Goal: Information Seeking & Learning: Learn about a topic

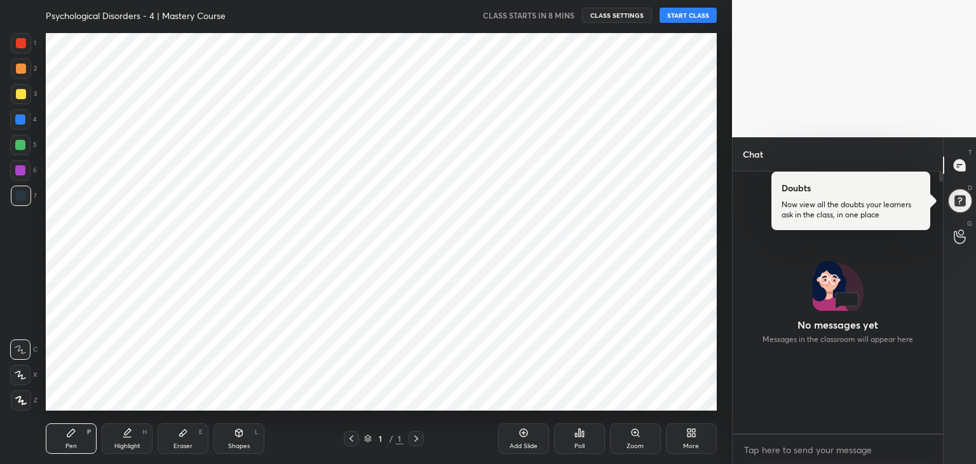
scroll to position [258, 207]
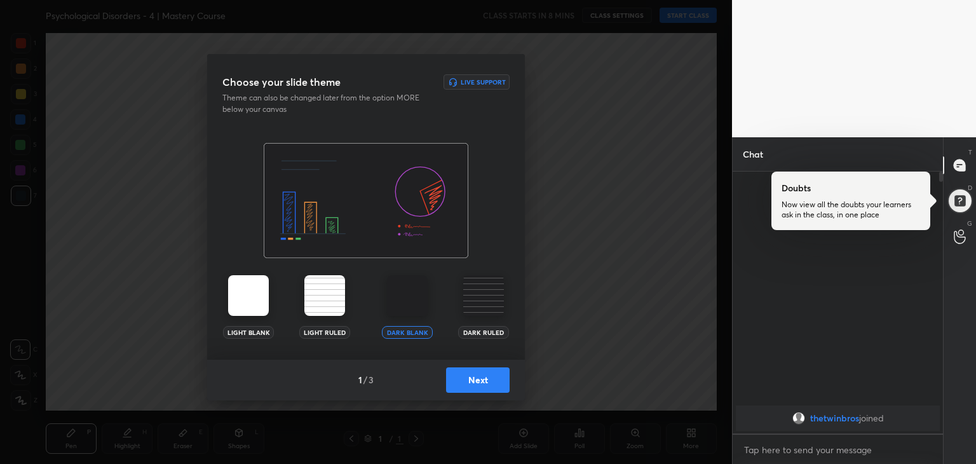
click at [493, 278] on img at bounding box center [483, 295] width 41 height 41
click at [498, 376] on button "Next" at bounding box center [478, 379] width 64 height 25
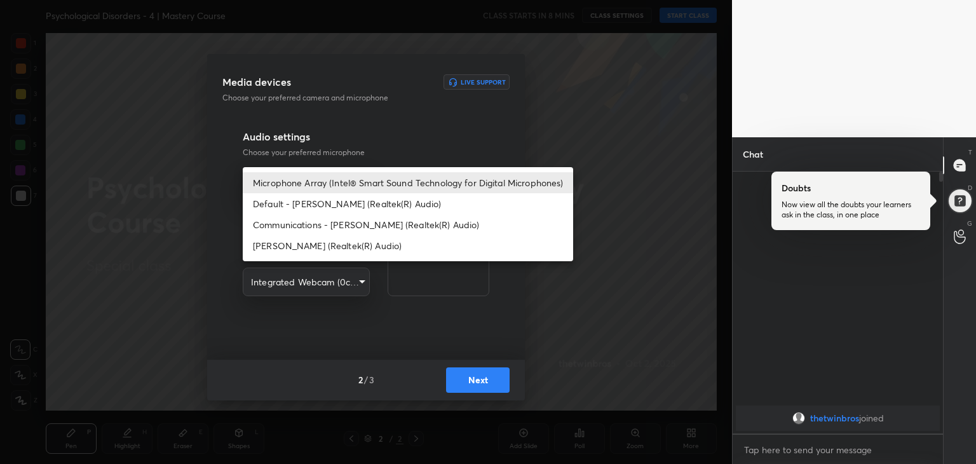
click at [335, 186] on body "1 2 3 4 5 6 7 R O A L C X Z Erase all C X Z Psychological Disorders - 4 | Maste…" at bounding box center [488, 232] width 976 height 464
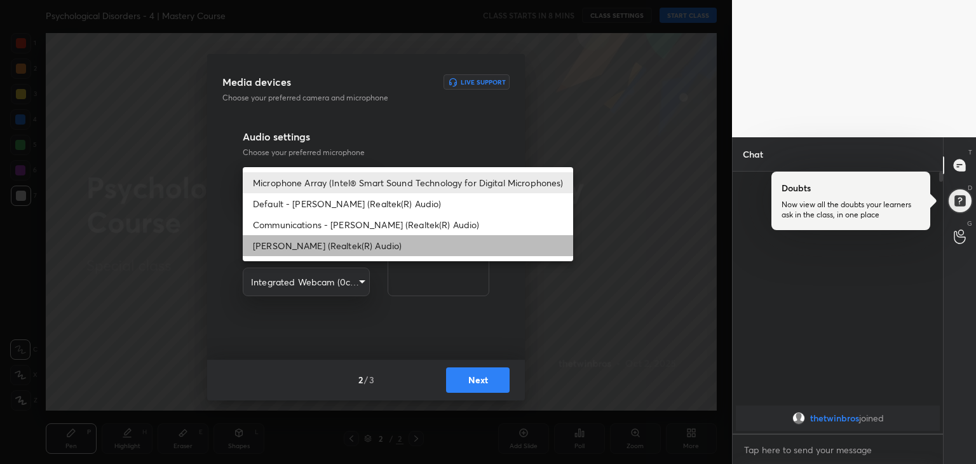
click at [341, 246] on li "[PERSON_NAME] (Realtek(R) Audio)" at bounding box center [408, 245] width 331 height 21
type input "12094d90694fd255b2586d714a4d8b15972ca1934c828083f43829e4ea548639"
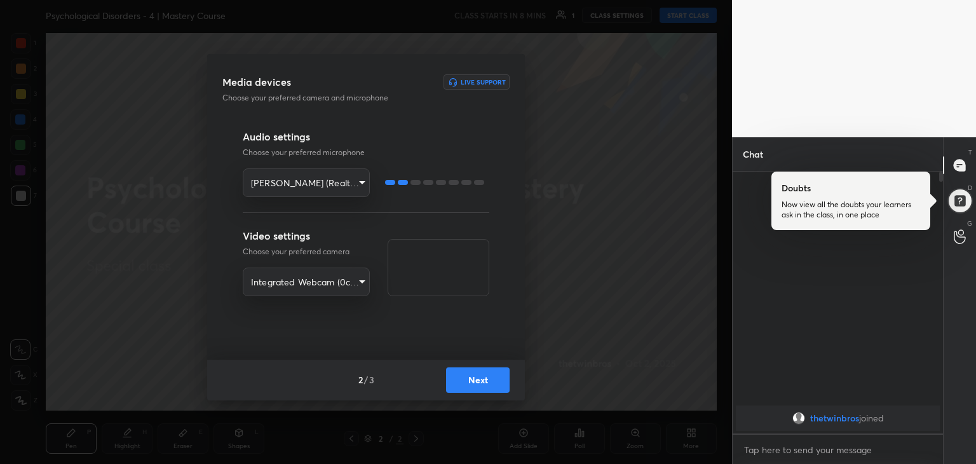
click at [471, 384] on button "Next" at bounding box center [478, 379] width 64 height 25
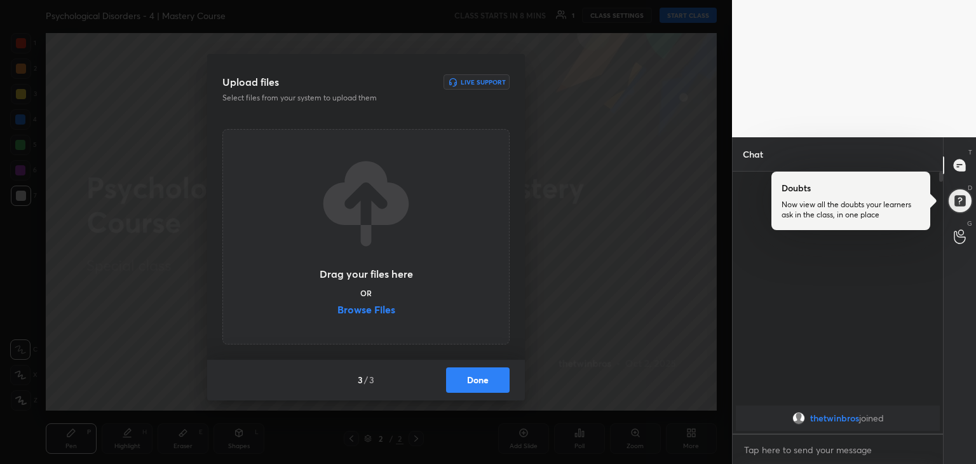
click at [384, 308] on label "Browse Files" at bounding box center [367, 311] width 58 height 13
click at [338, 308] on input "Browse Files" at bounding box center [338, 311] width 0 height 13
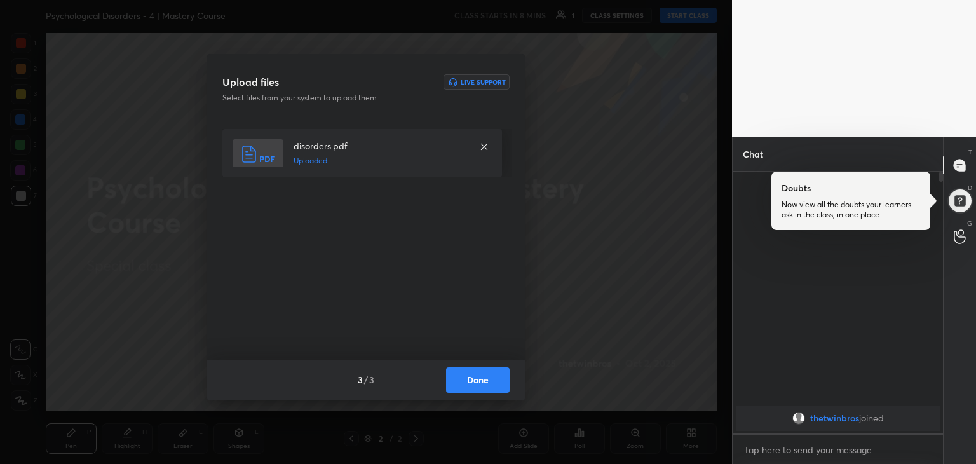
click at [501, 367] on button "Done" at bounding box center [478, 379] width 64 height 25
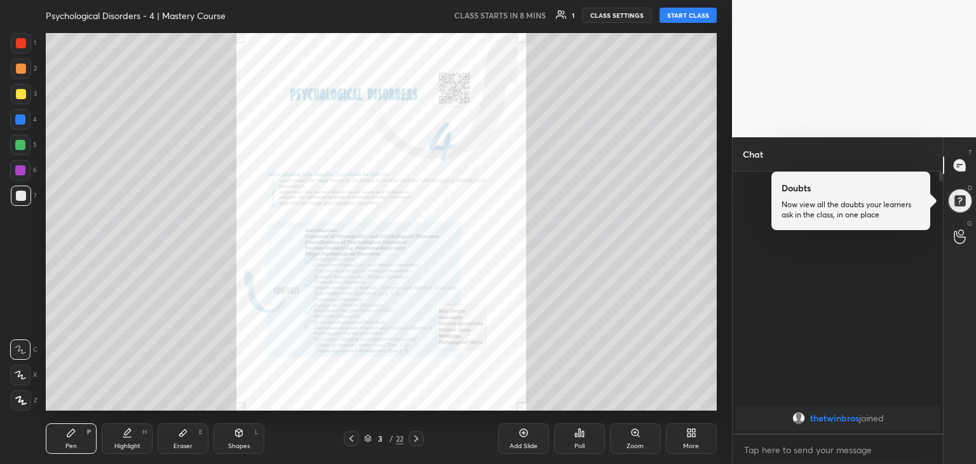
click at [413, 437] on icon at bounding box center [416, 439] width 10 height 10
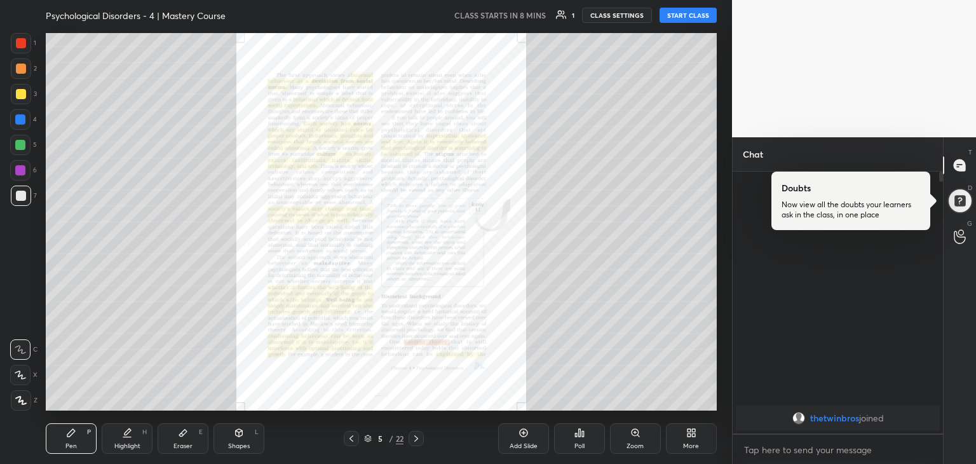
click at [413, 437] on icon at bounding box center [416, 439] width 10 height 10
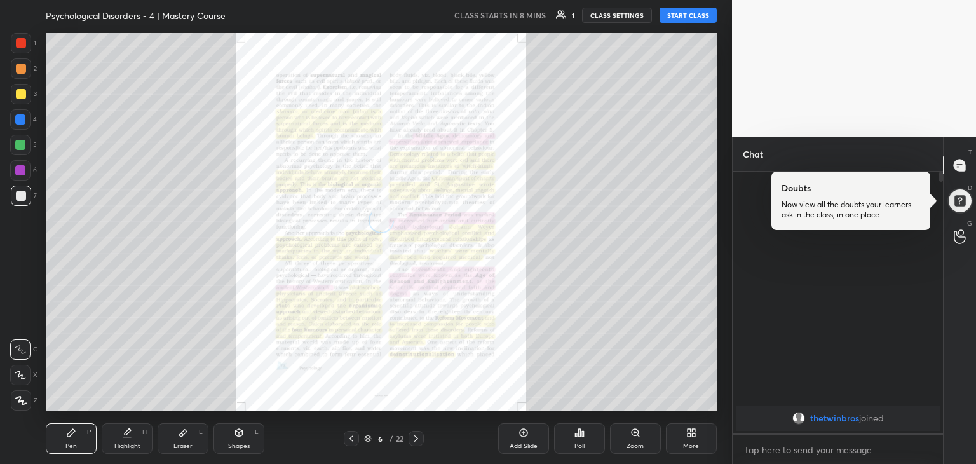
click at [413, 437] on icon at bounding box center [416, 439] width 10 height 10
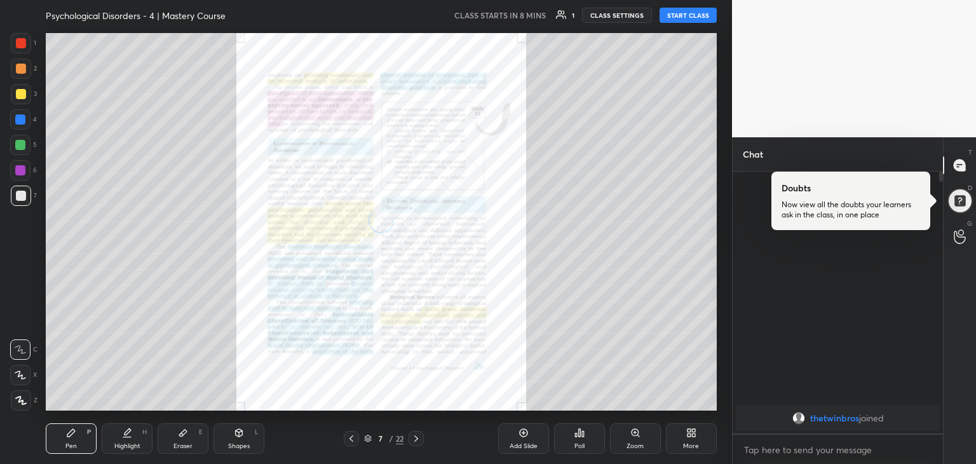
click at [413, 437] on icon at bounding box center [416, 439] width 10 height 10
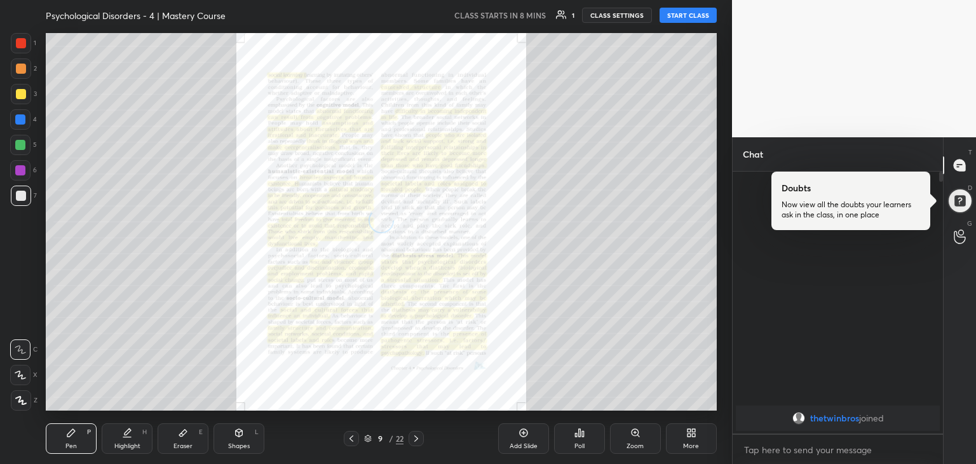
click at [413, 437] on icon at bounding box center [416, 439] width 10 height 10
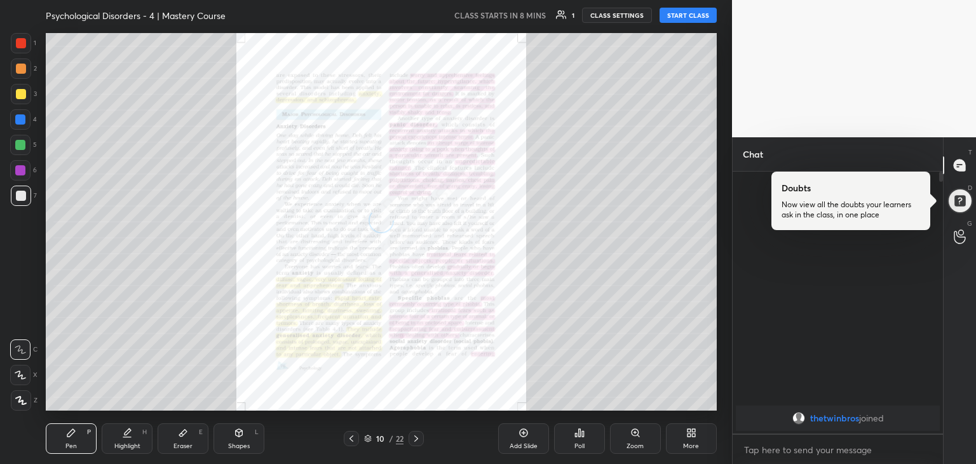
click at [413, 437] on icon at bounding box center [416, 439] width 10 height 10
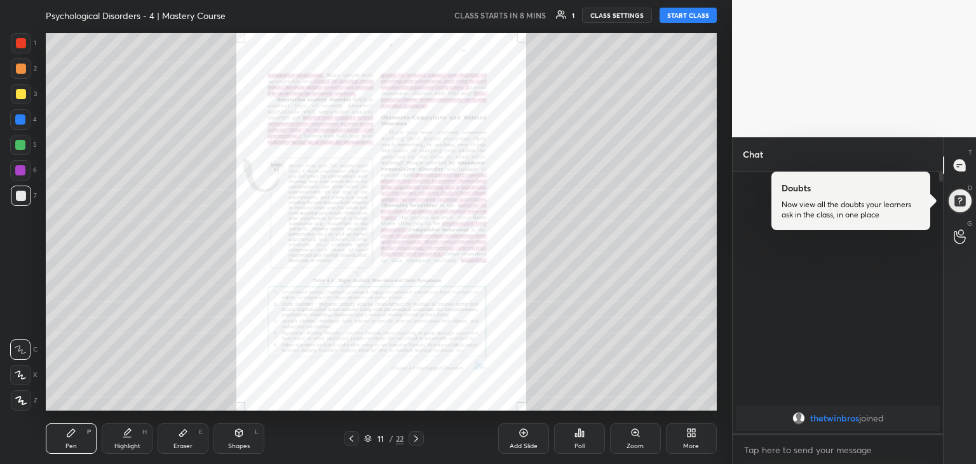
click at [413, 437] on icon at bounding box center [416, 439] width 10 height 10
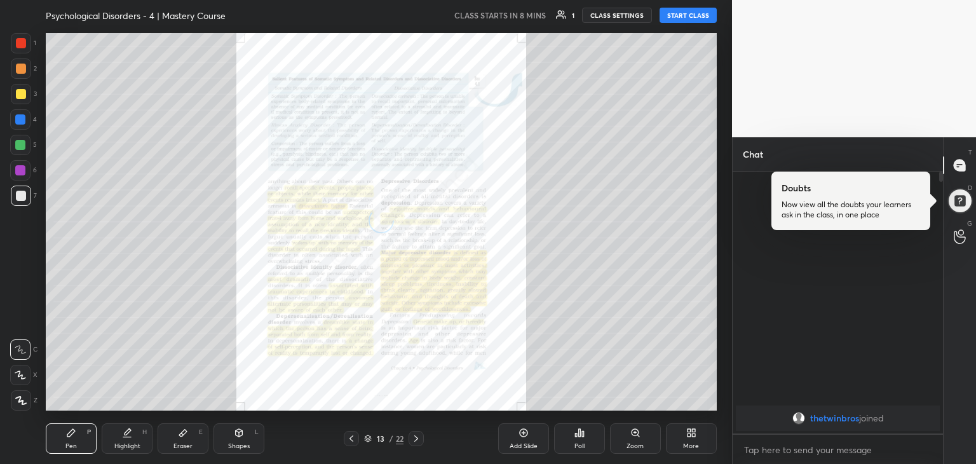
click at [413, 437] on icon at bounding box center [416, 439] width 10 height 10
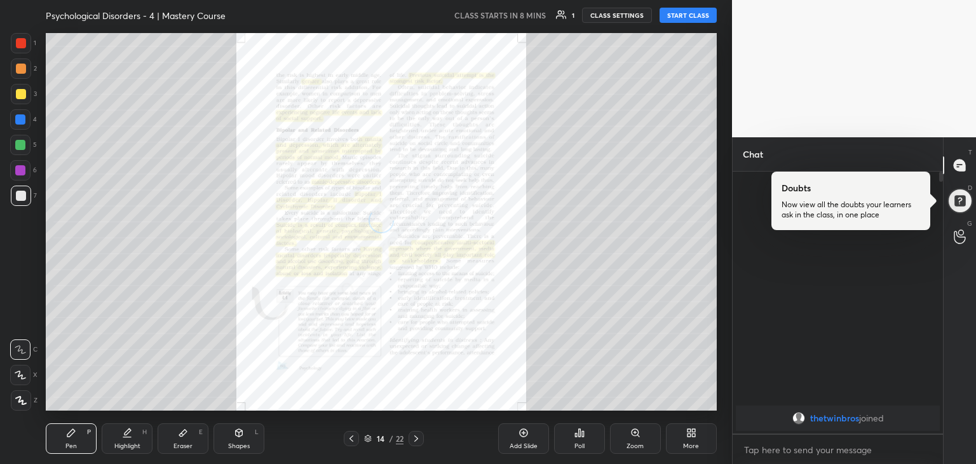
click at [413, 437] on icon at bounding box center [416, 439] width 10 height 10
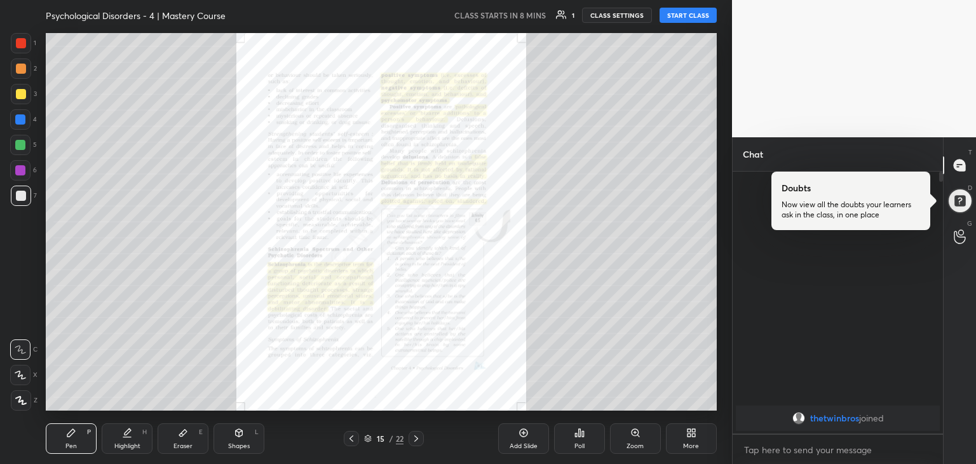
click at [624, 435] on div "Zoom" at bounding box center [635, 438] width 51 height 31
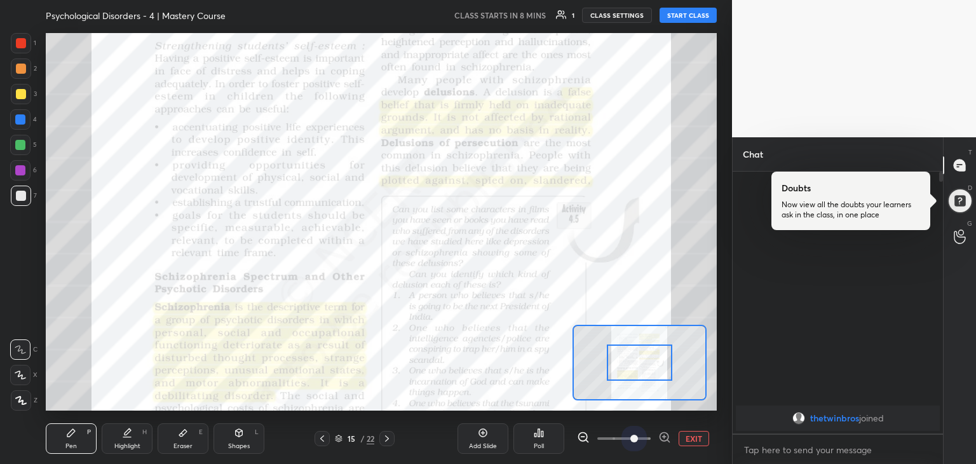
click at [640, 437] on span at bounding box center [624, 438] width 53 height 19
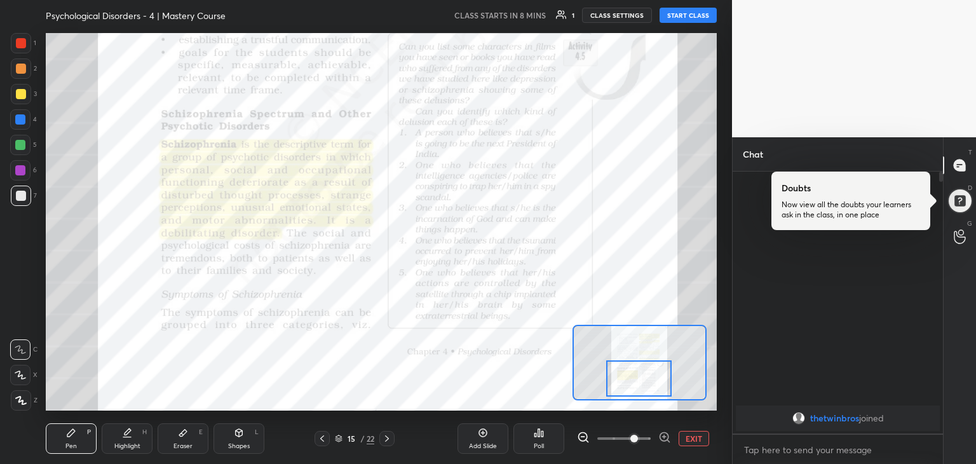
drag, startPoint x: 629, startPoint y: 369, endPoint x: 627, endPoint y: 384, distance: 14.7
click at [627, 384] on div at bounding box center [639, 378] width 66 height 36
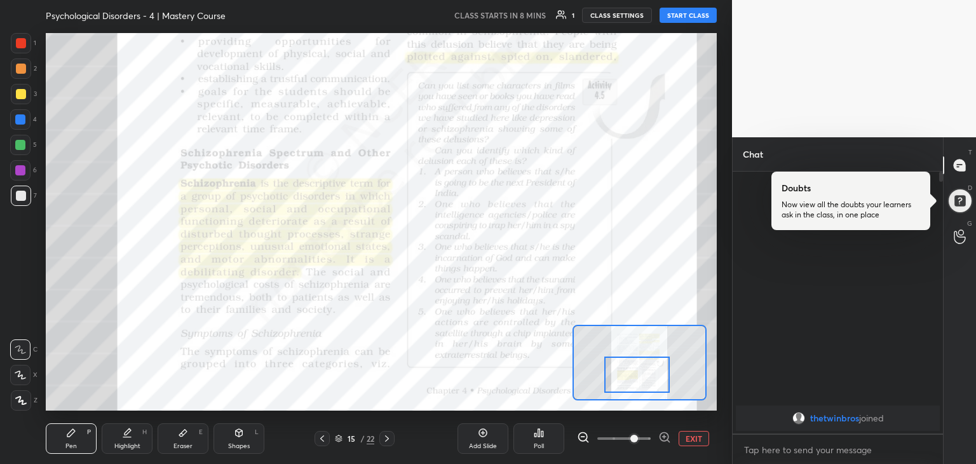
click at [626, 380] on div at bounding box center [638, 375] width 66 height 36
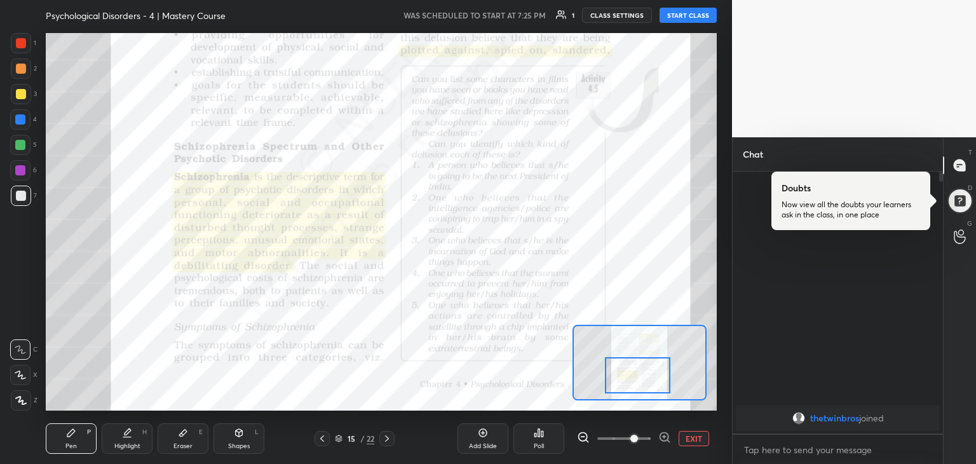
click at [695, 6] on div "Psychological Disorders - 4 | Mastery Course WAS SCHEDULED TO START AT 7:25 PM …" at bounding box center [381, 15] width 671 height 31
click at [692, 16] on button "START CLASS" at bounding box center [688, 15] width 57 height 15
click at [693, 14] on button "START CLASS" at bounding box center [688, 15] width 57 height 15
type textarea "x"
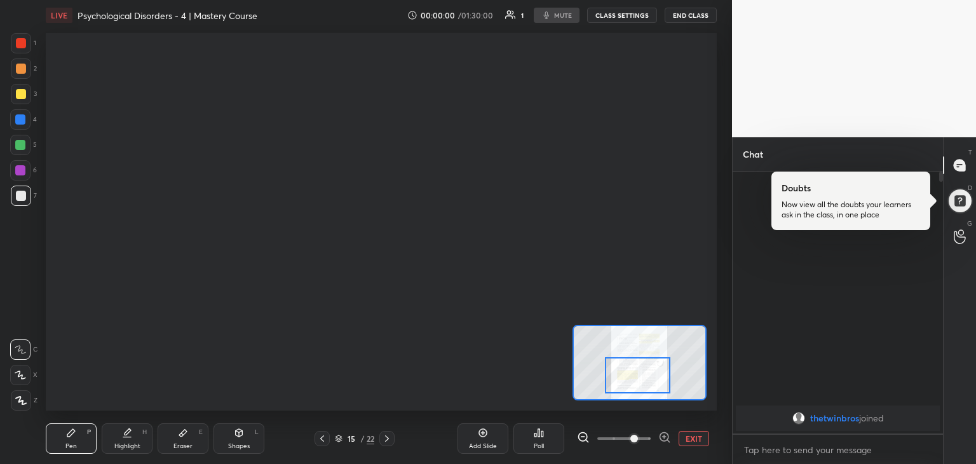
drag, startPoint x: 693, startPoint y: 14, endPoint x: 566, endPoint y: 196, distance: 221.5
click at [566, 196] on div at bounding box center [381, 222] width 671 height 378
click at [547, 13] on div "00:00:02 / 01:30:00 1 mute CLASS SETTINGS END CLASS" at bounding box center [563, 15] width 310 height 15
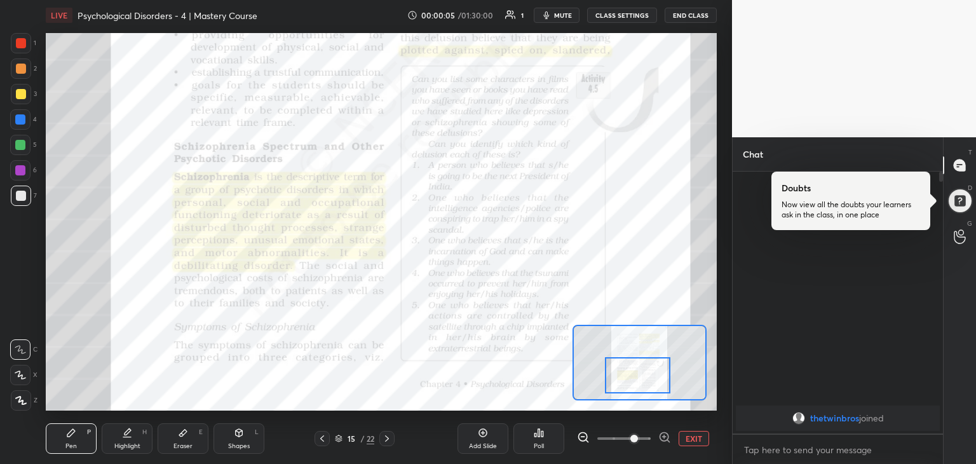
click at [565, 26] on div "LIVE Psychological Disorders - 4 | Mastery Course 00:00:05 / 01:30:00 1 mute CL…" at bounding box center [381, 15] width 671 height 31
click at [562, 16] on span "mute" at bounding box center [563, 15] width 18 height 9
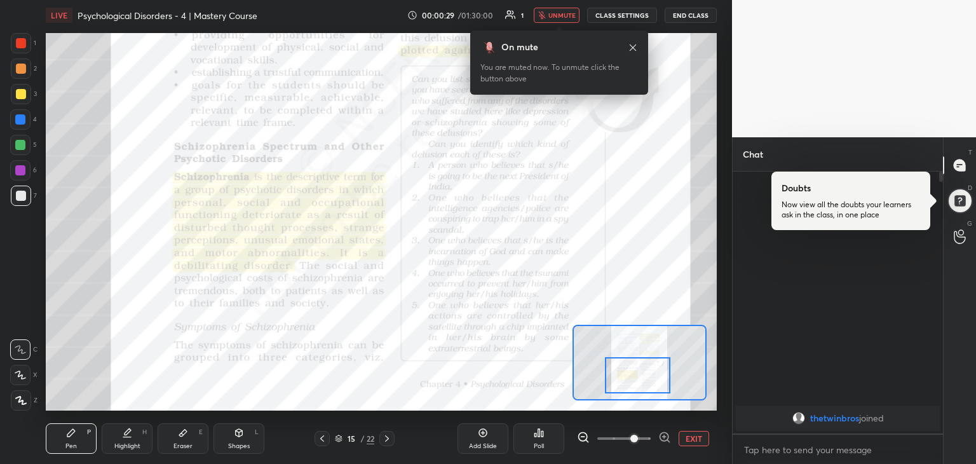
click at [634, 45] on icon at bounding box center [633, 48] width 10 height 10
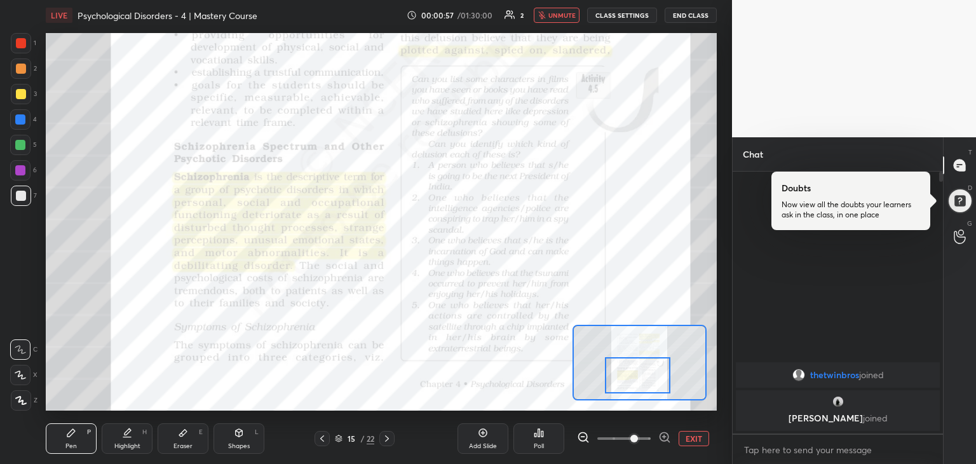
click at [552, 21] on button "unmute" at bounding box center [557, 15] width 46 height 15
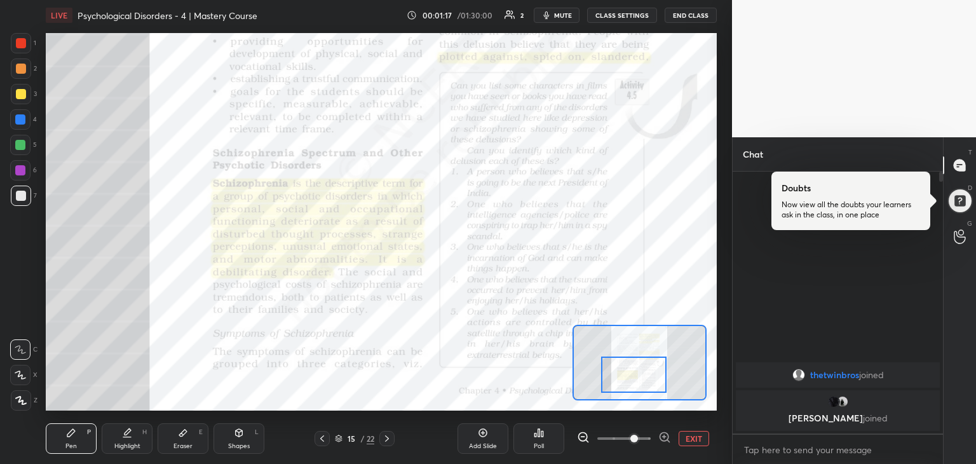
click at [626, 374] on div at bounding box center [634, 375] width 66 height 36
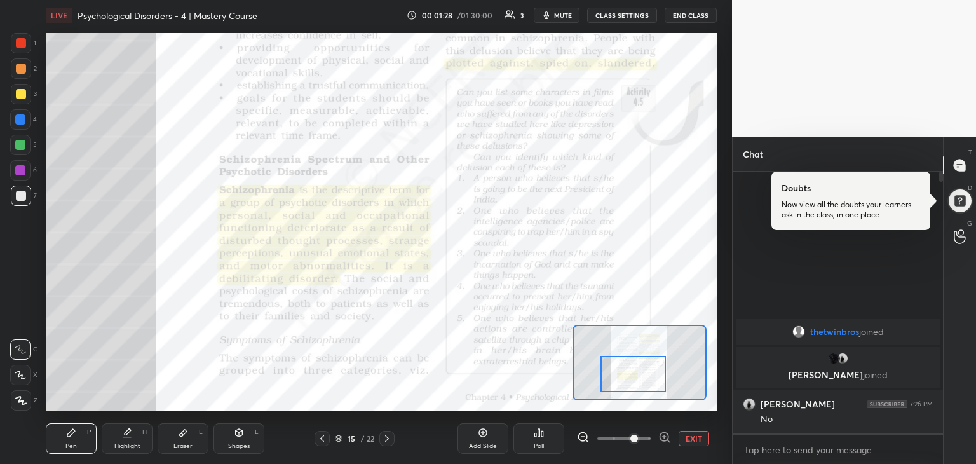
click at [622, 18] on button "CLASS SETTINGS" at bounding box center [622, 15] width 70 height 15
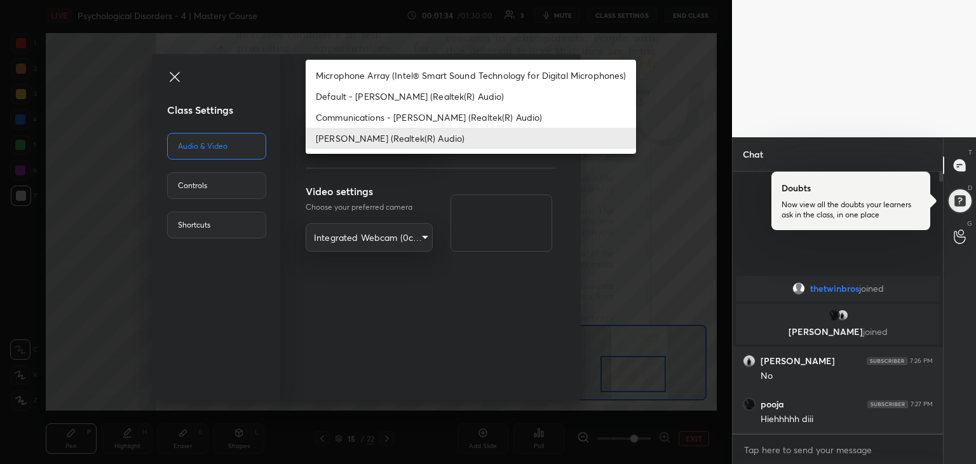
click at [407, 140] on body "1 2 3 4 5 6 7 R O A L C X Z Erase all C X Z LIVE Psychological Disorders - 4 | …" at bounding box center [488, 232] width 976 height 464
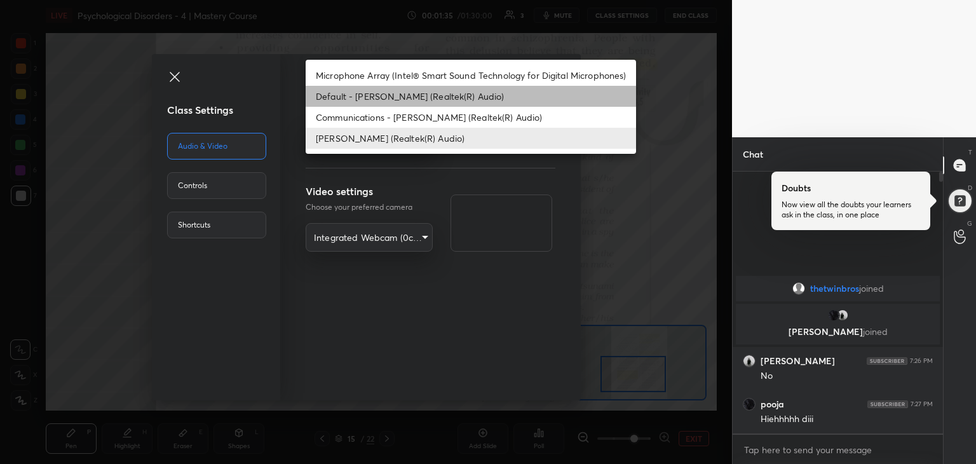
click at [394, 103] on li "Default - [PERSON_NAME] (Realtek(R) Audio)" at bounding box center [471, 96] width 331 height 21
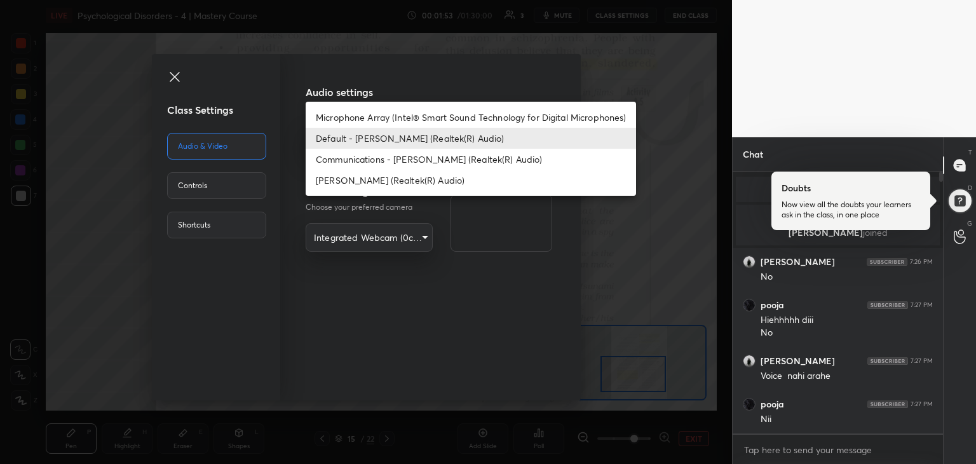
click at [404, 131] on body "1 2 3 4 5 6 7 R O A L C X Z Erase all C X Z LIVE Psychological Disorders - 4 | …" at bounding box center [488, 232] width 976 height 464
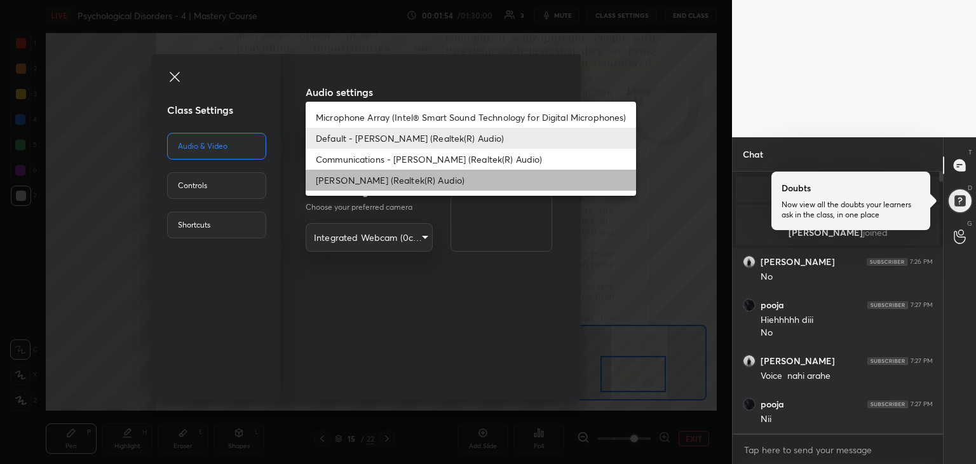
click at [407, 182] on li "[PERSON_NAME] (Realtek(R) Audio)" at bounding box center [471, 180] width 331 height 21
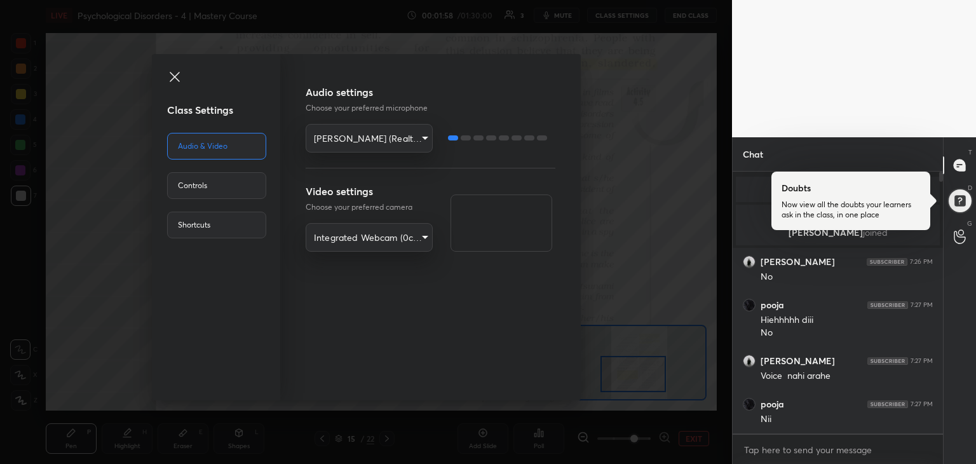
click at [401, 144] on body "1 2 3 4 5 6 7 R O A L C X Z Erase all C X Z LIVE Psychological Disorders - 4 | …" at bounding box center [488, 232] width 976 height 464
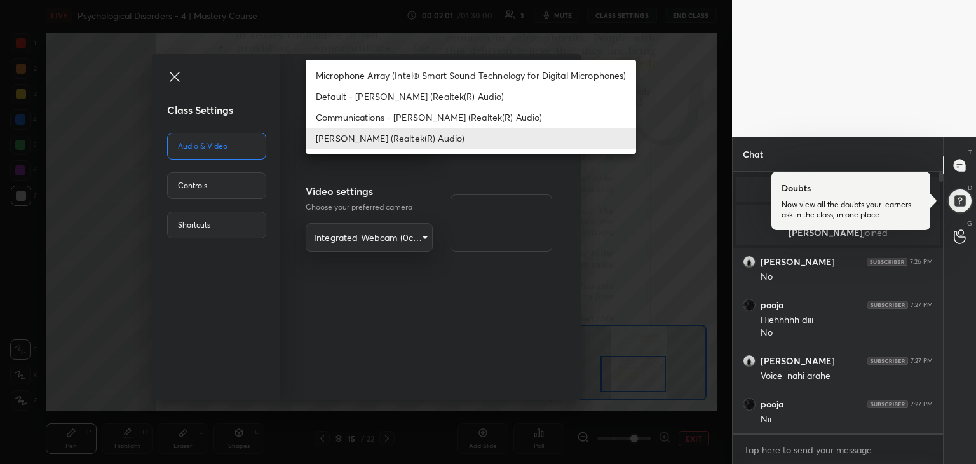
click at [512, 195] on div at bounding box center [488, 232] width 976 height 464
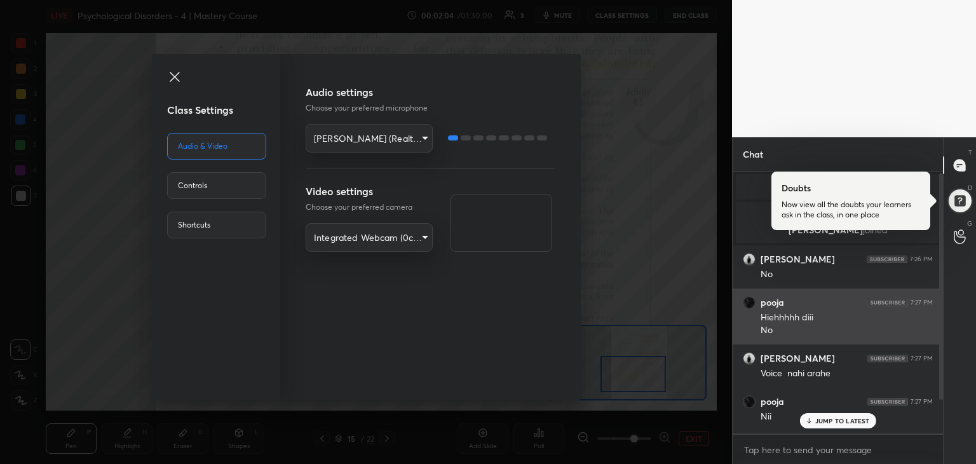
scroll to position [41, 0]
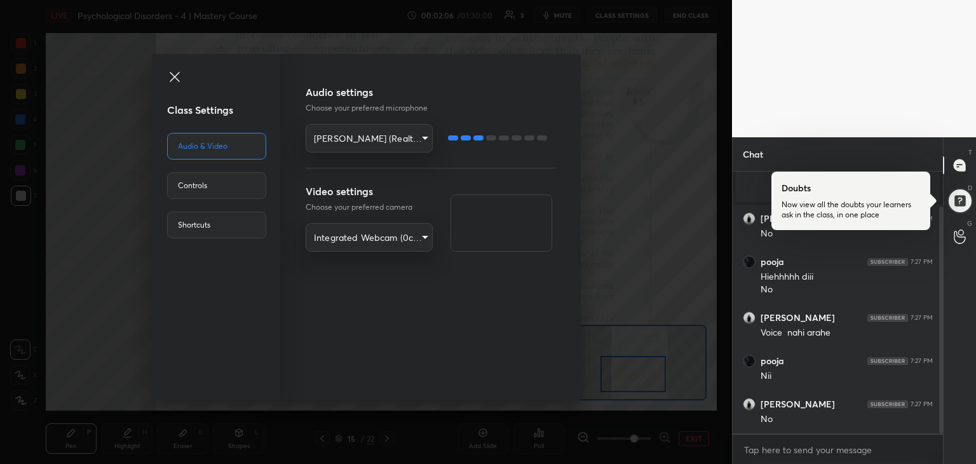
click at [404, 118] on div "Audio settings Choose your preferred microphone [PERSON_NAME] (Realtek(R) Audio…" at bounding box center [431, 119] width 250 height 68
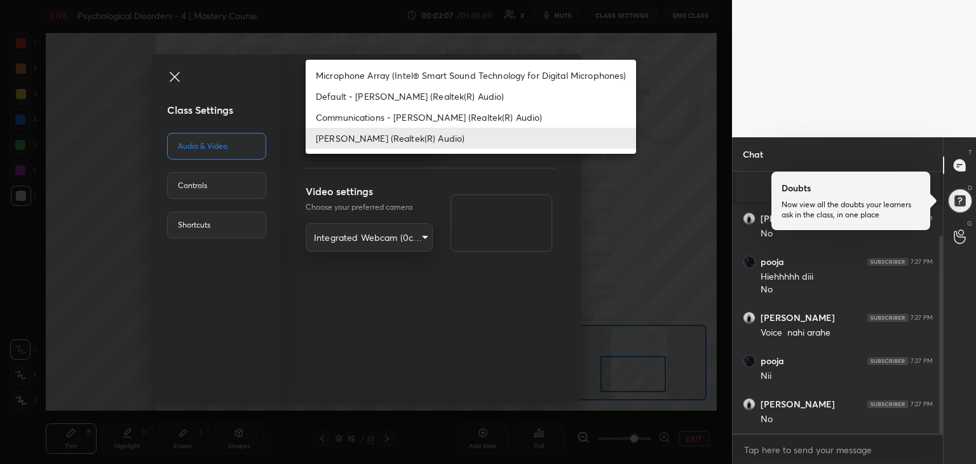
click at [414, 134] on body "1 2 3 4 5 6 7 R O A L C X Z Erase all C X Z LIVE Psychological Disorders - 4 | …" at bounding box center [488, 232] width 976 height 464
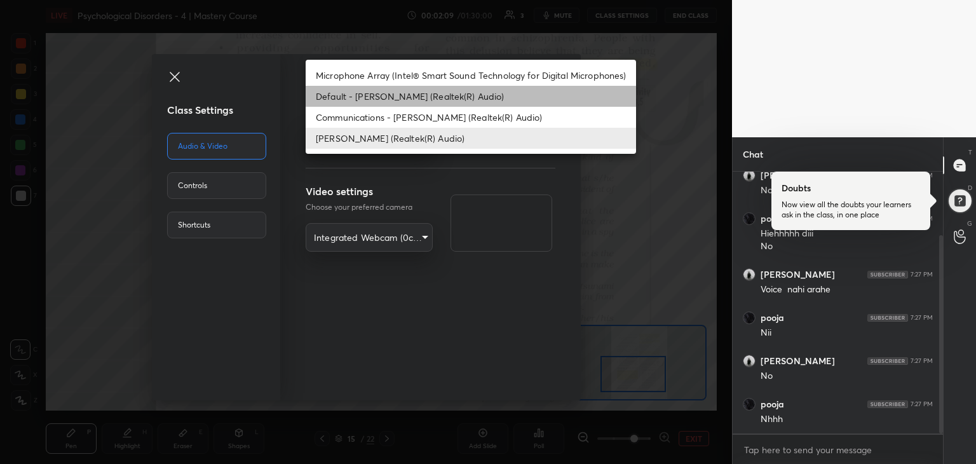
click at [414, 94] on li "Default - [PERSON_NAME] (Realtek(R) Audio)" at bounding box center [471, 96] width 331 height 21
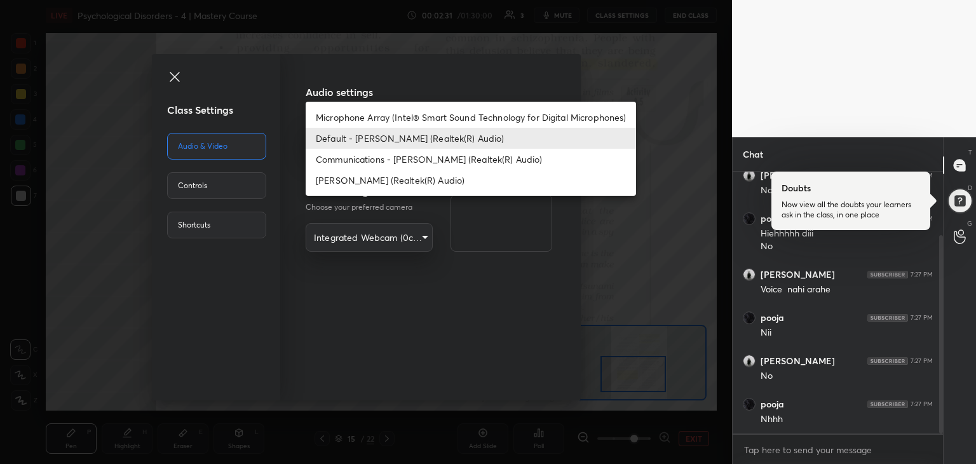
click at [384, 145] on body "1 2 3 4 5 6 7 R O A L C X Z Erase all C X Z LIVE Psychological Disorders - 4 | …" at bounding box center [488, 232] width 976 height 464
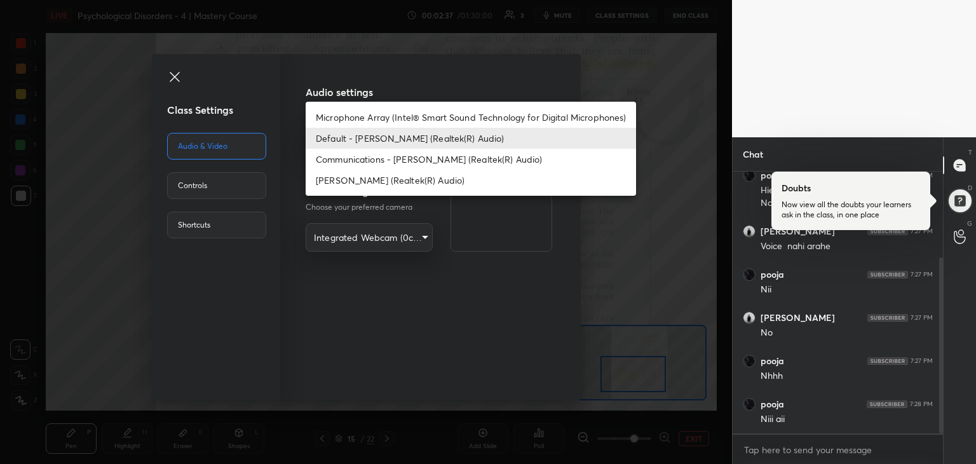
click at [491, 237] on div at bounding box center [488, 232] width 976 height 464
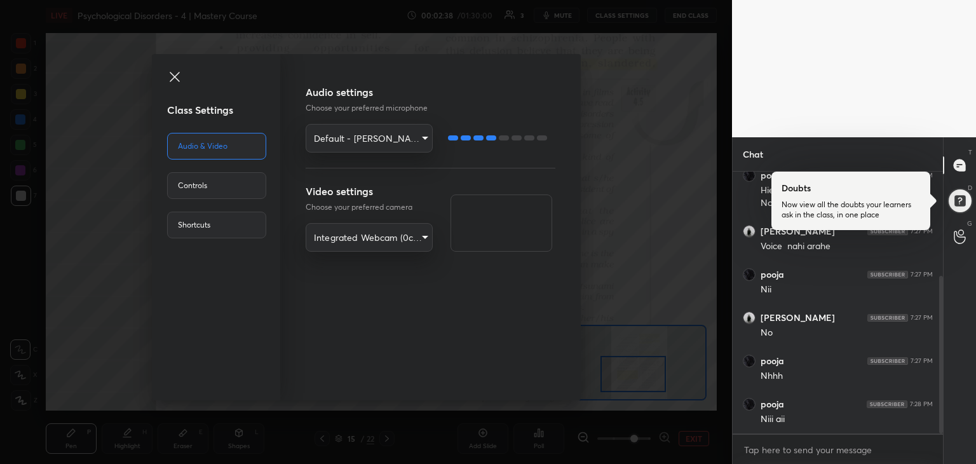
scroll to position [173, 0]
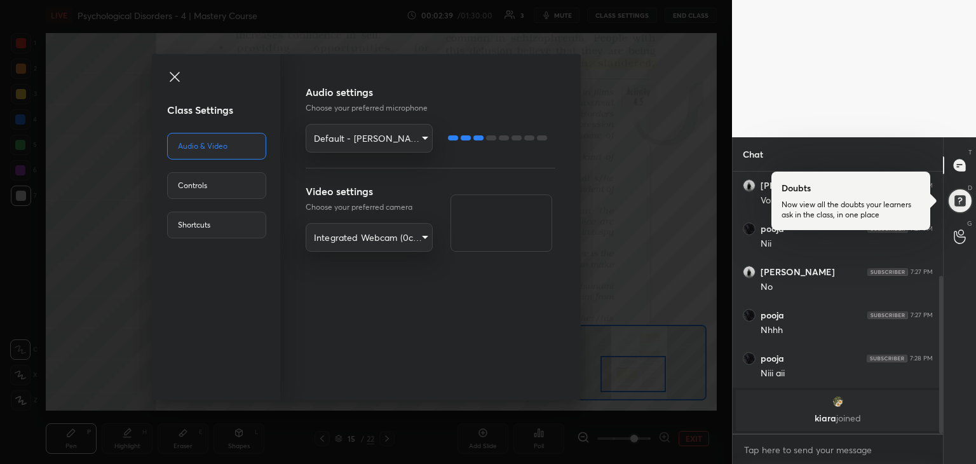
click at [394, 154] on div "Audio settings Choose your preferred microphone Default - Jack Mic (Realtek(R) …" at bounding box center [431, 168] width 250 height 167
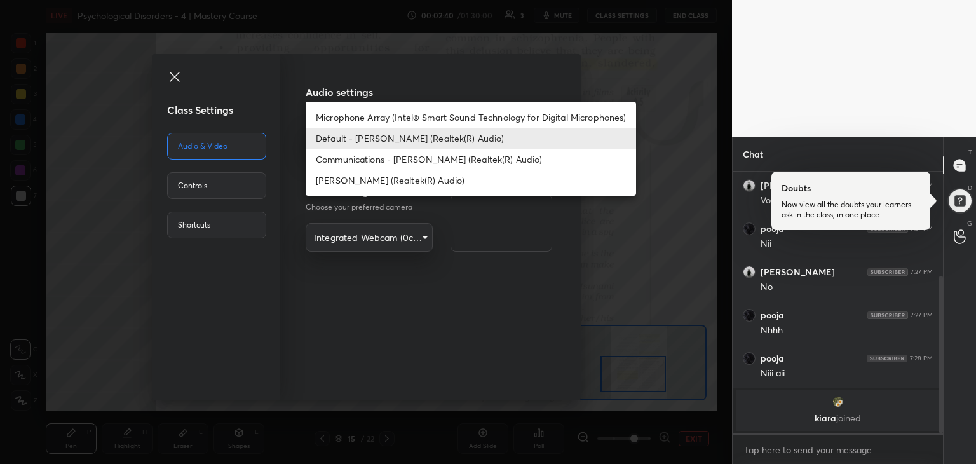
click at [399, 131] on body "1 2 3 4 5 6 7 R O A L C X Z Erase all C X Z LIVE Psychological Disorders - 4 | …" at bounding box center [488, 232] width 976 height 464
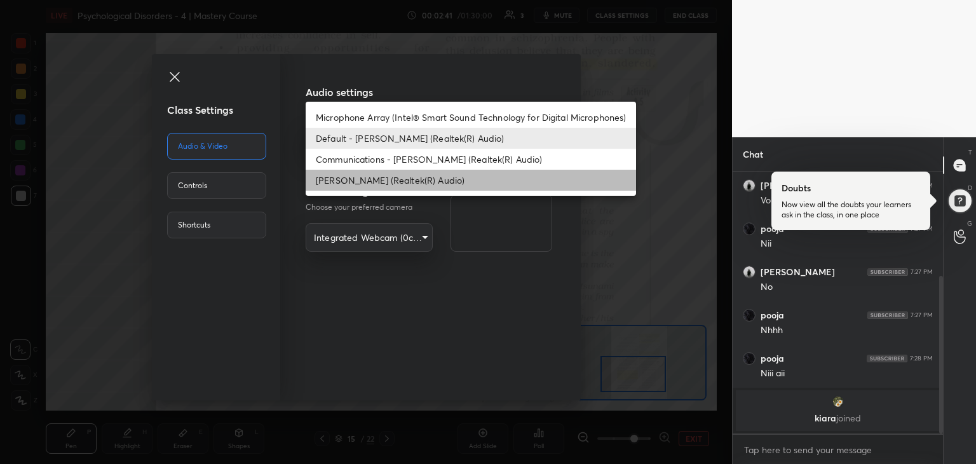
click at [409, 181] on li "[PERSON_NAME] (Realtek(R) Audio)" at bounding box center [471, 180] width 331 height 21
type input "12094d90694fd255b2586d714a4d8b15972ca1934c828083f43829e4ea548639"
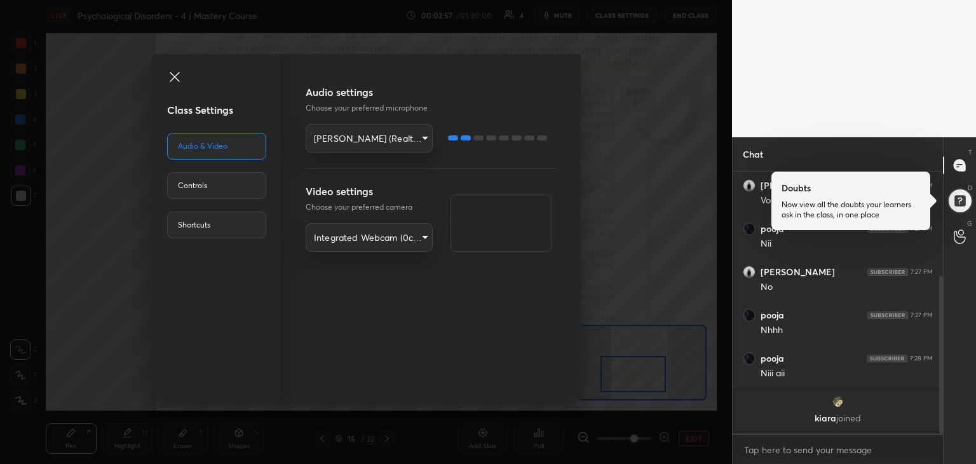
click at [788, 450] on body "1 2 3 4 5 6 7 R O A L C X Z Erase all C X Z LIVE Psychological Disorders - 4 | …" at bounding box center [488, 232] width 976 height 464
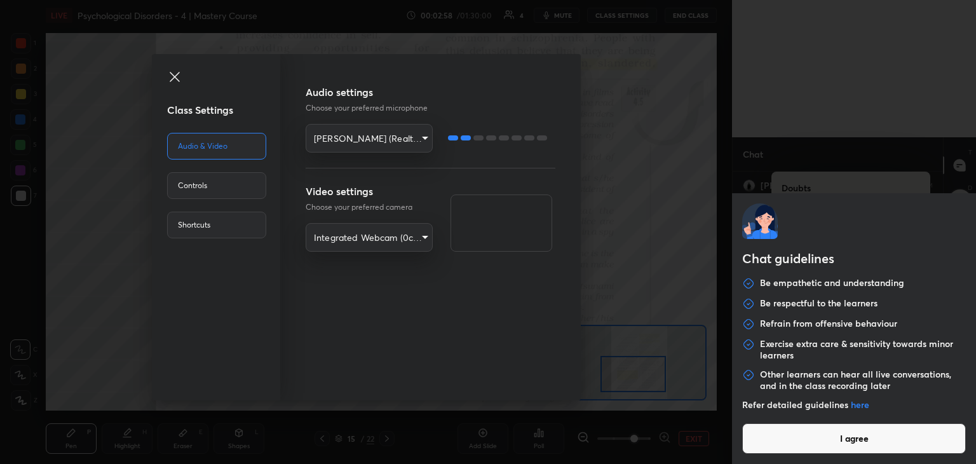
scroll to position [206, 0]
click at [821, 429] on button "I agree" at bounding box center [855, 438] width 224 height 31
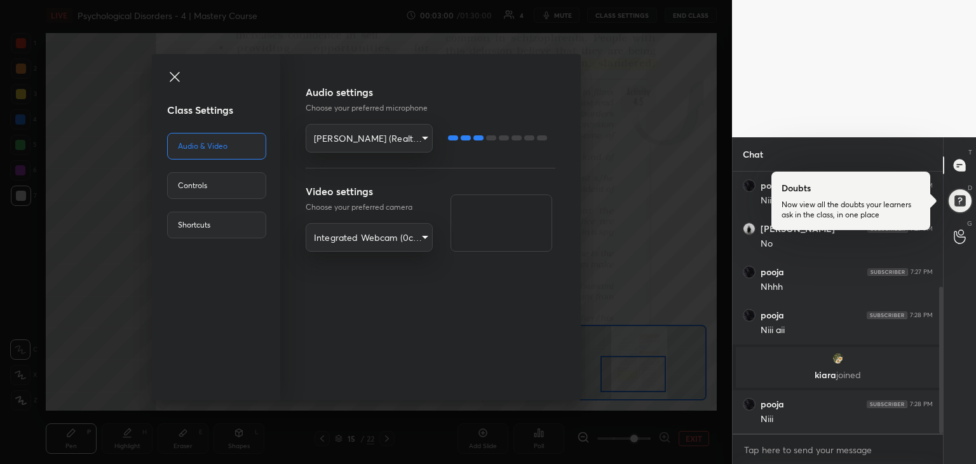
type textarea "x"
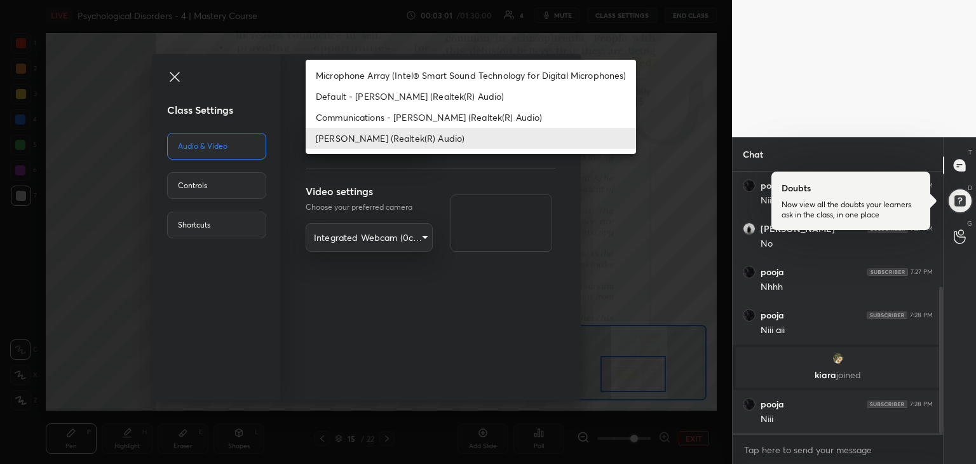
click at [387, 134] on body "1 2 3 4 5 6 7 R O A L C X Z Erase all C X Z LIVE Psychological Disorders - 4 | …" at bounding box center [488, 232] width 976 height 464
click at [414, 104] on li "Default - [PERSON_NAME] (Realtek(R) Audio)" at bounding box center [471, 96] width 331 height 21
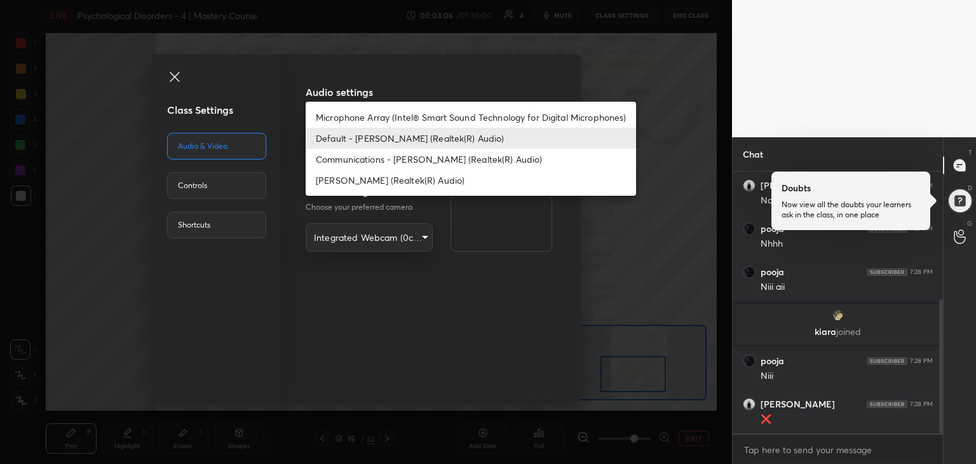
click at [381, 140] on body "1 2 3 4 5 6 7 R O A L C X Z Erase all C X Z LIVE Psychological Disorders - 4 | …" at bounding box center [488, 232] width 976 height 464
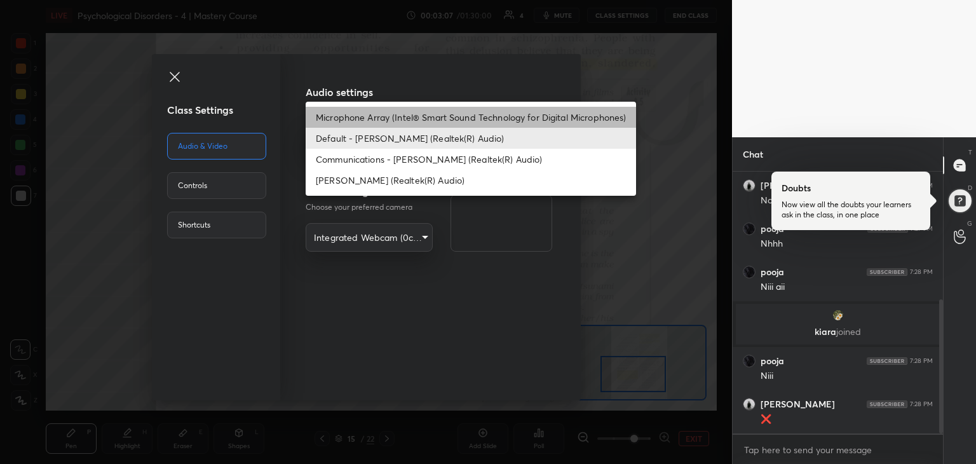
click at [371, 114] on li "Microphone Array (Intel® Smart Sound Technology for Digital Microphones)" at bounding box center [471, 117] width 331 height 21
type input "dd97a53fb93c1a6512bc5416acd0188aaf9cb5ff2687dab4732404f55a9a9f34"
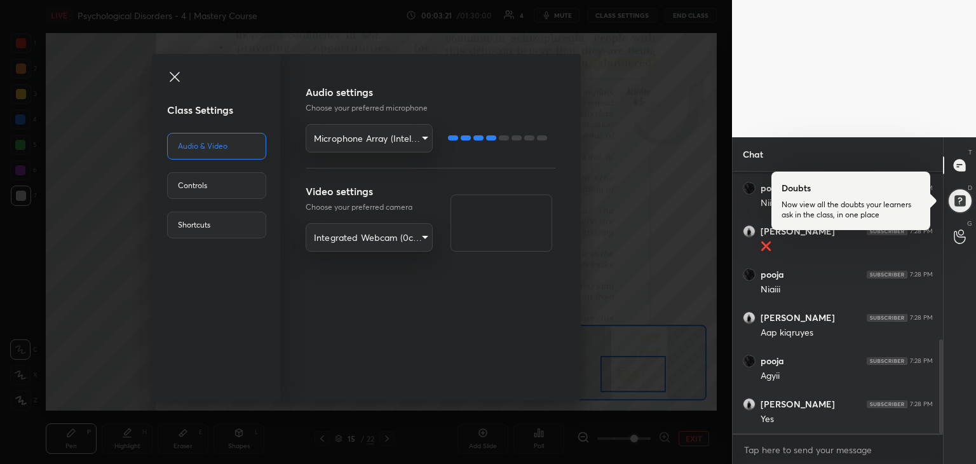
scroll to position [465, 0]
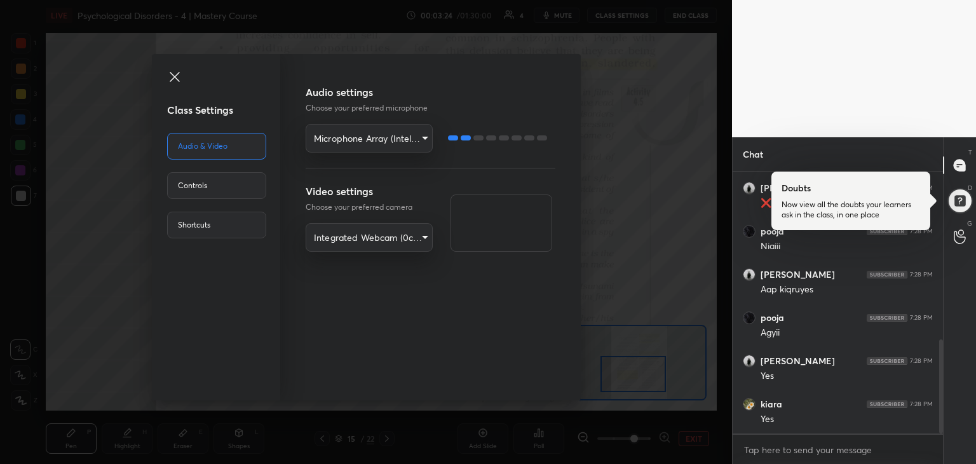
click at [172, 71] on icon at bounding box center [174, 76] width 15 height 15
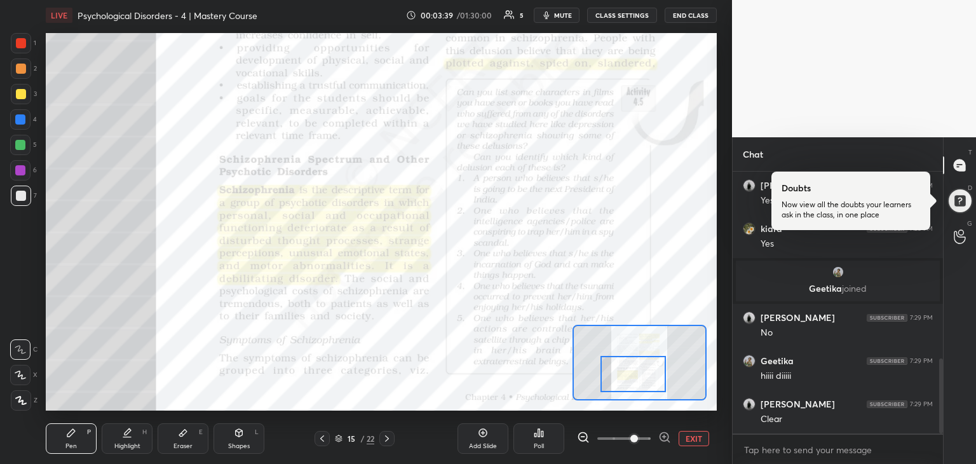
scroll to position [694, 0]
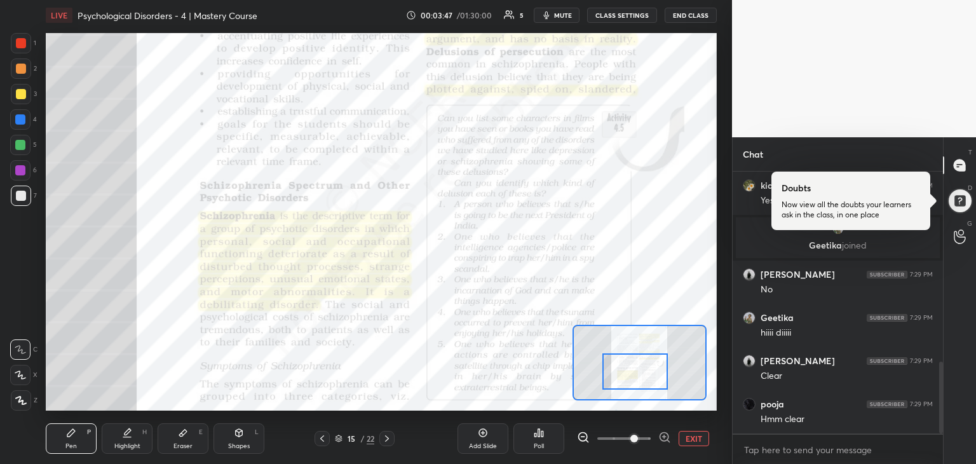
click at [636, 369] on div at bounding box center [636, 371] width 66 height 36
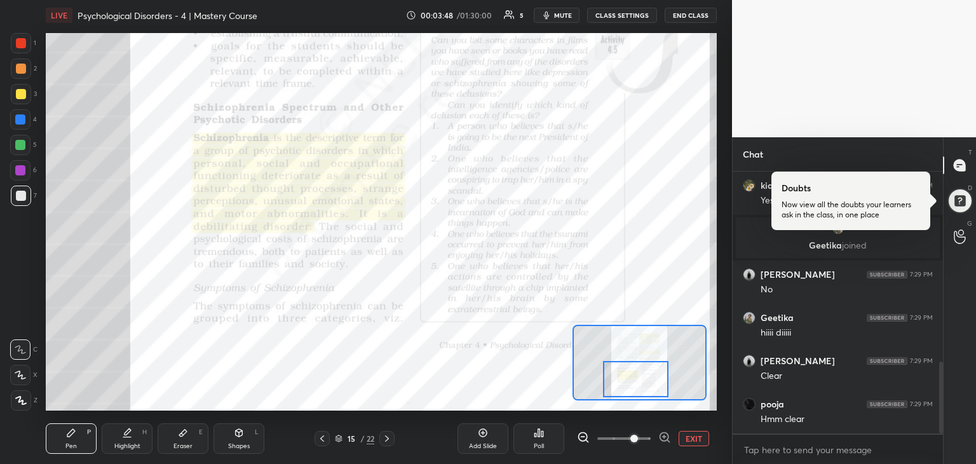
drag, startPoint x: 636, startPoint y: 369, endPoint x: 637, endPoint y: 377, distance: 7.7
click at [637, 377] on div at bounding box center [636, 379] width 66 height 36
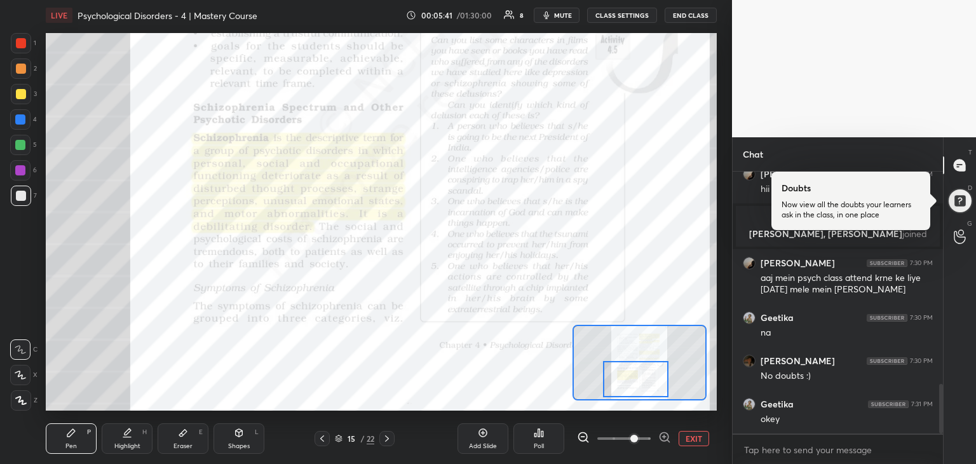
scroll to position [1127, 0]
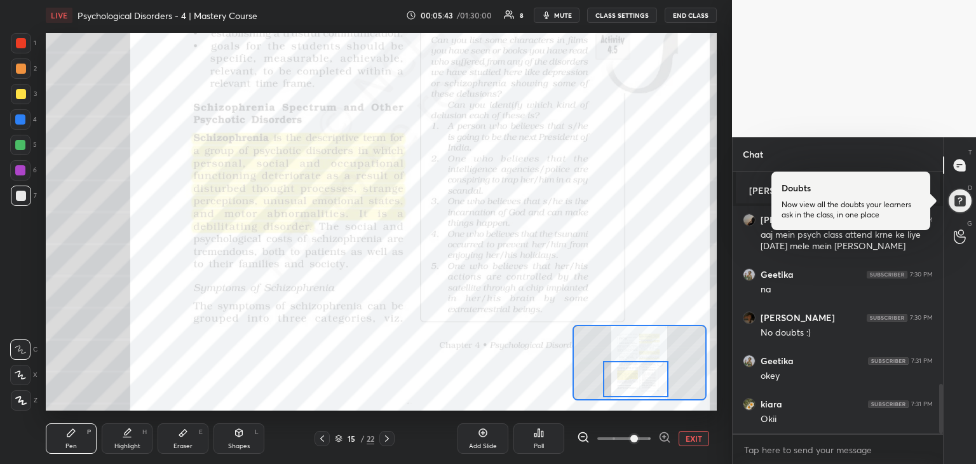
click at [645, 377] on div at bounding box center [636, 379] width 66 height 36
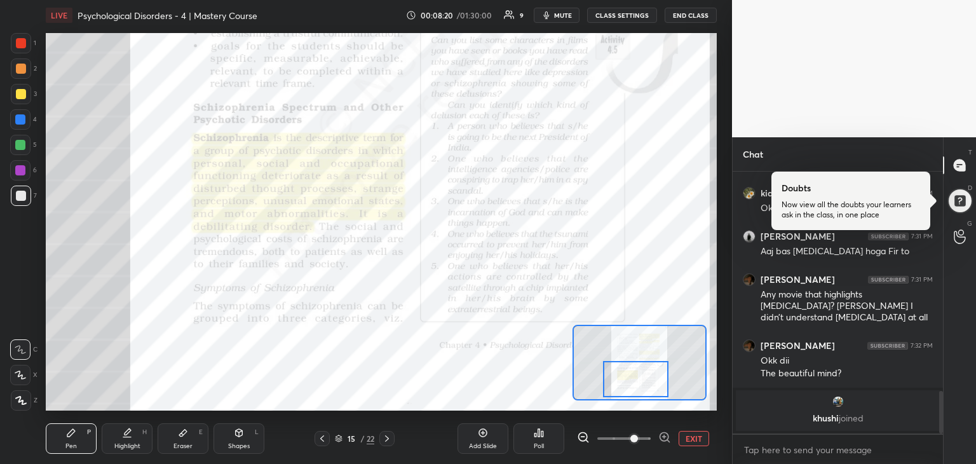
scroll to position [1287, 0]
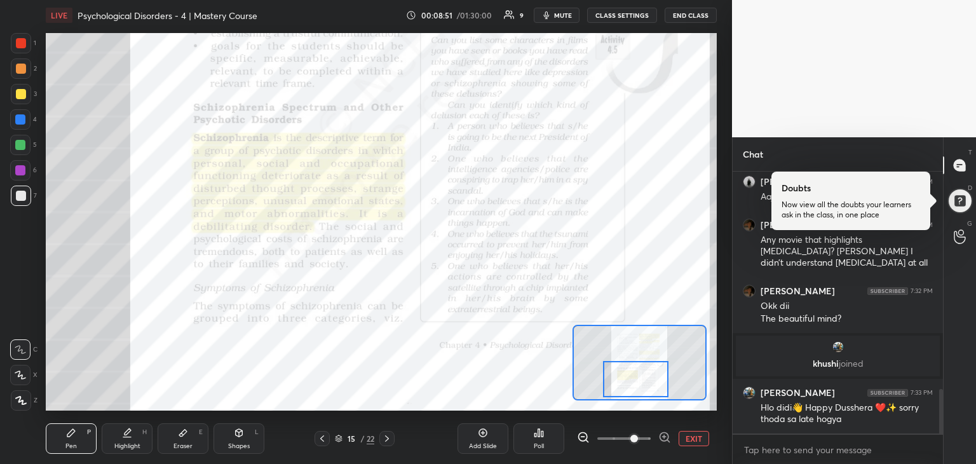
click at [24, 40] on div at bounding box center [21, 43] width 10 height 10
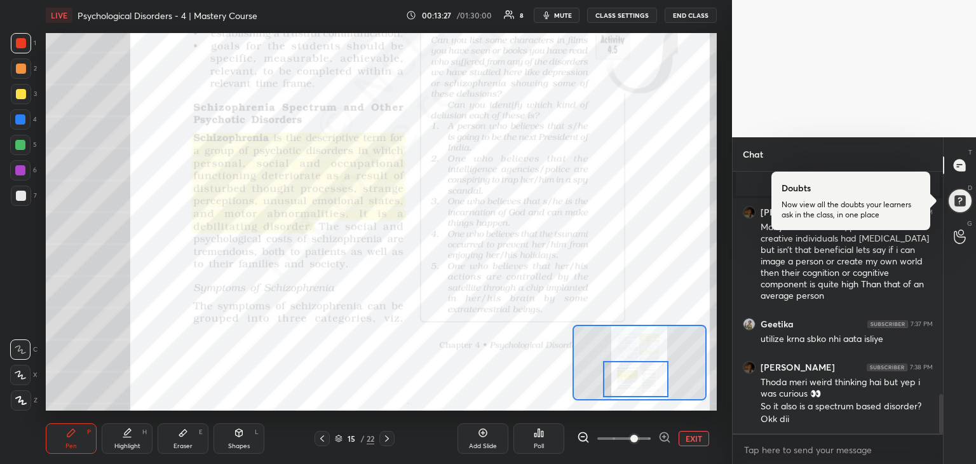
scroll to position [1528, 0]
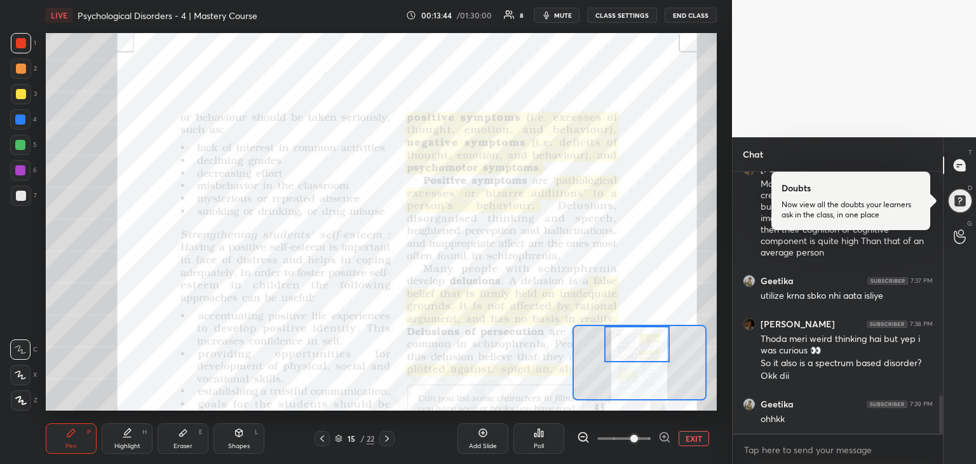
drag, startPoint x: 645, startPoint y: 378, endPoint x: 646, endPoint y: 340, distance: 37.5
click at [646, 340] on div at bounding box center [638, 344] width 66 height 36
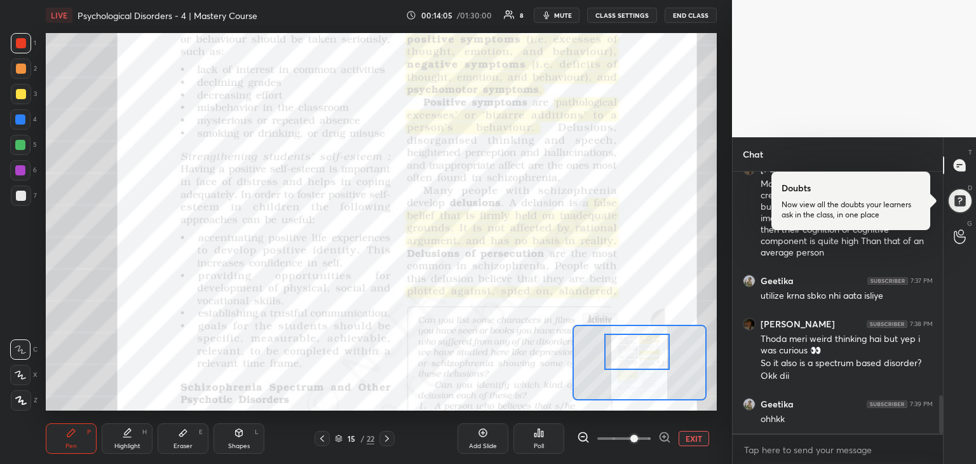
drag, startPoint x: 658, startPoint y: 355, endPoint x: 658, endPoint y: 363, distance: 7.6
click at [658, 363] on div at bounding box center [638, 352] width 66 height 36
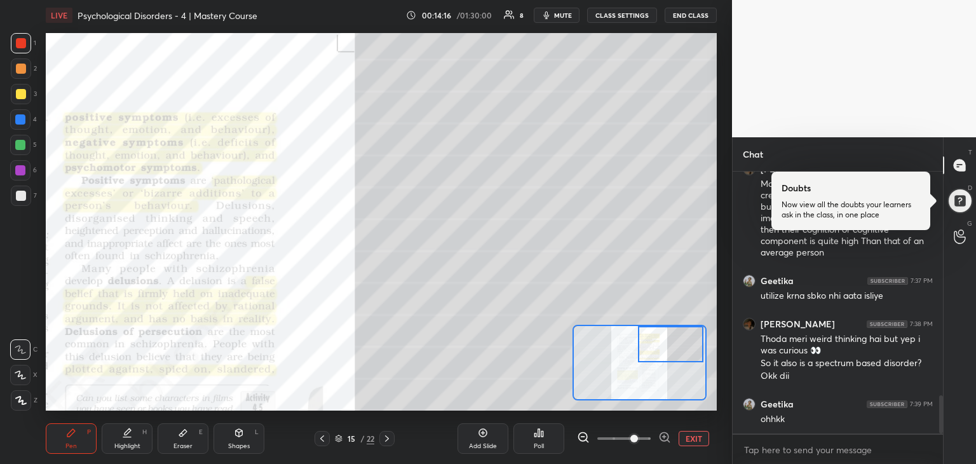
drag, startPoint x: 657, startPoint y: 357, endPoint x: 692, endPoint y: 344, distance: 36.6
click at [692, 344] on div at bounding box center [671, 344] width 66 height 36
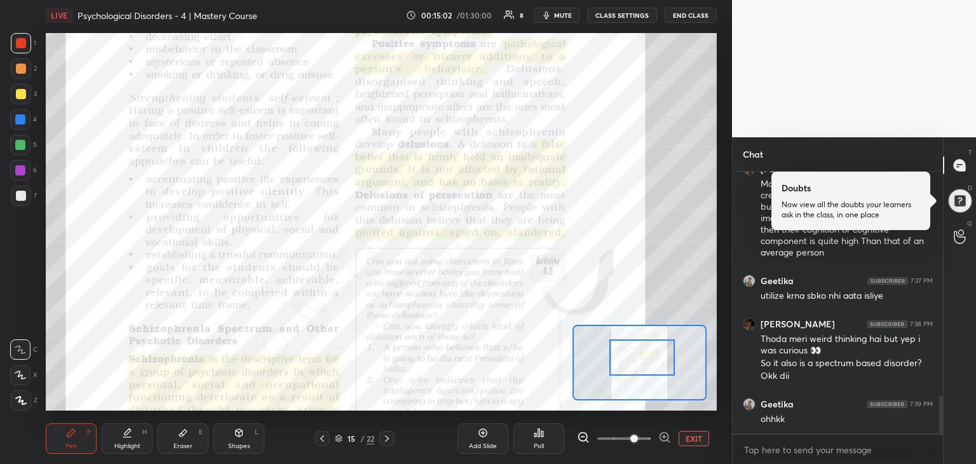
drag, startPoint x: 671, startPoint y: 348, endPoint x: 642, endPoint y: 362, distance: 32.1
click at [642, 362] on div at bounding box center [643, 357] width 66 height 36
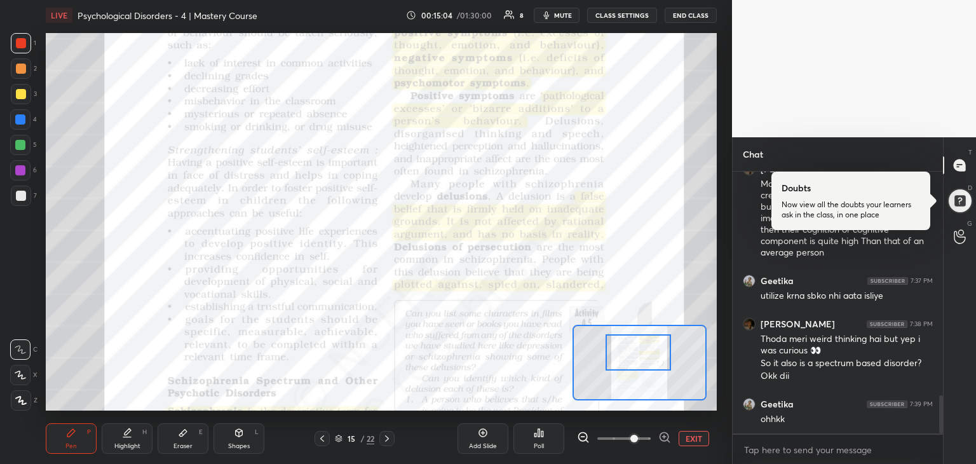
click at [638, 357] on div at bounding box center [639, 352] width 66 height 36
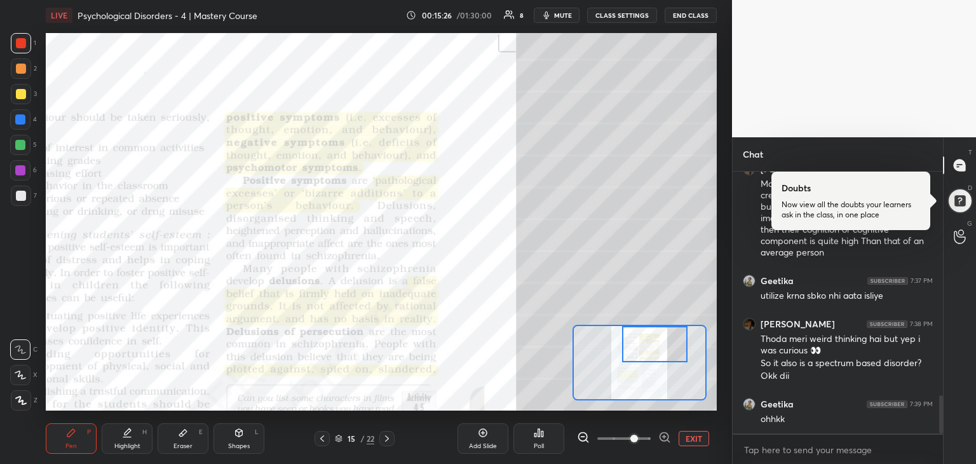
drag, startPoint x: 638, startPoint y: 344, endPoint x: 655, endPoint y: 334, distance: 19.4
click at [655, 334] on div at bounding box center [655, 344] width 66 height 36
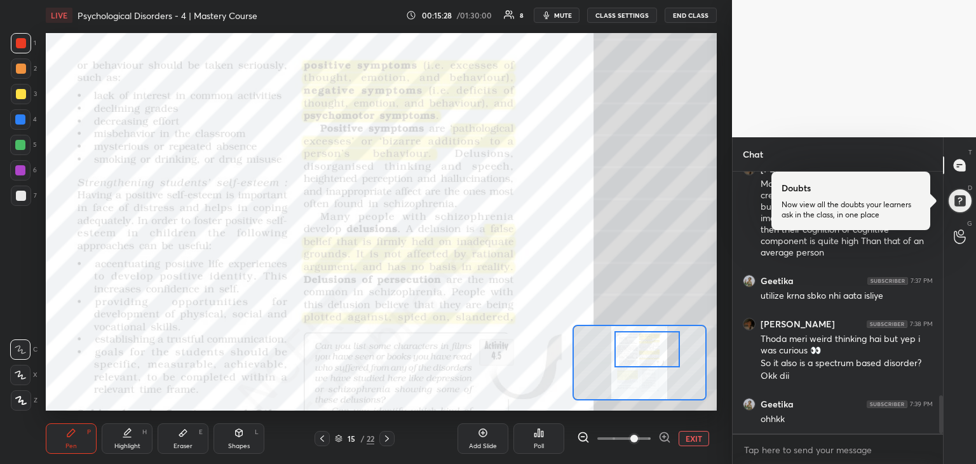
drag, startPoint x: 655, startPoint y: 334, endPoint x: 647, endPoint y: 339, distance: 9.2
click at [647, 339] on div at bounding box center [648, 349] width 66 height 36
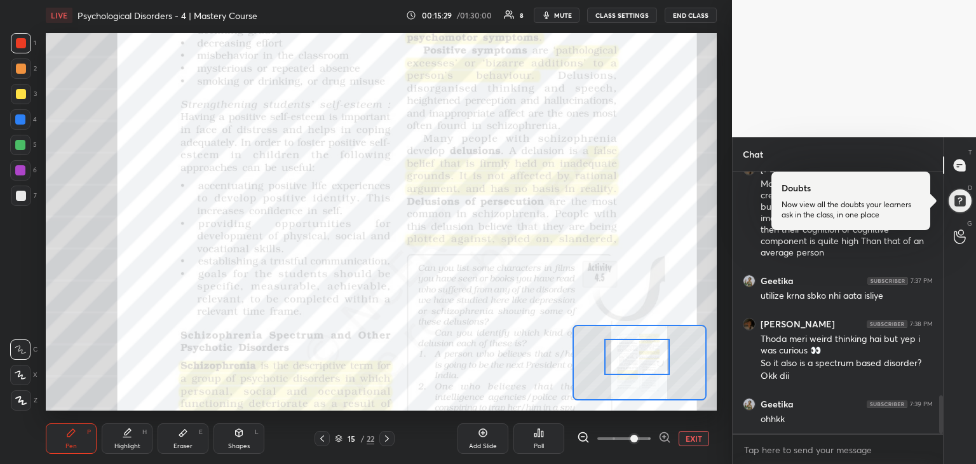
drag, startPoint x: 647, startPoint y: 339, endPoint x: 638, endPoint y: 347, distance: 12.6
click at [638, 347] on div at bounding box center [638, 357] width 66 height 36
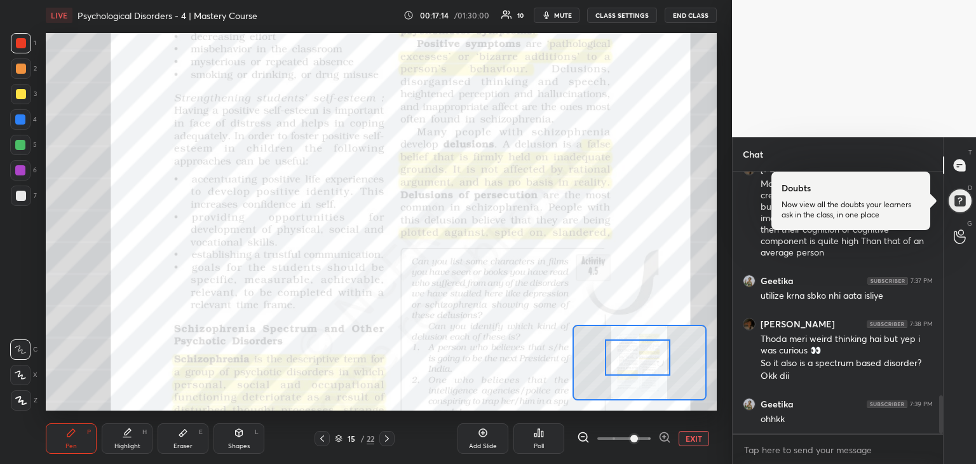
click at [387, 441] on icon at bounding box center [387, 438] width 4 height 6
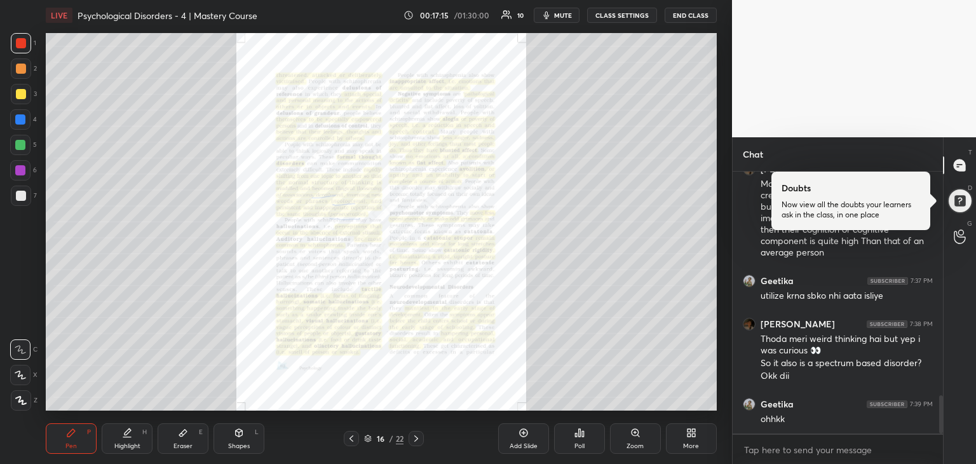
click at [634, 443] on div "Zoom" at bounding box center [635, 446] width 17 height 6
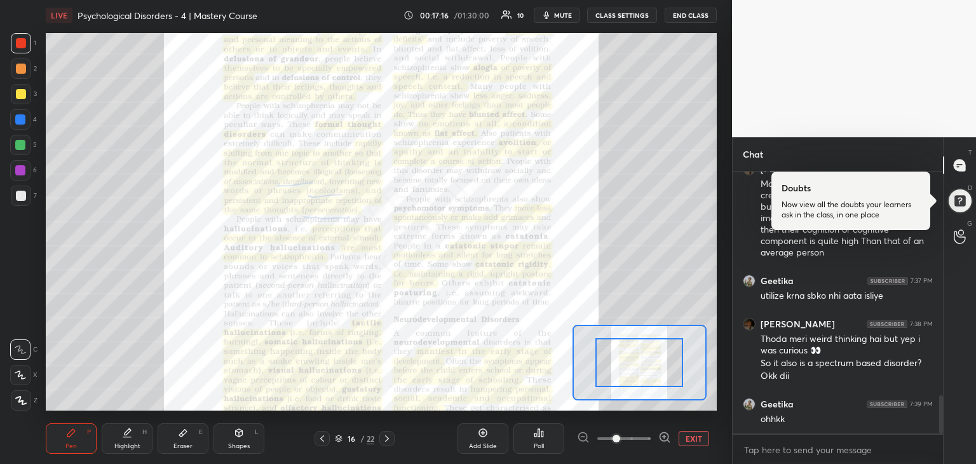
click at [636, 437] on span at bounding box center [624, 438] width 53 height 19
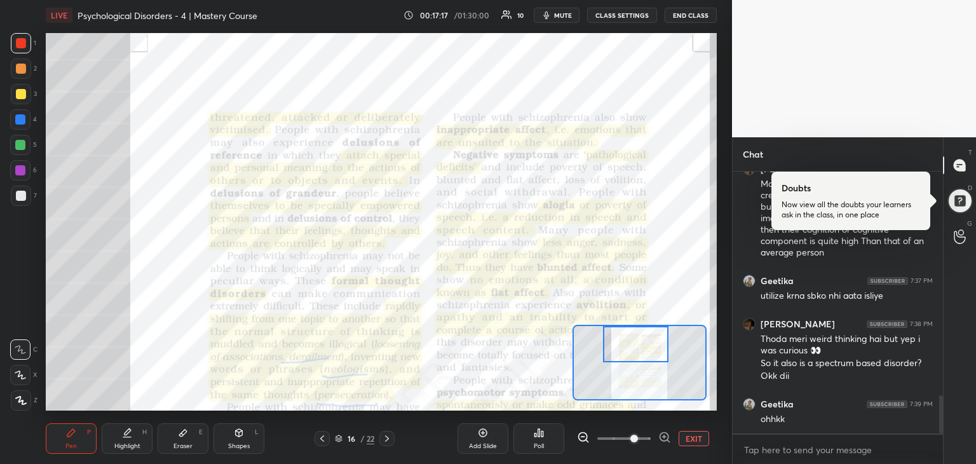
drag, startPoint x: 636, startPoint y: 374, endPoint x: 632, endPoint y: 343, distance: 32.0
click at [632, 343] on div at bounding box center [636, 344] width 66 height 36
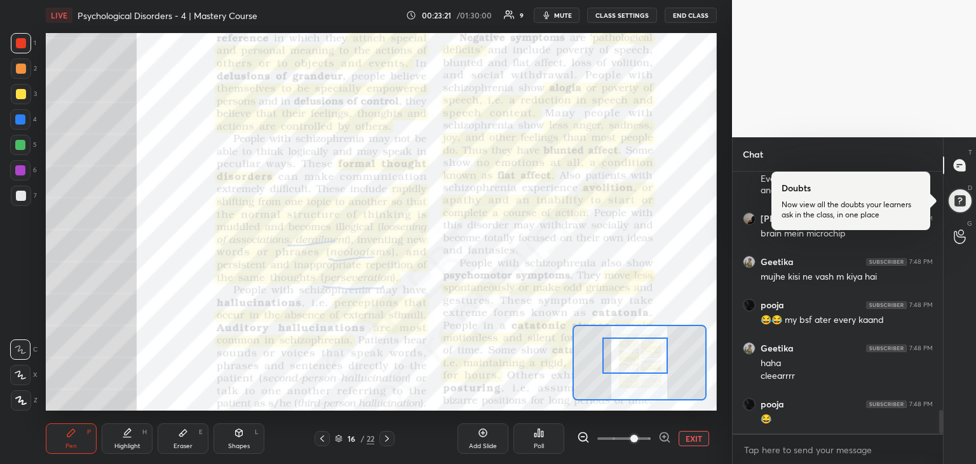
scroll to position [2703, 0]
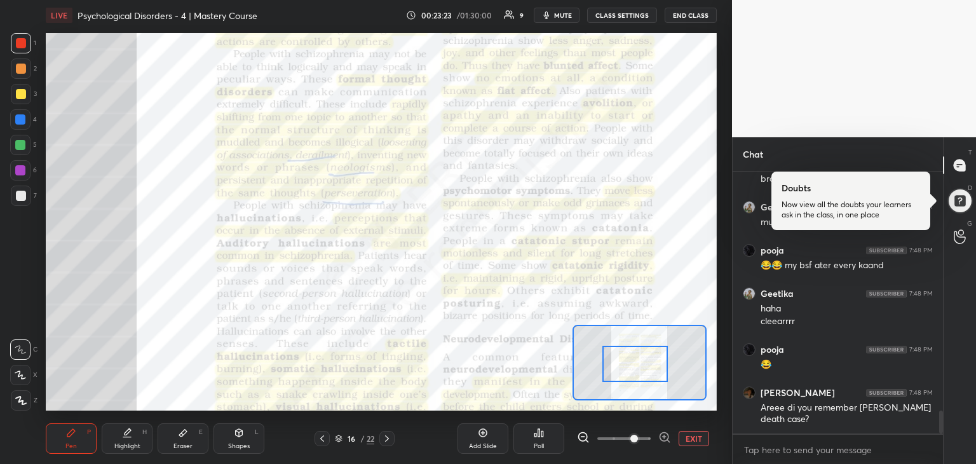
drag, startPoint x: 648, startPoint y: 344, endPoint x: 648, endPoint y: 364, distance: 19.7
click at [648, 364] on div at bounding box center [636, 364] width 66 height 36
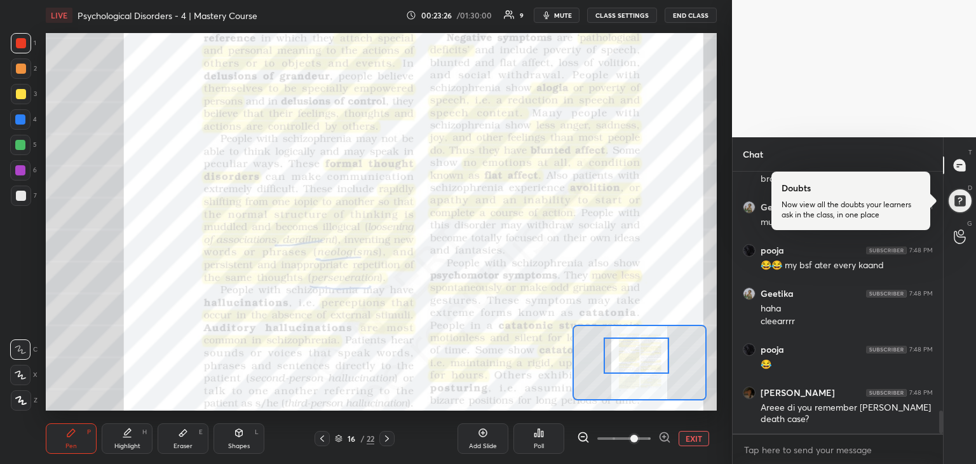
drag, startPoint x: 645, startPoint y: 364, endPoint x: 646, endPoint y: 357, distance: 7.1
click at [646, 357] on div at bounding box center [637, 356] width 66 height 36
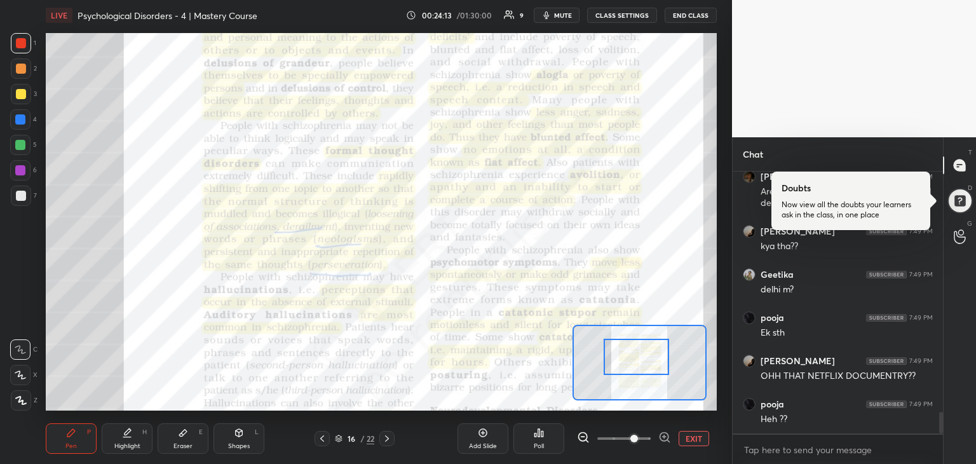
scroll to position [2962, 0]
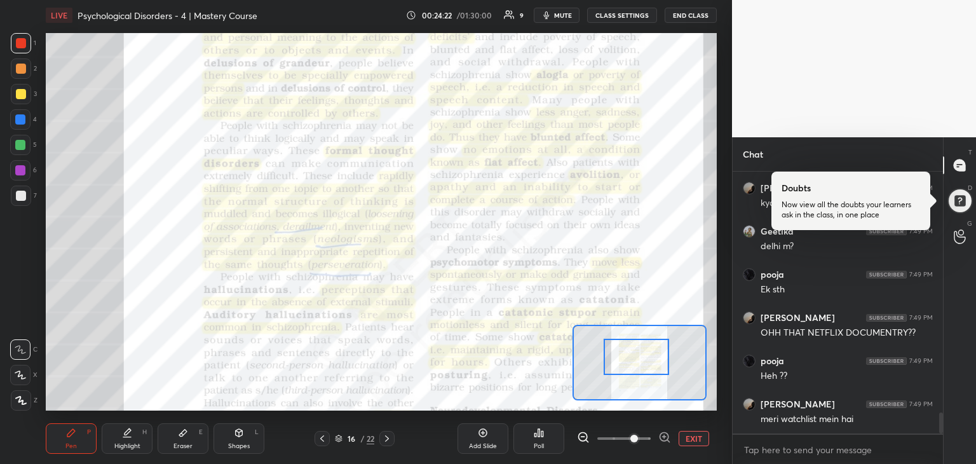
click at [651, 367] on div at bounding box center [637, 357] width 66 height 36
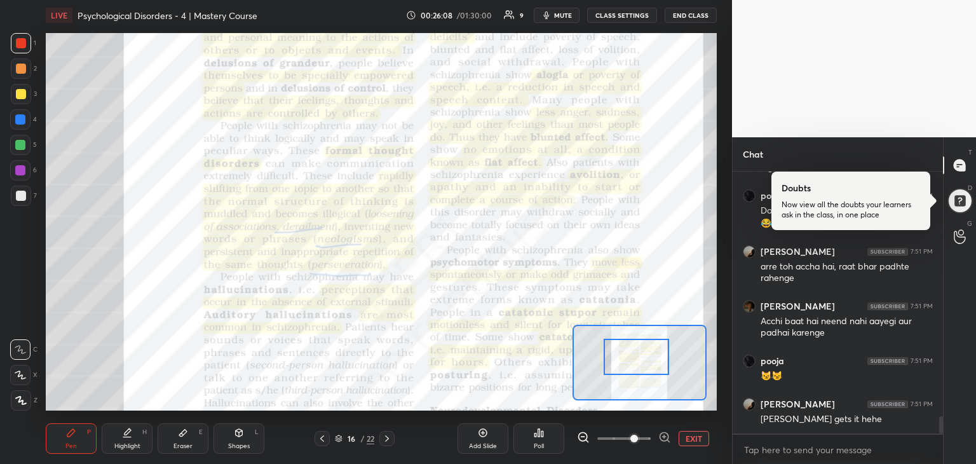
scroll to position [3744, 0]
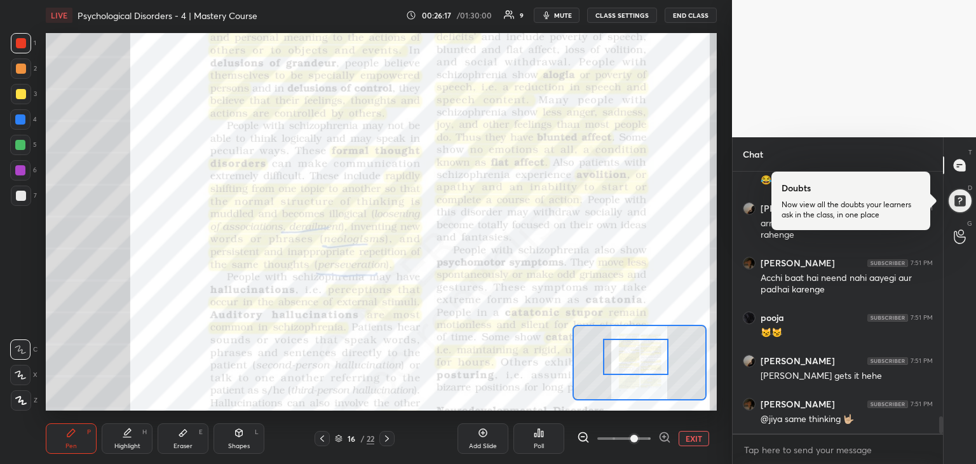
drag, startPoint x: 643, startPoint y: 376, endPoint x: 643, endPoint y: 355, distance: 21.0
click at [643, 355] on div at bounding box center [636, 357] width 66 height 36
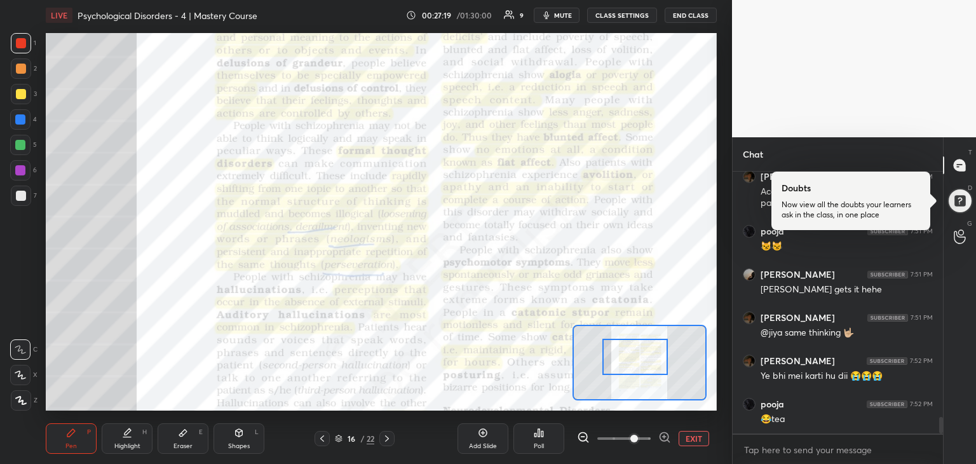
scroll to position [3874, 0]
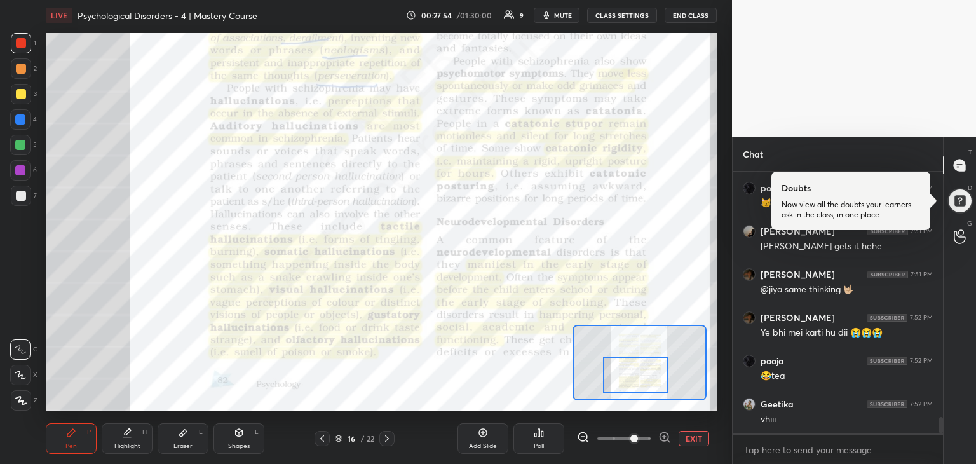
drag, startPoint x: 643, startPoint y: 356, endPoint x: 644, endPoint y: 374, distance: 18.4
click at [644, 374] on div at bounding box center [636, 375] width 66 height 36
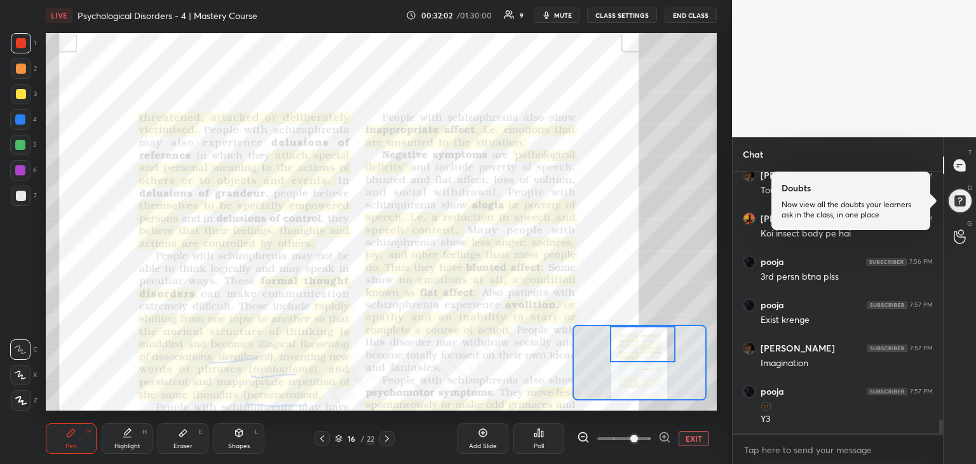
drag, startPoint x: 648, startPoint y: 381, endPoint x: 655, endPoint y: 333, distance: 48.2
click at [655, 333] on div at bounding box center [643, 344] width 66 height 36
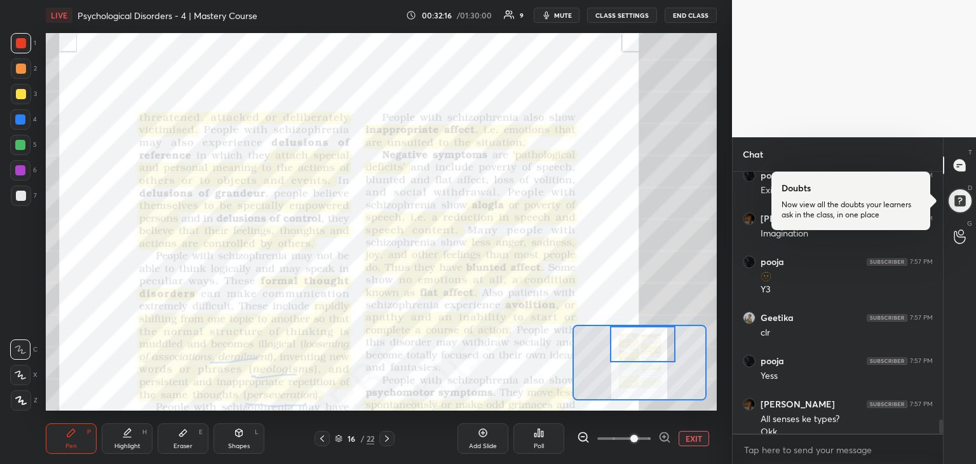
scroll to position [4638, 0]
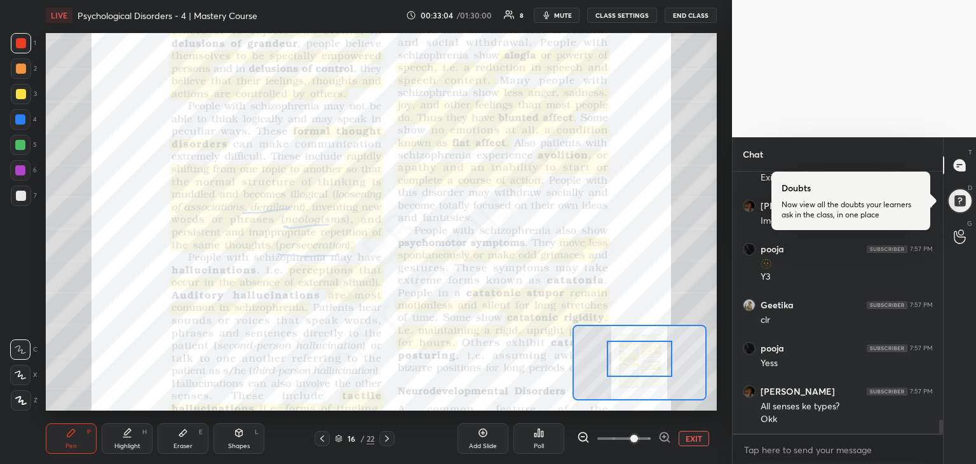
drag, startPoint x: 641, startPoint y: 342, endPoint x: 638, endPoint y: 357, distance: 15.0
click at [638, 357] on div at bounding box center [640, 359] width 66 height 36
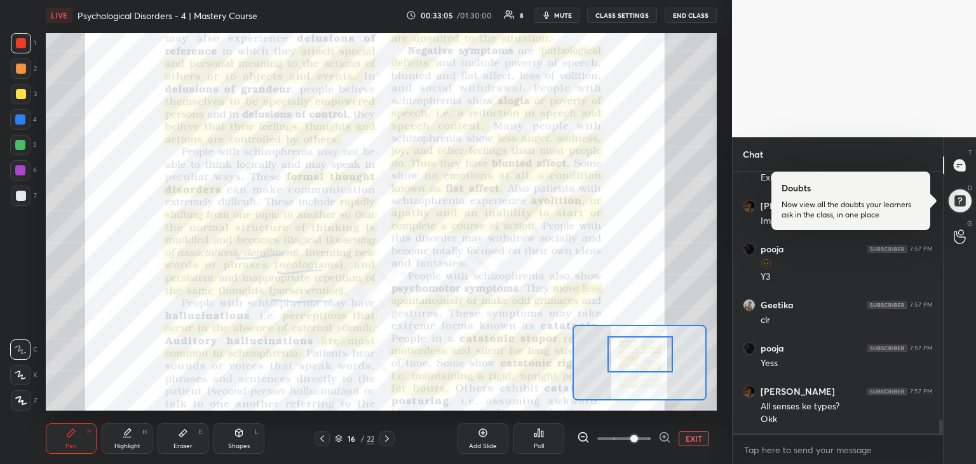
click at [638, 352] on div at bounding box center [641, 354] width 66 height 36
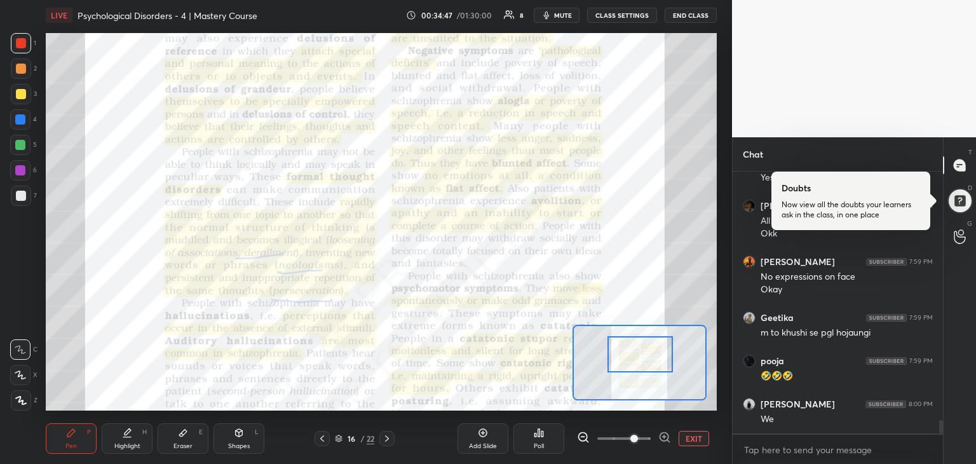
scroll to position [4867, 0]
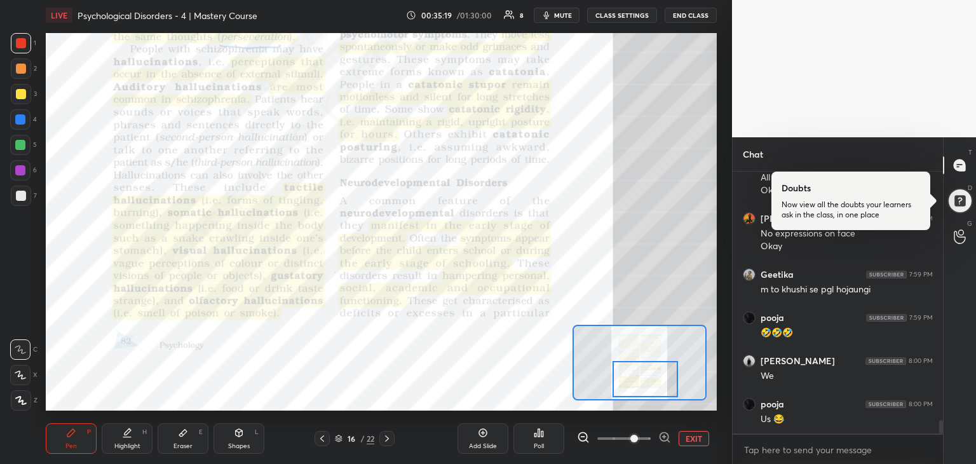
drag, startPoint x: 636, startPoint y: 350, endPoint x: 641, endPoint y: 375, distance: 25.3
click at [641, 375] on div at bounding box center [646, 379] width 66 height 36
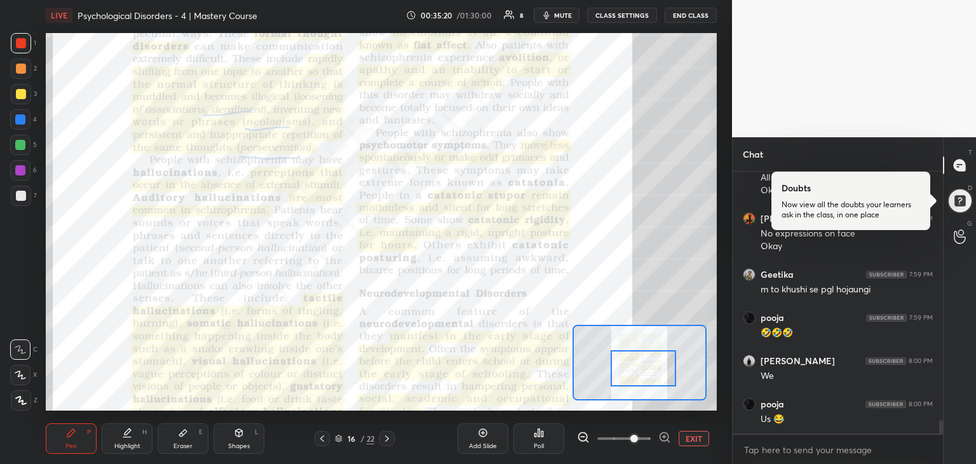
drag, startPoint x: 641, startPoint y: 375, endPoint x: 639, endPoint y: 366, distance: 9.1
click at [639, 366] on div at bounding box center [644, 368] width 66 height 36
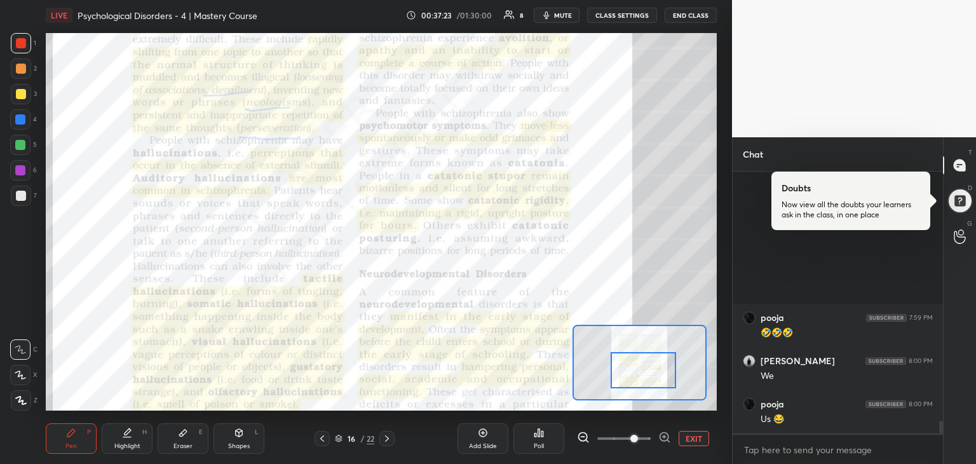
scroll to position [5083, 0]
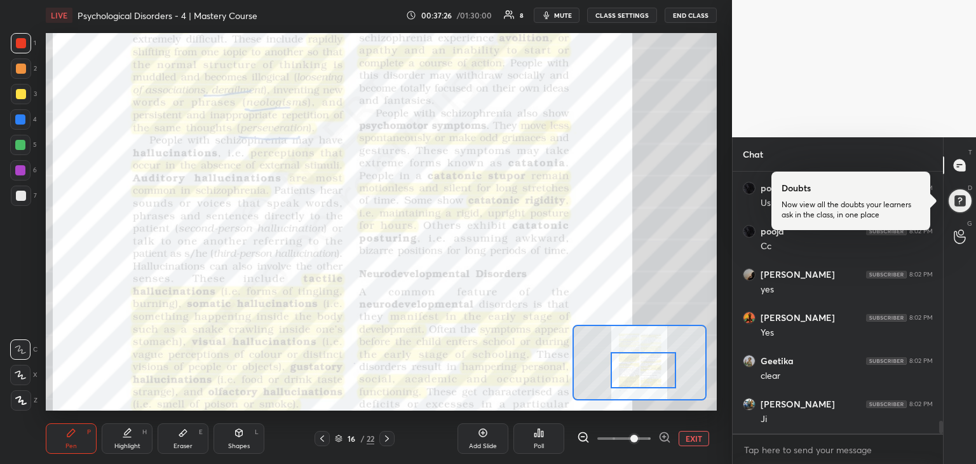
click at [695, 436] on button "EXIT" at bounding box center [694, 438] width 31 height 15
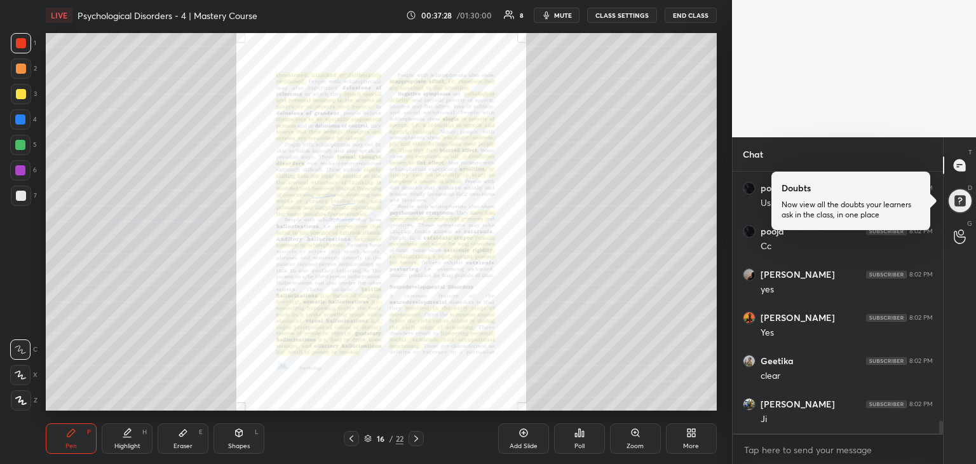
click at [700, 437] on div "More" at bounding box center [691, 438] width 51 height 31
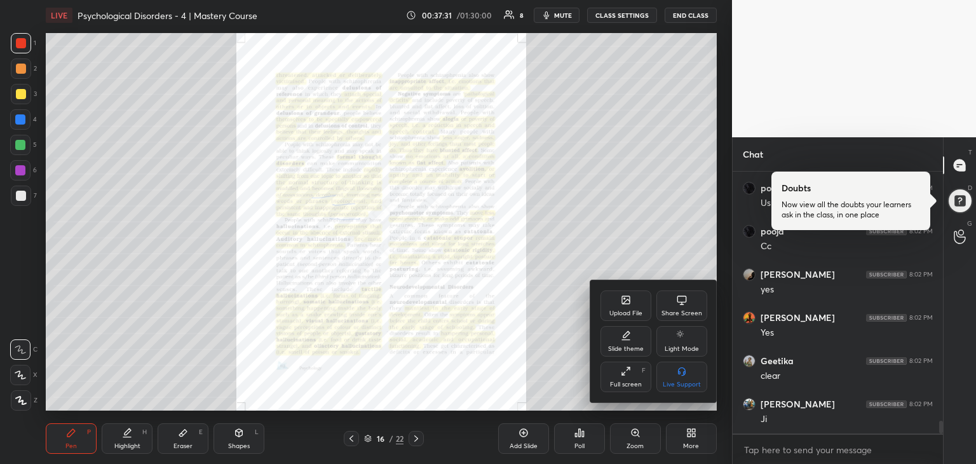
click at [668, 319] on div "Share Screen" at bounding box center [682, 306] width 51 height 31
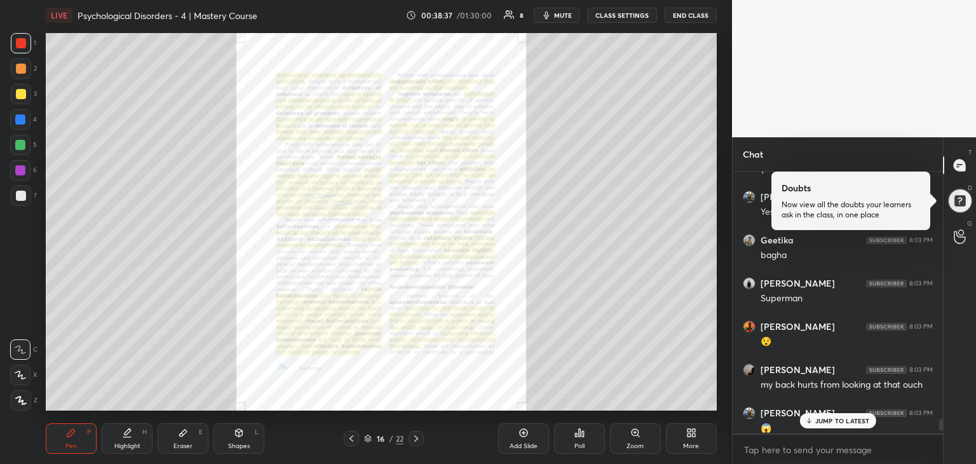
scroll to position [5429, 0]
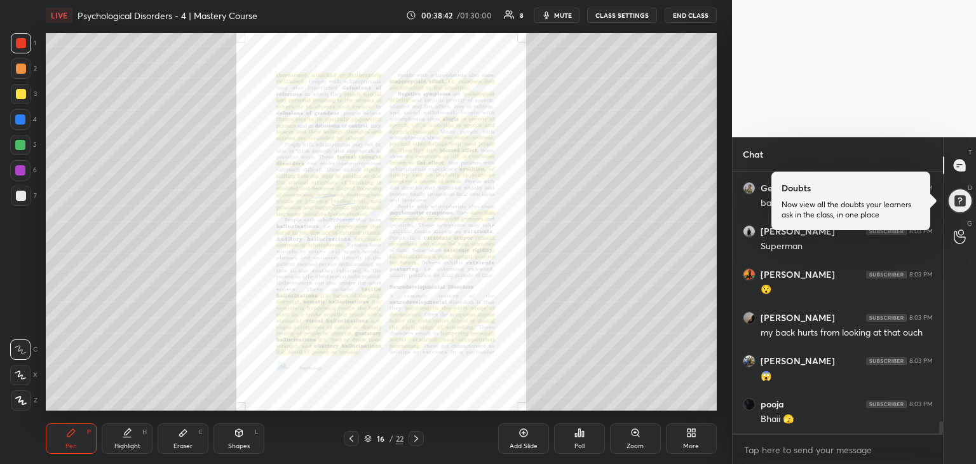
click at [631, 445] on div "Zoom" at bounding box center [635, 446] width 17 height 6
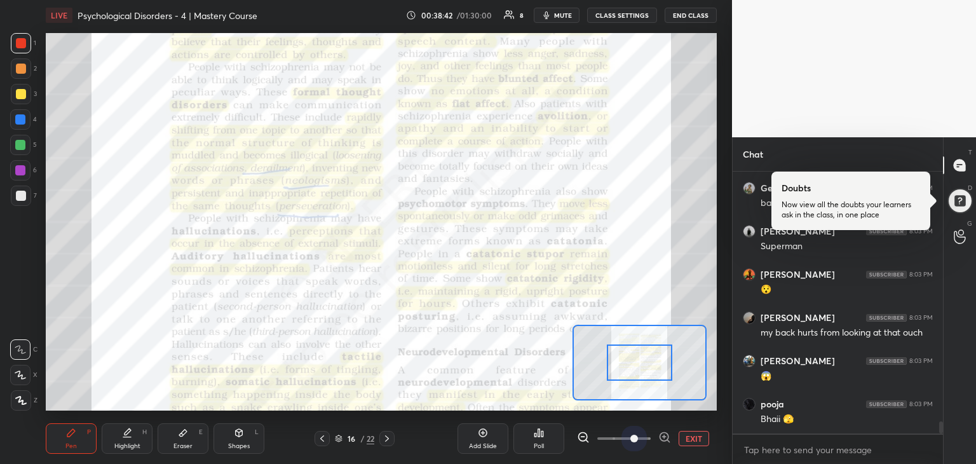
click at [634, 440] on span at bounding box center [624, 438] width 53 height 19
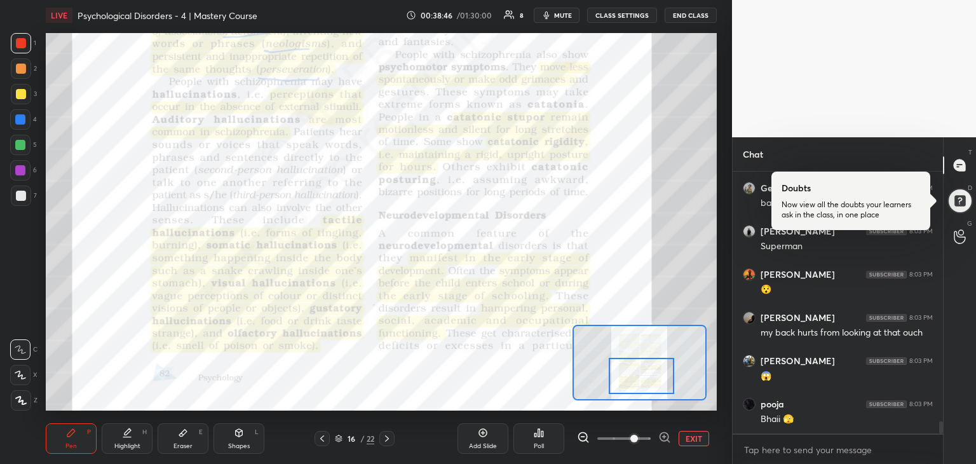
click at [638, 377] on div at bounding box center [642, 376] width 66 height 36
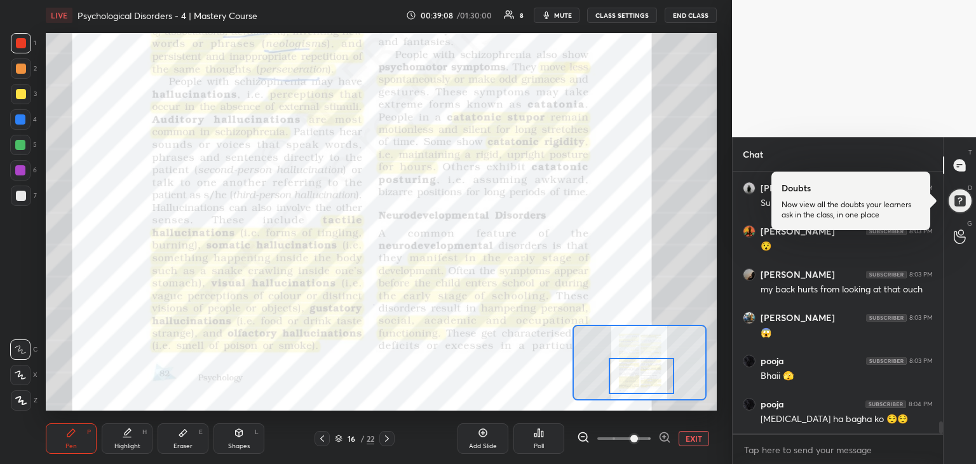
click at [699, 441] on button "EXIT" at bounding box center [694, 438] width 31 height 15
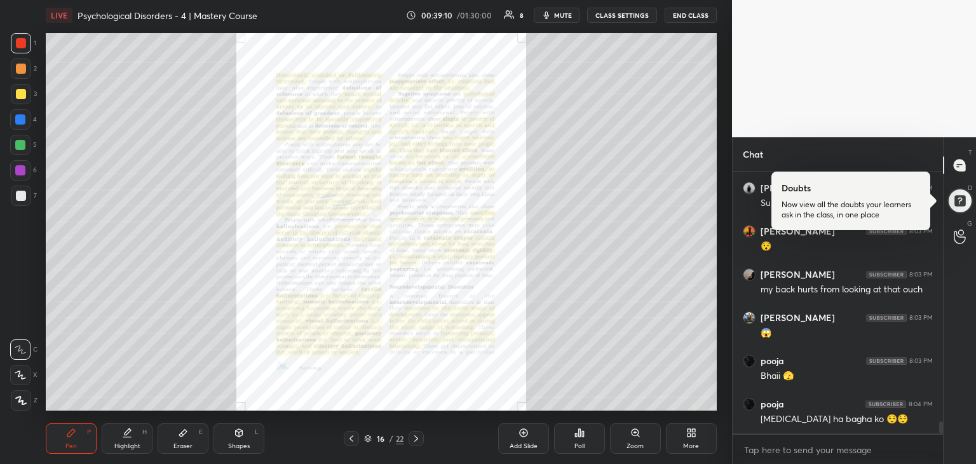
click at [695, 437] on icon at bounding box center [692, 433] width 10 height 10
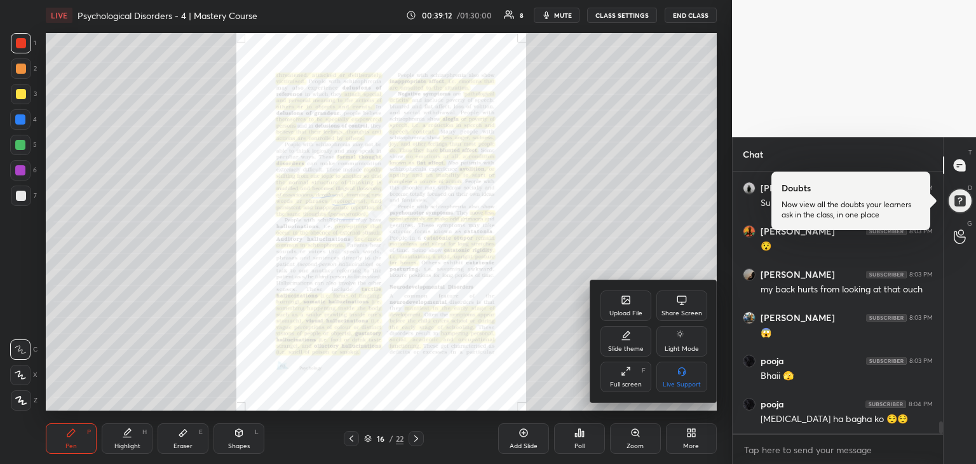
click at [696, 308] on div "Share Screen" at bounding box center [682, 306] width 51 height 31
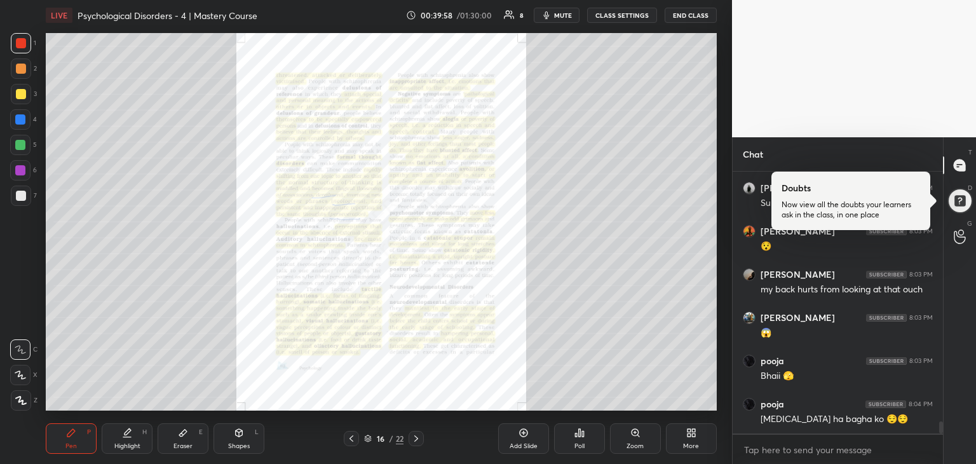
click at [643, 446] on div "Zoom" at bounding box center [635, 446] width 17 height 6
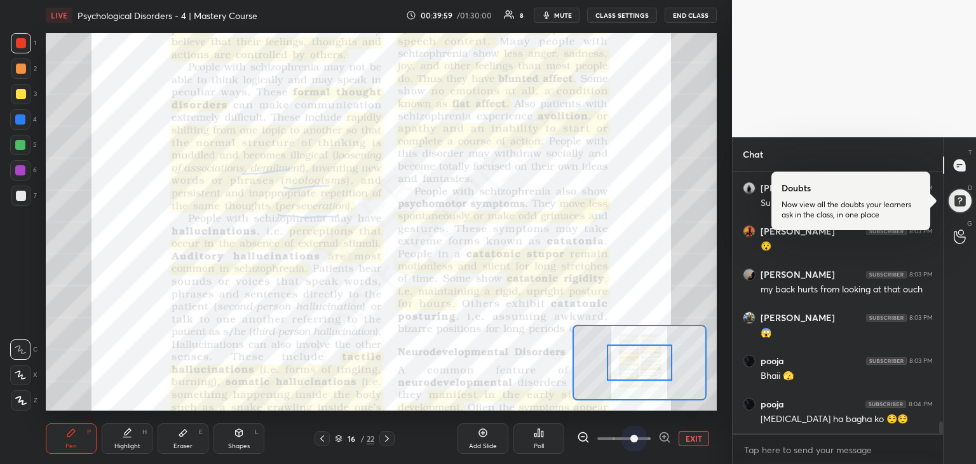
click at [646, 374] on div "LIVE Psychological Disorders - 4 | Mastery Course 00:39:59 / 01:30:00 8 mute CL…" at bounding box center [381, 232] width 681 height 464
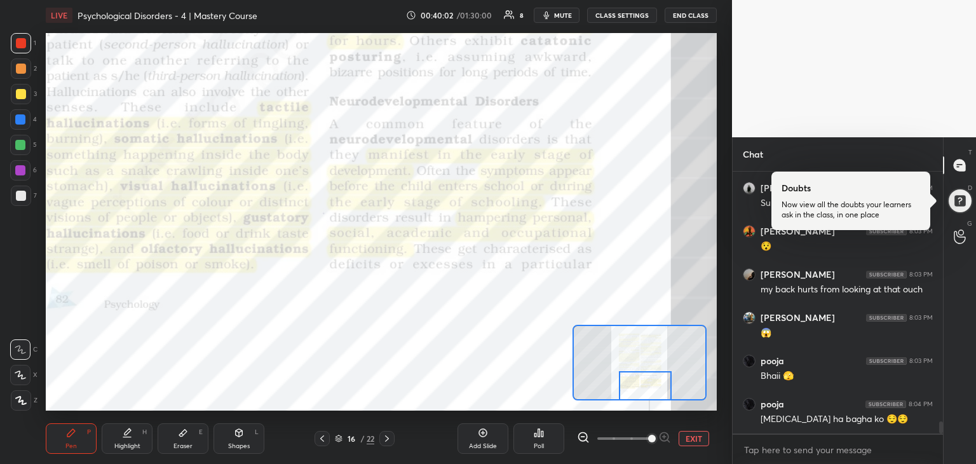
click at [651, 404] on div "Setting up your live class Poll for secs No correct answer Start poll" at bounding box center [381, 222] width 671 height 378
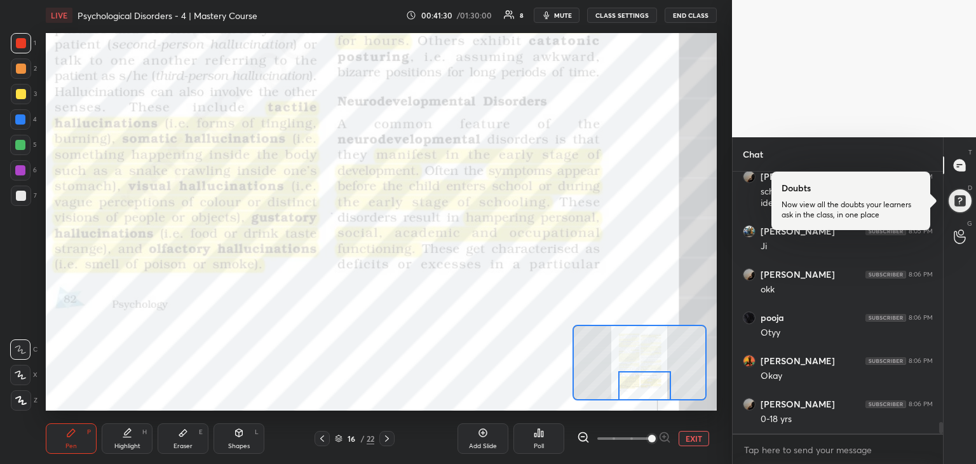
scroll to position [5873, 0]
click at [394, 434] on div at bounding box center [387, 438] width 15 height 15
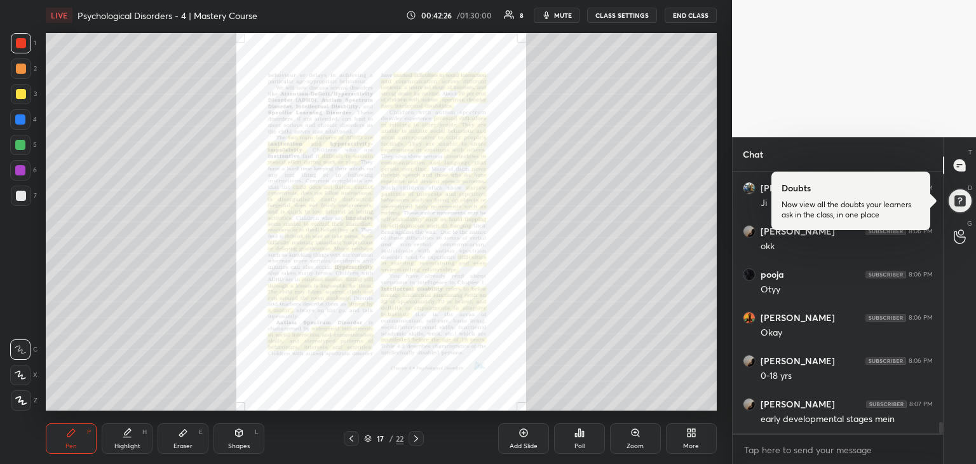
click at [636, 446] on div "Zoom" at bounding box center [635, 446] width 17 height 6
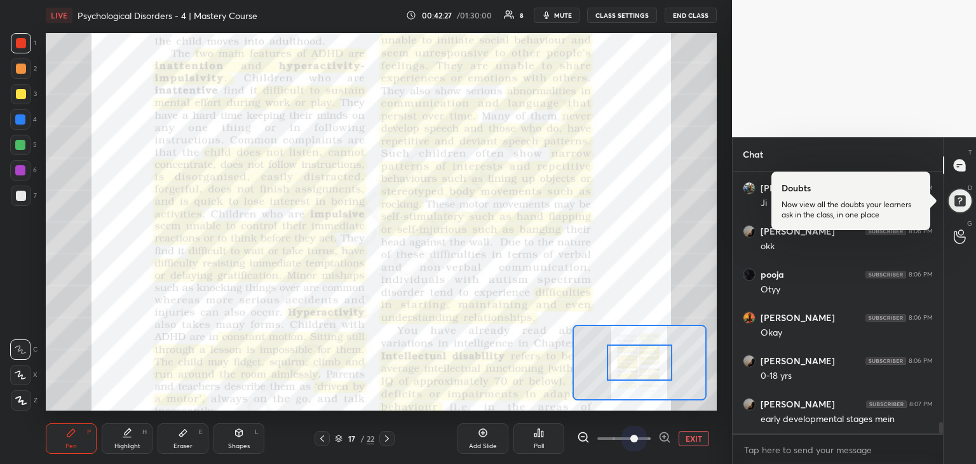
click at [641, 438] on span at bounding box center [624, 438] width 53 height 19
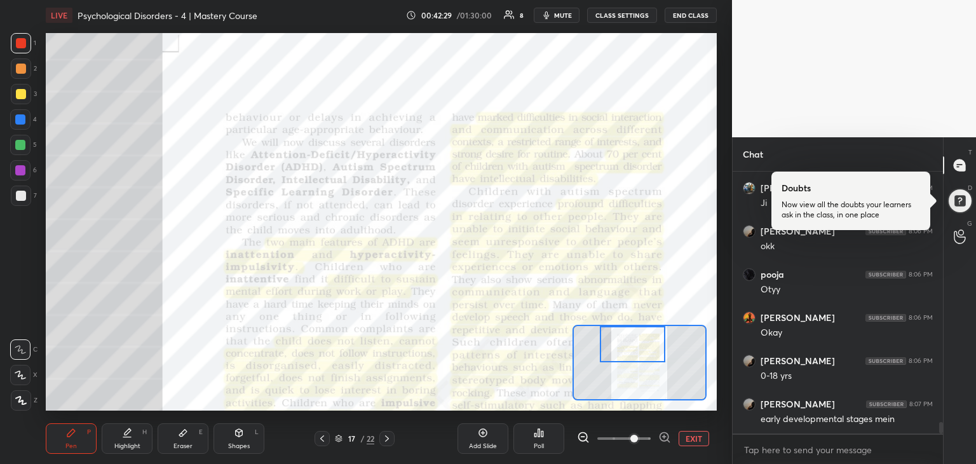
drag, startPoint x: 640, startPoint y: 359, endPoint x: 633, endPoint y: 339, distance: 20.9
click at [633, 339] on div at bounding box center [633, 344] width 66 height 36
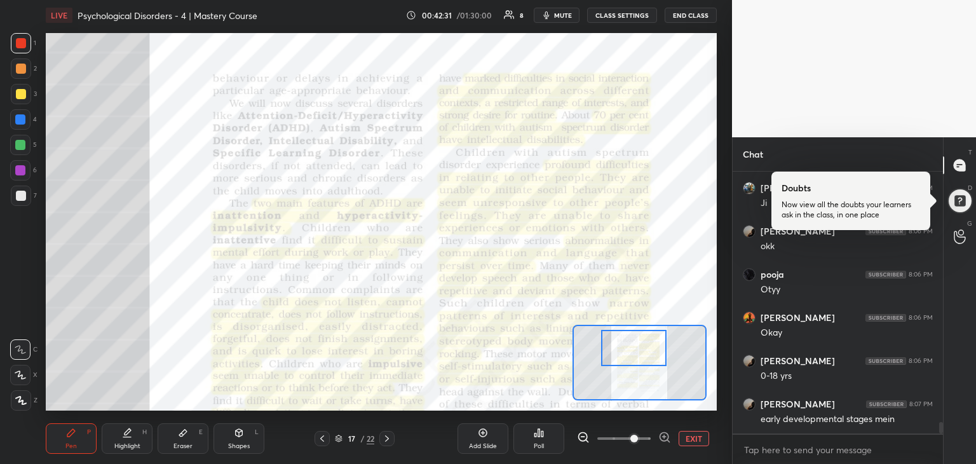
click at [645, 357] on div at bounding box center [634, 348] width 66 height 36
click at [643, 355] on div at bounding box center [634, 348] width 66 height 36
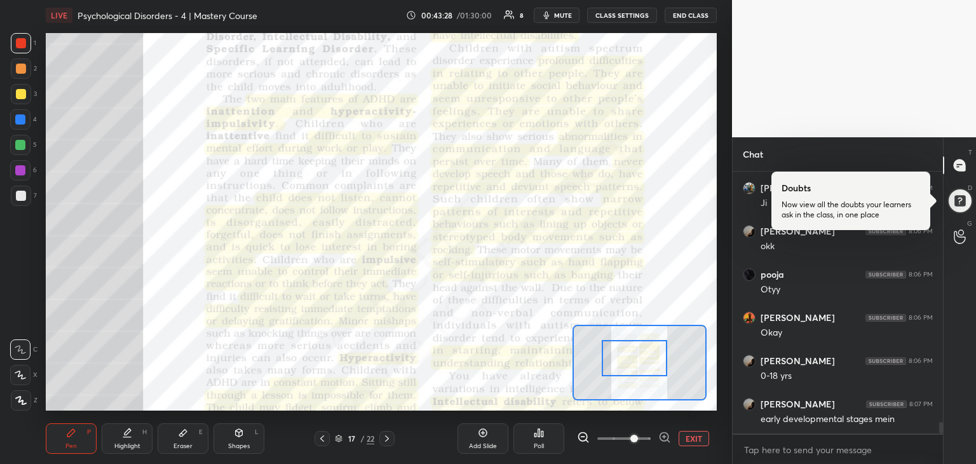
drag, startPoint x: 637, startPoint y: 349, endPoint x: 638, endPoint y: 359, distance: 10.2
click at [638, 359] on div at bounding box center [635, 358] width 66 height 36
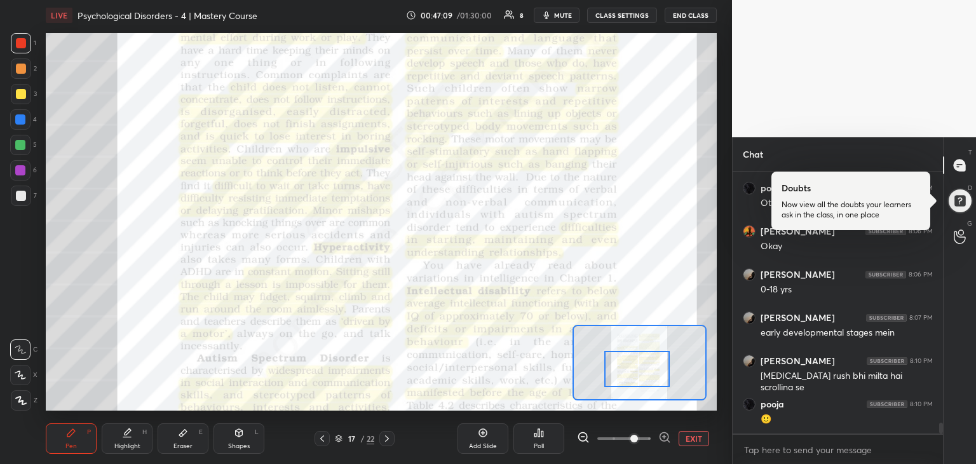
drag, startPoint x: 631, startPoint y: 354, endPoint x: 634, endPoint y: 365, distance: 11.1
click at [634, 365] on div at bounding box center [638, 369] width 66 height 36
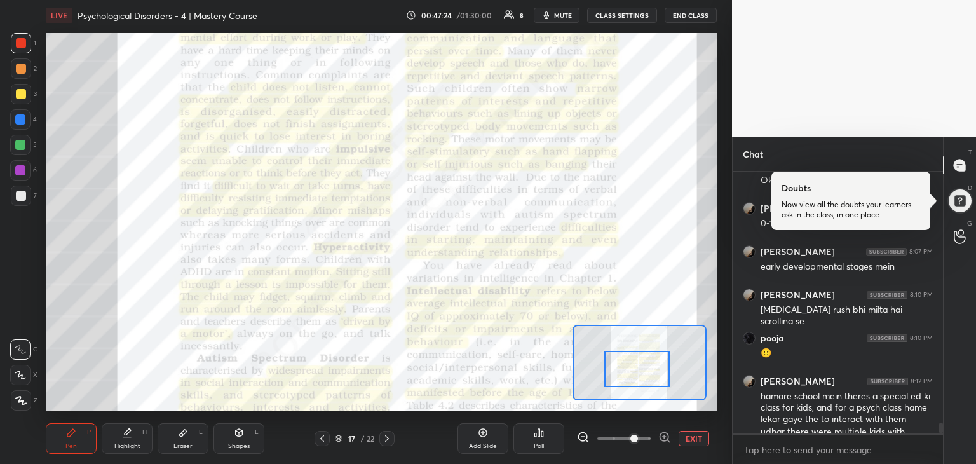
scroll to position [6038, 0]
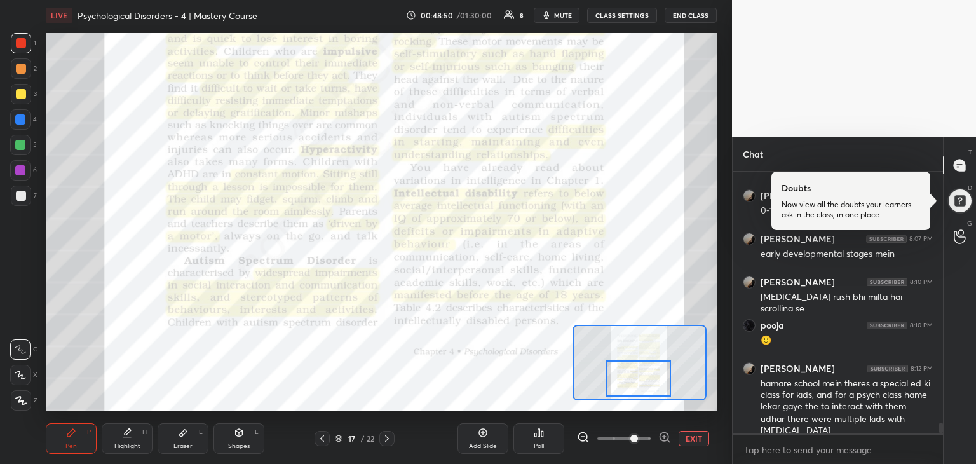
drag, startPoint x: 650, startPoint y: 377, endPoint x: 652, endPoint y: 388, distance: 11.0
click at [652, 388] on div at bounding box center [639, 378] width 66 height 36
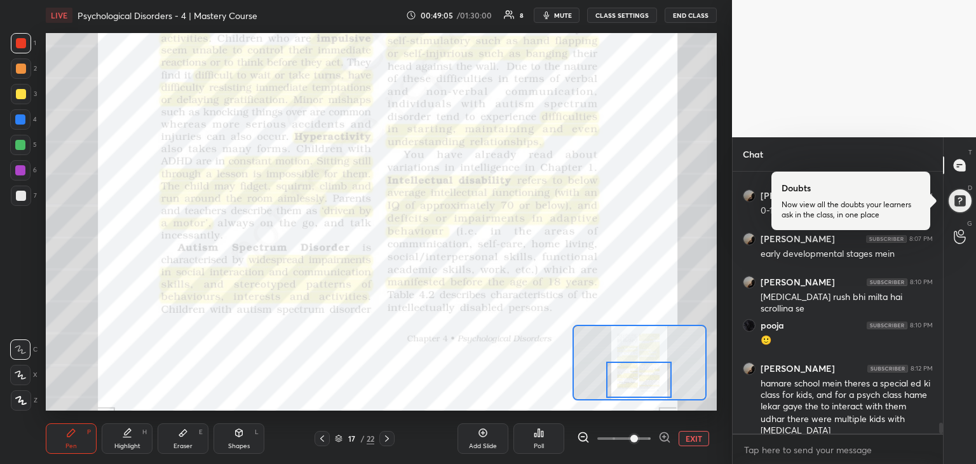
click at [659, 387] on div at bounding box center [639, 380] width 66 height 36
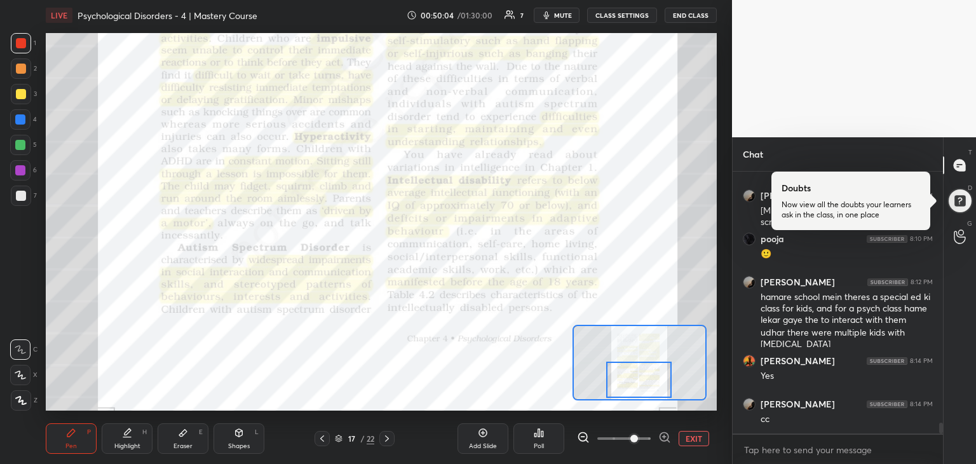
scroll to position [6168, 0]
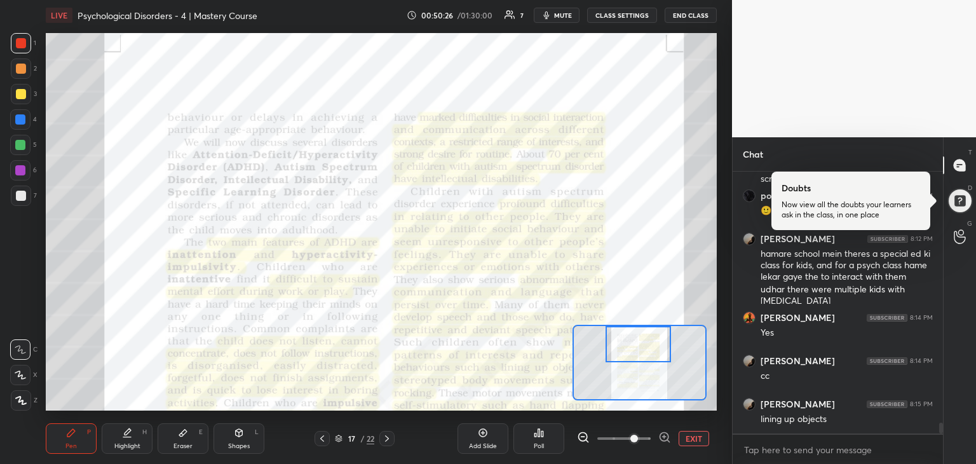
drag, startPoint x: 641, startPoint y: 372, endPoint x: 643, endPoint y: 333, distance: 38.8
click at [643, 333] on div at bounding box center [639, 344] width 66 height 36
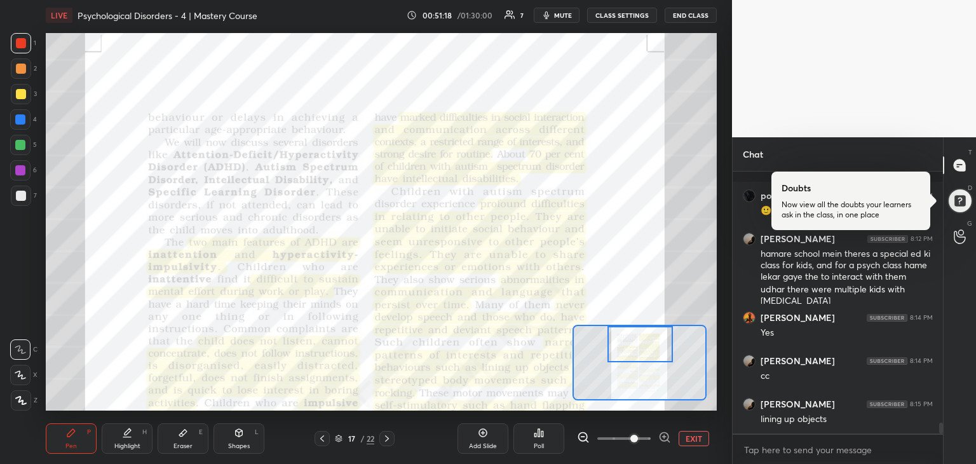
scroll to position [6222, 0]
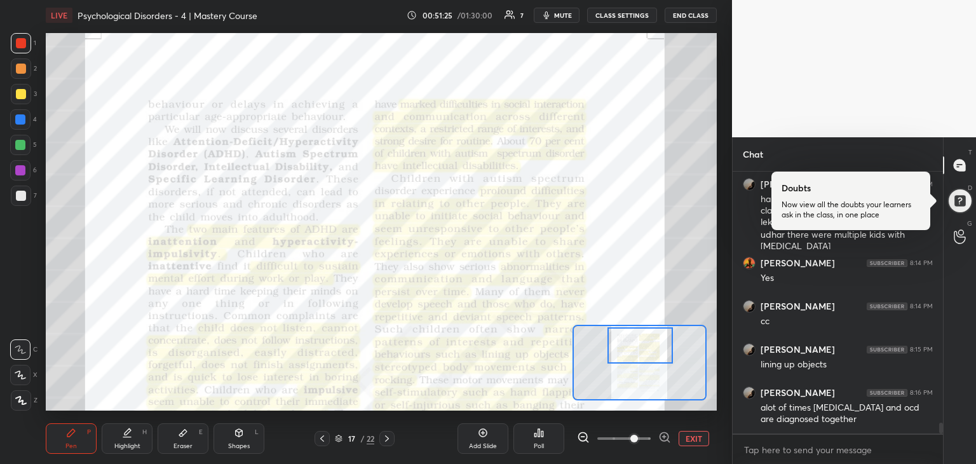
click at [633, 361] on div at bounding box center [641, 345] width 66 height 36
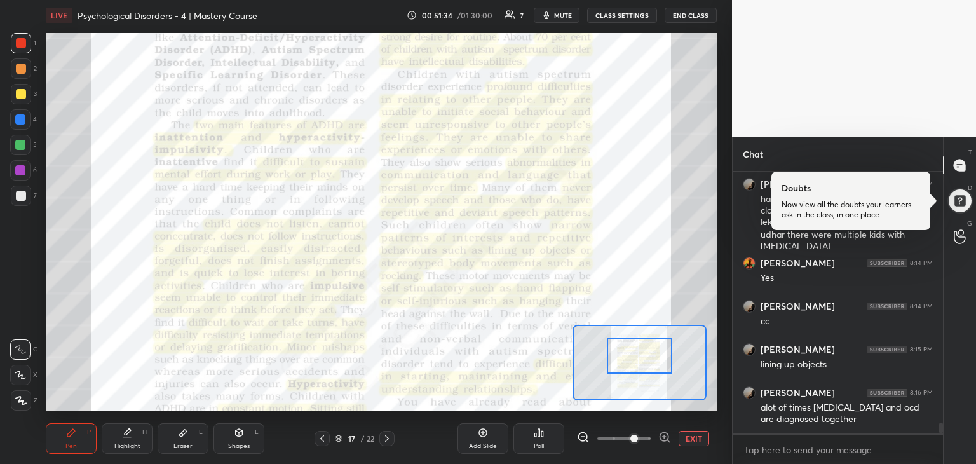
drag, startPoint x: 629, startPoint y: 352, endPoint x: 628, endPoint y: 362, distance: 10.3
click at [628, 362] on div at bounding box center [640, 356] width 66 height 36
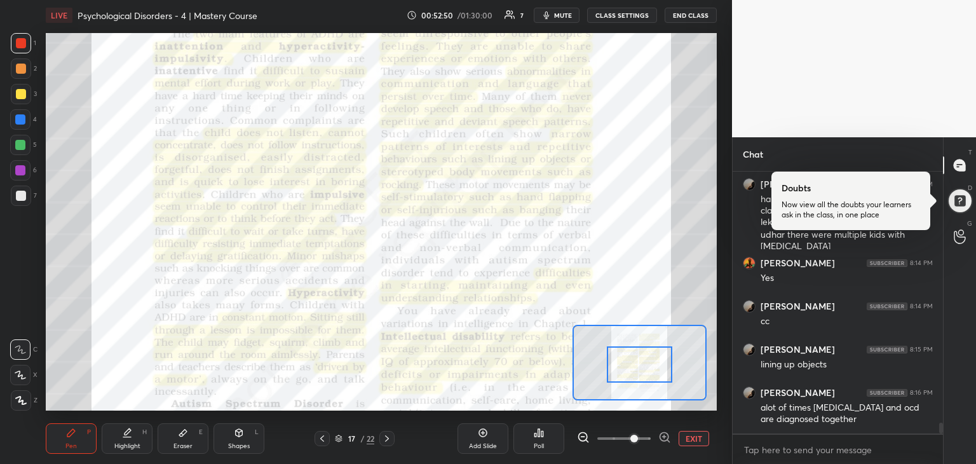
drag, startPoint x: 637, startPoint y: 353, endPoint x: 638, endPoint y: 362, distance: 8.9
click at [638, 362] on div at bounding box center [640, 364] width 66 height 36
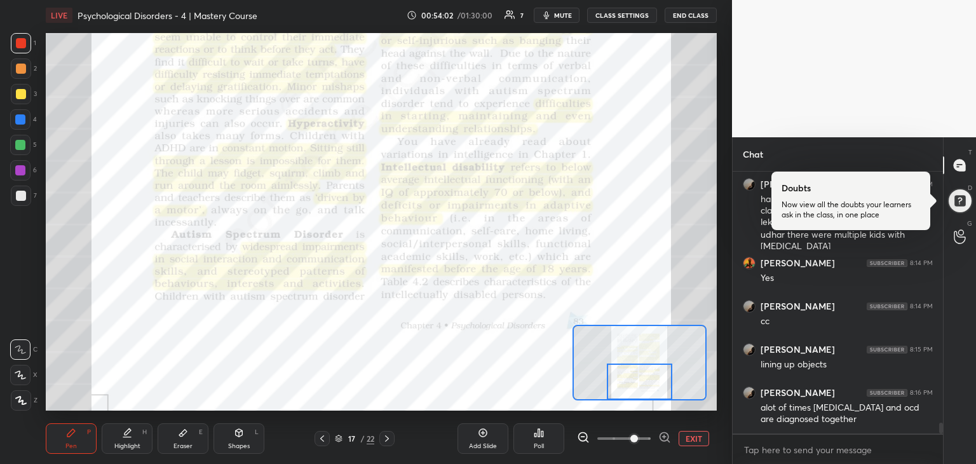
drag, startPoint x: 652, startPoint y: 359, endPoint x: 650, endPoint y: 378, distance: 19.1
click at [650, 378] on div at bounding box center [640, 382] width 66 height 36
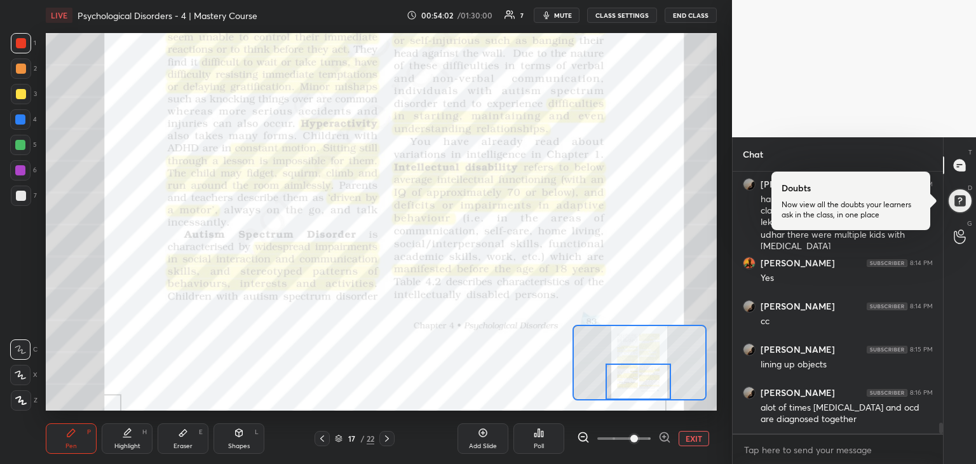
scroll to position [6266, 0]
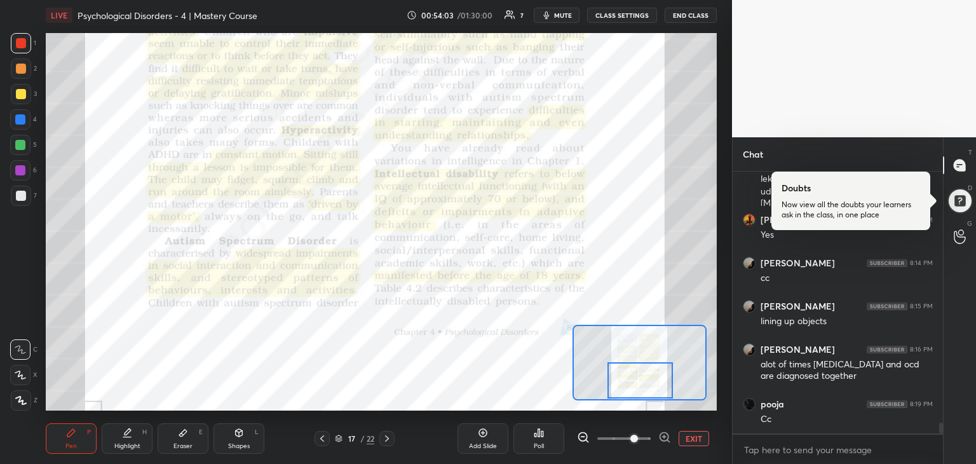
click at [653, 376] on div at bounding box center [641, 380] width 66 height 36
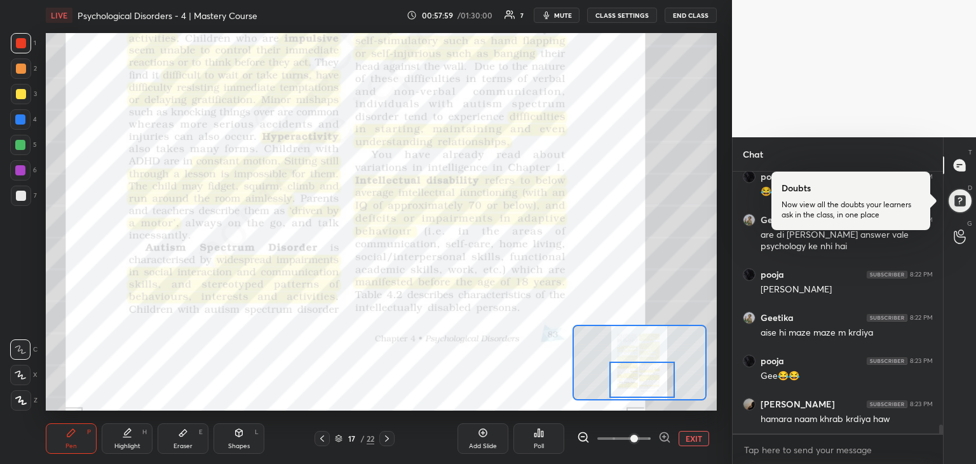
scroll to position [7626, 0]
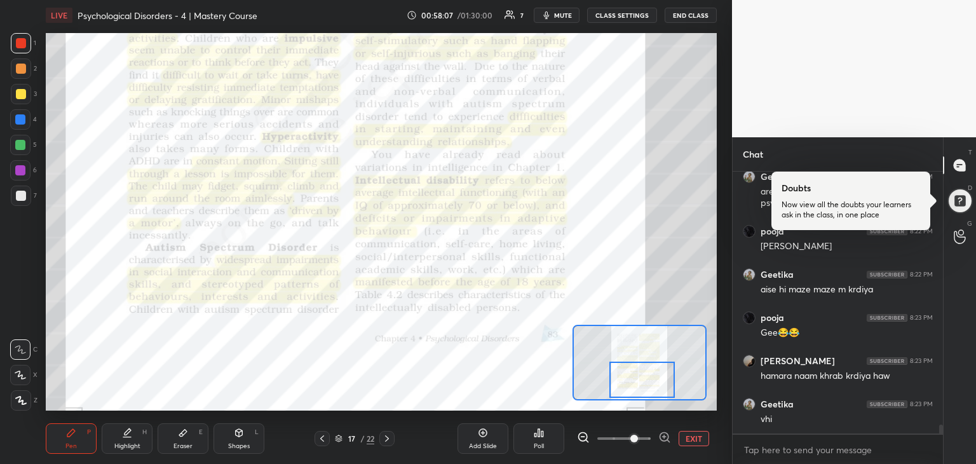
click at [381, 439] on div at bounding box center [387, 438] width 15 height 15
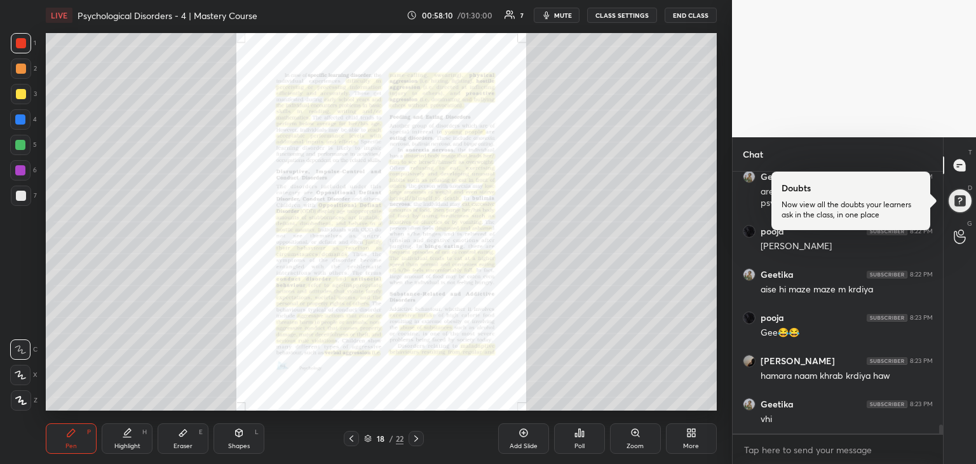
click at [419, 437] on icon at bounding box center [416, 439] width 10 height 10
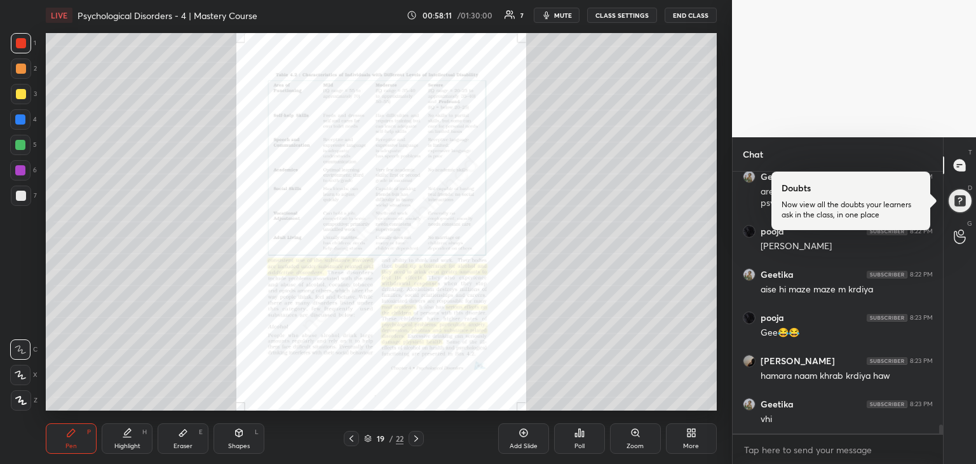
click at [615, 441] on div "Zoom" at bounding box center [635, 438] width 51 height 31
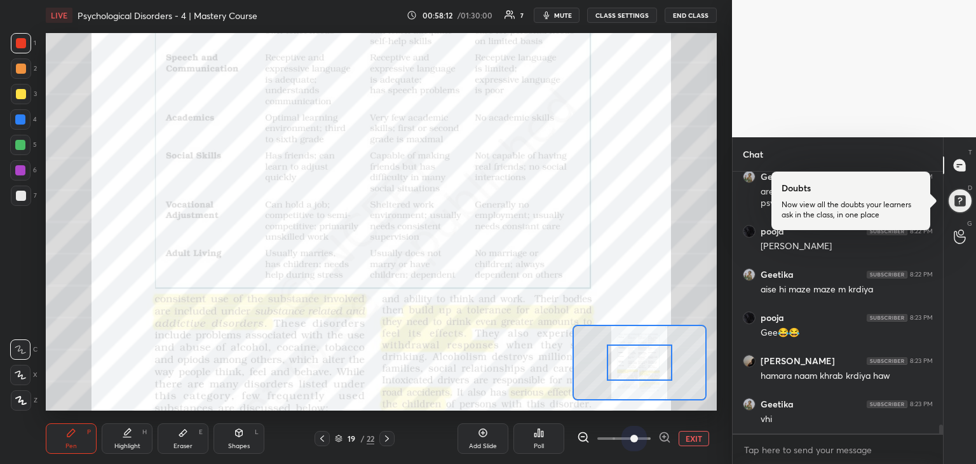
drag, startPoint x: 638, startPoint y: 438, endPoint x: 633, endPoint y: 367, distance: 70.7
click at [633, 367] on div "LIVE Psychological Disorders - 4 | Mastery Course 00:58:12 / 01:30:00 7 mute CL…" at bounding box center [381, 232] width 681 height 464
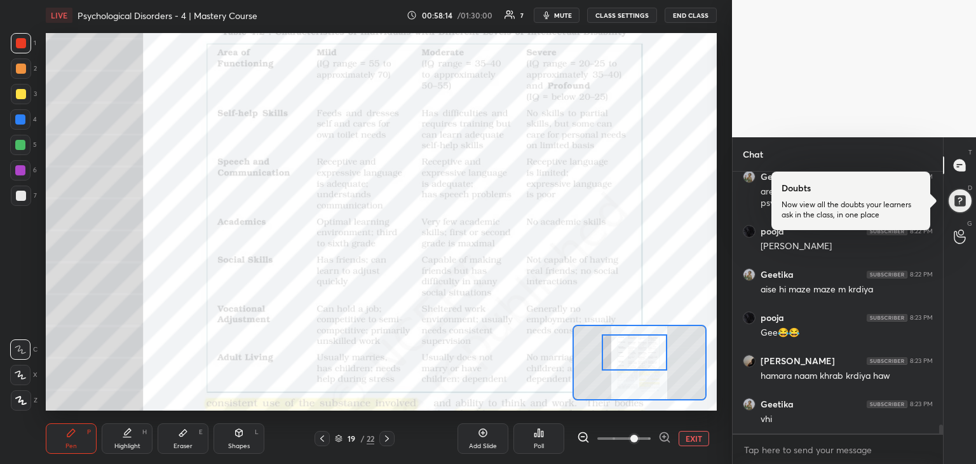
drag, startPoint x: 633, startPoint y: 367, endPoint x: 628, endPoint y: 357, distance: 11.4
click at [628, 357] on div at bounding box center [635, 352] width 66 height 36
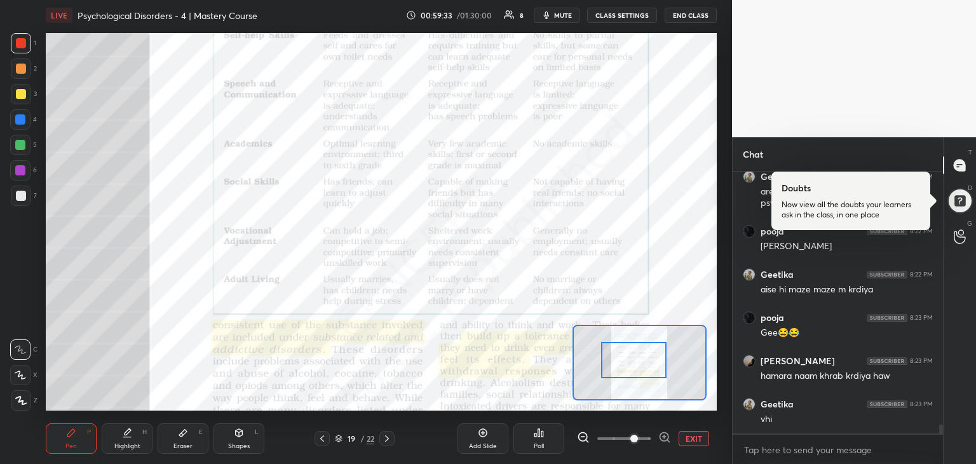
drag, startPoint x: 667, startPoint y: 355, endPoint x: 666, endPoint y: 362, distance: 7.0
click at [666, 362] on div at bounding box center [634, 360] width 66 height 36
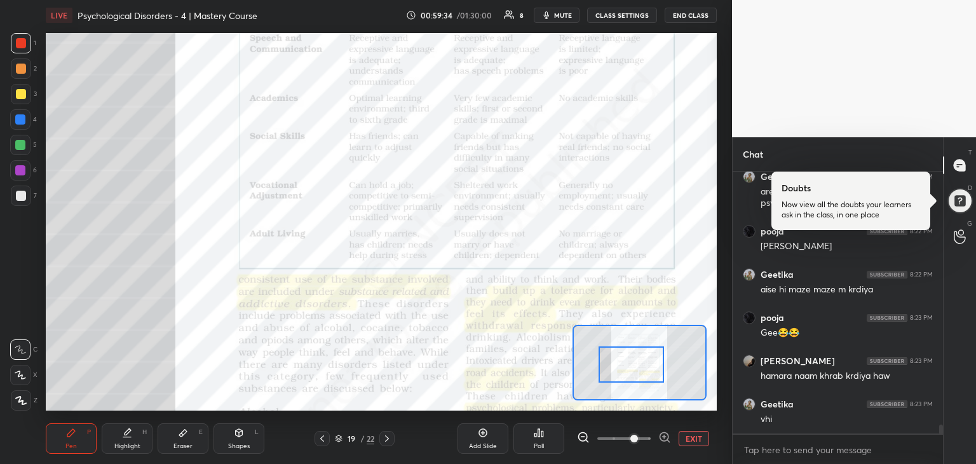
click at [663, 366] on div at bounding box center [632, 364] width 66 height 36
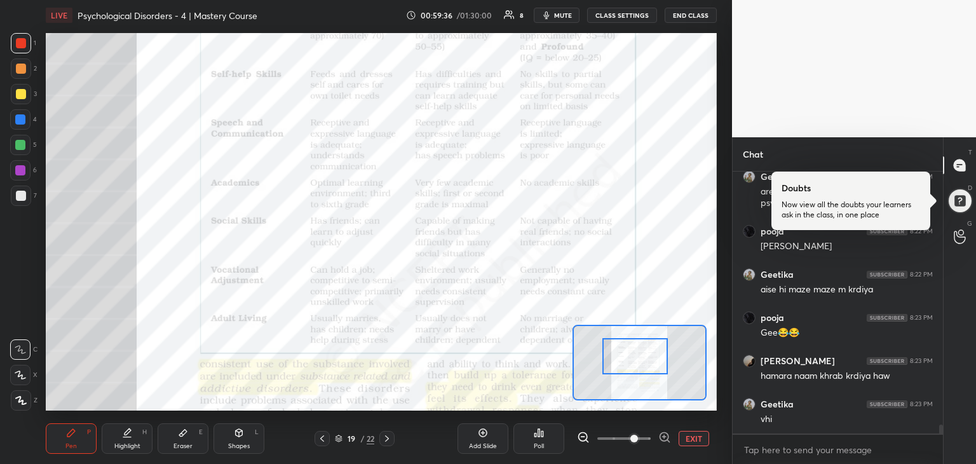
drag, startPoint x: 663, startPoint y: 366, endPoint x: 668, endPoint y: 359, distance: 8.8
click at [668, 359] on div at bounding box center [636, 356] width 66 height 36
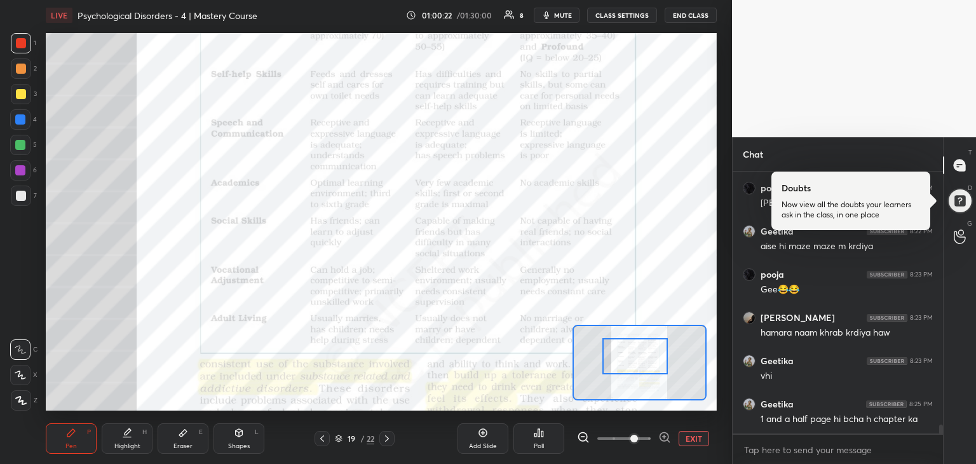
click at [319, 432] on div at bounding box center [322, 438] width 15 height 15
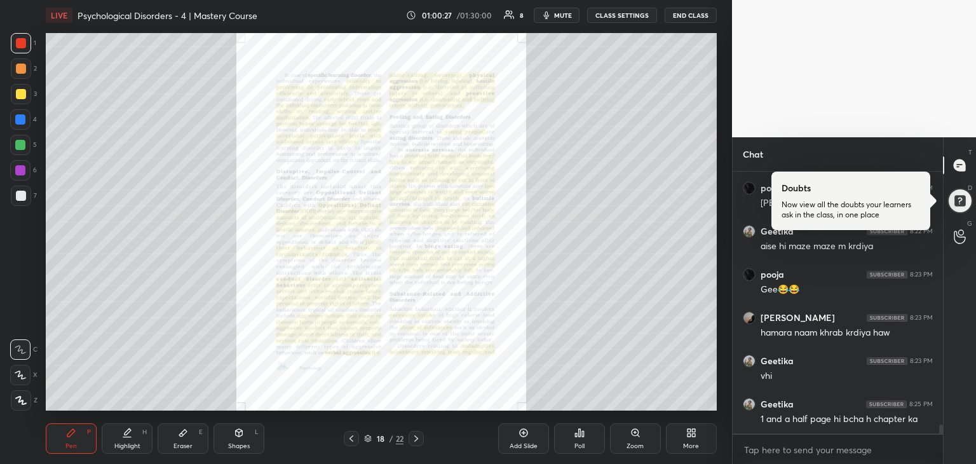
click at [623, 433] on div "Zoom" at bounding box center [635, 438] width 51 height 31
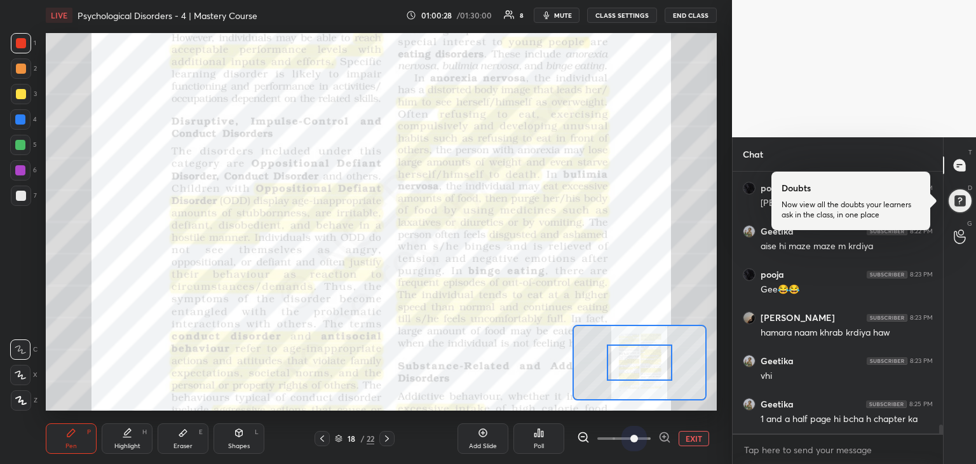
click at [633, 430] on span at bounding box center [624, 438] width 53 height 19
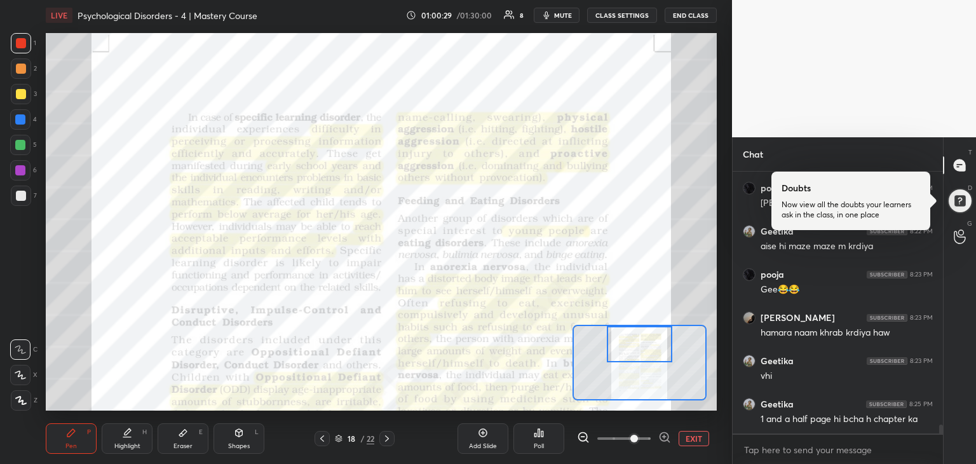
drag, startPoint x: 631, startPoint y: 371, endPoint x: 632, endPoint y: 348, distance: 22.3
click at [632, 348] on div at bounding box center [640, 344] width 66 height 36
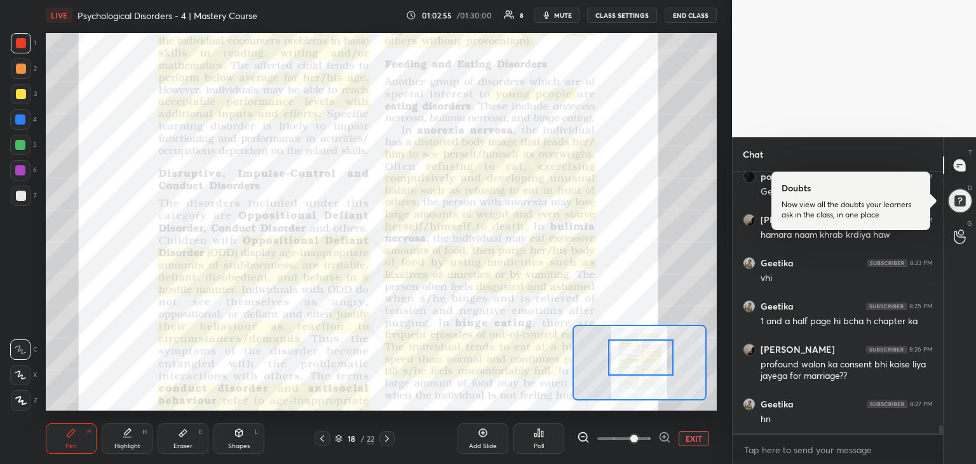
scroll to position [7811, 0]
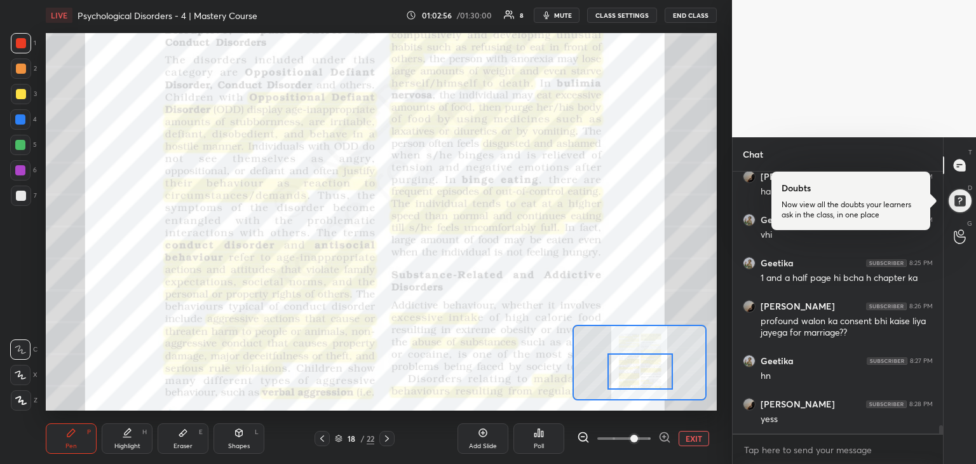
drag, startPoint x: 639, startPoint y: 346, endPoint x: 638, endPoint y: 374, distance: 27.3
click at [638, 374] on div at bounding box center [641, 371] width 66 height 36
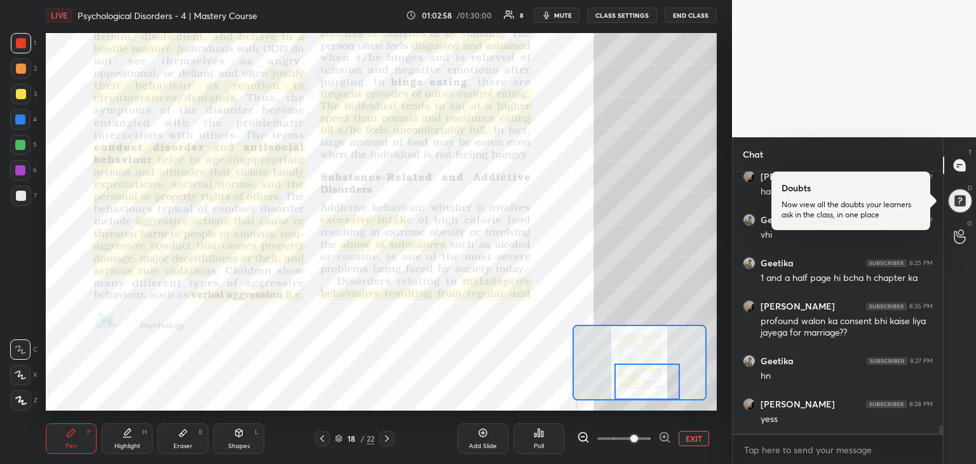
drag, startPoint x: 638, startPoint y: 374, endPoint x: 645, endPoint y: 384, distance: 12.3
click at [645, 384] on div at bounding box center [648, 382] width 66 height 36
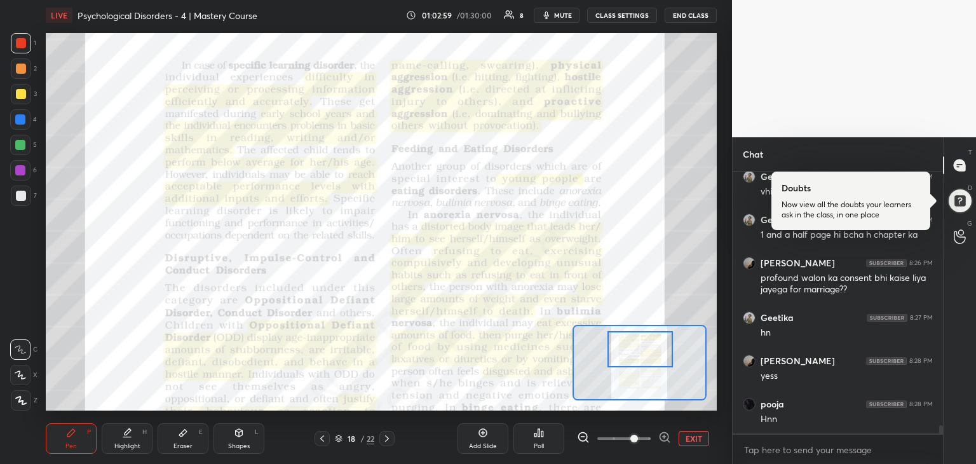
drag, startPoint x: 645, startPoint y: 382, endPoint x: 642, endPoint y: 355, distance: 26.9
click at [642, 355] on div at bounding box center [641, 349] width 66 height 36
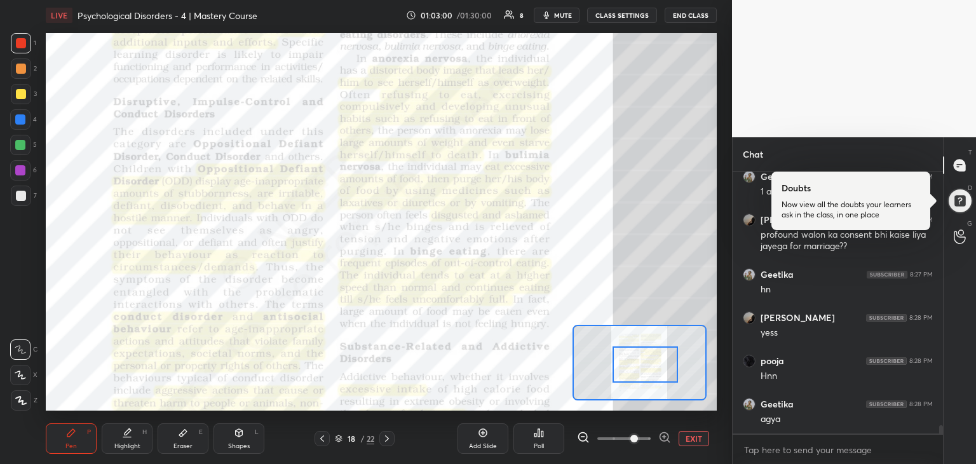
drag, startPoint x: 642, startPoint y: 355, endPoint x: 647, endPoint y: 366, distance: 11.9
click at [647, 366] on div at bounding box center [646, 364] width 66 height 36
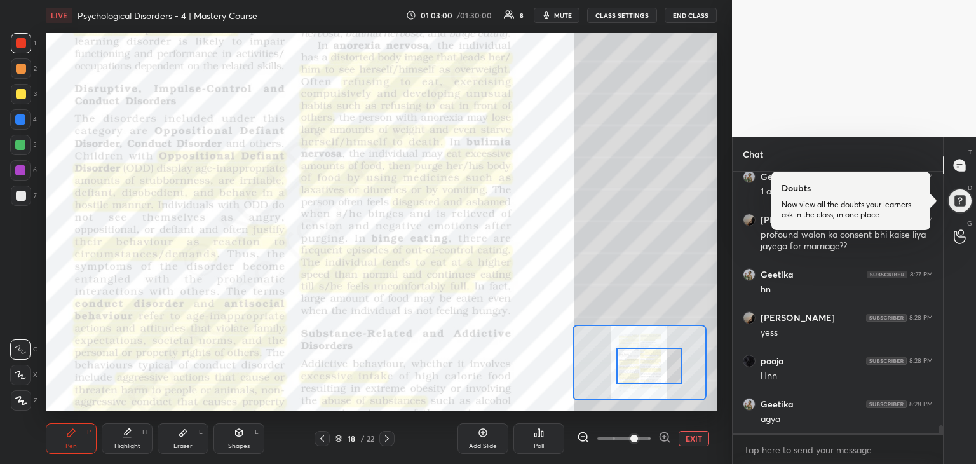
scroll to position [7940, 0]
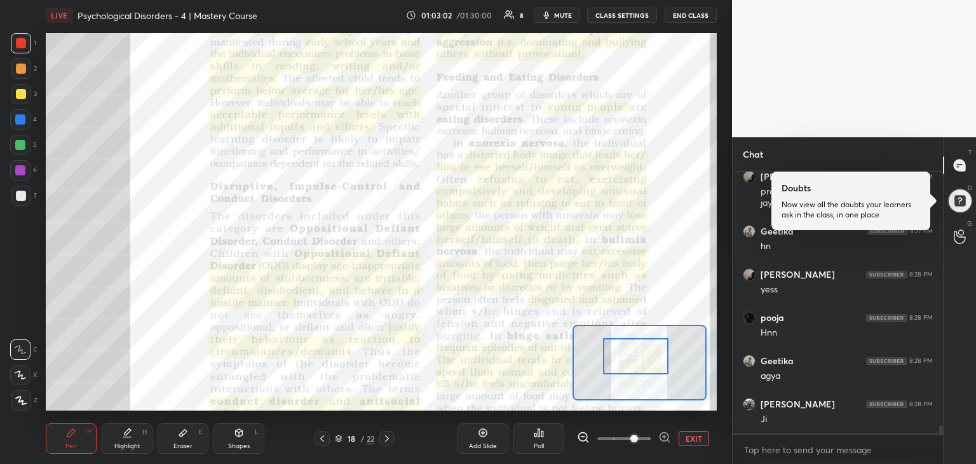
drag, startPoint x: 638, startPoint y: 376, endPoint x: 624, endPoint y: 364, distance: 18.5
click at [624, 364] on div at bounding box center [636, 356] width 66 height 36
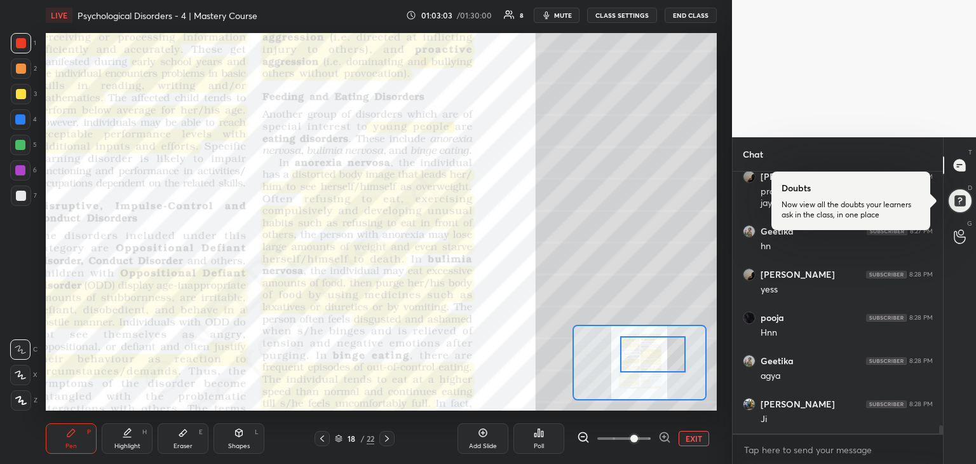
drag, startPoint x: 626, startPoint y: 367, endPoint x: 646, endPoint y: 369, distance: 20.4
click at [646, 369] on div at bounding box center [653, 354] width 66 height 36
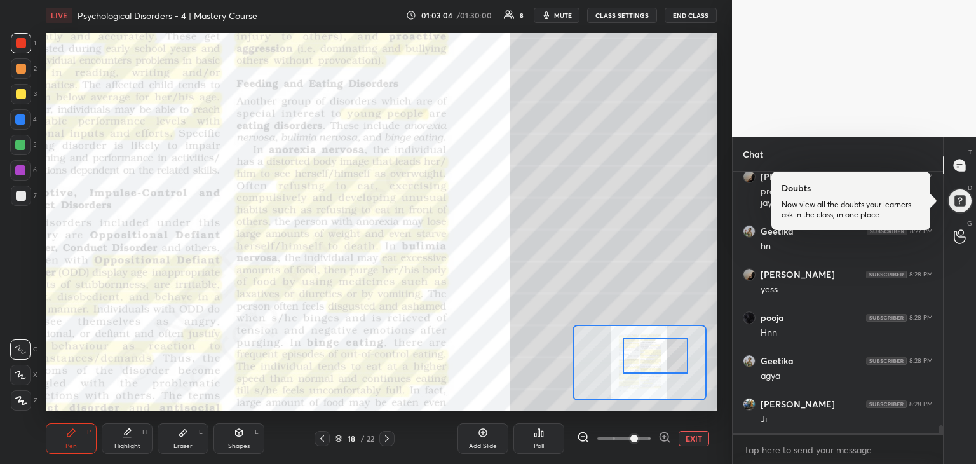
scroll to position [7983, 0]
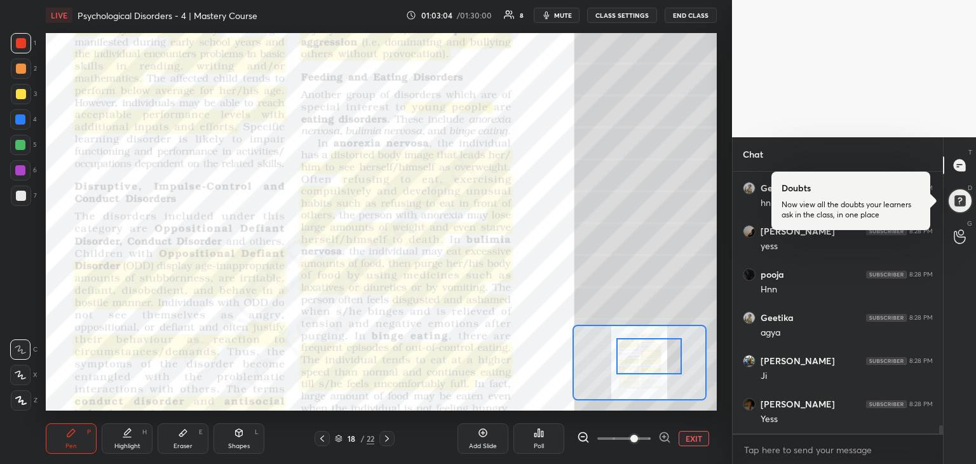
drag, startPoint x: 643, startPoint y: 370, endPoint x: 633, endPoint y: 372, distance: 10.3
click at [633, 372] on div at bounding box center [650, 356] width 66 height 36
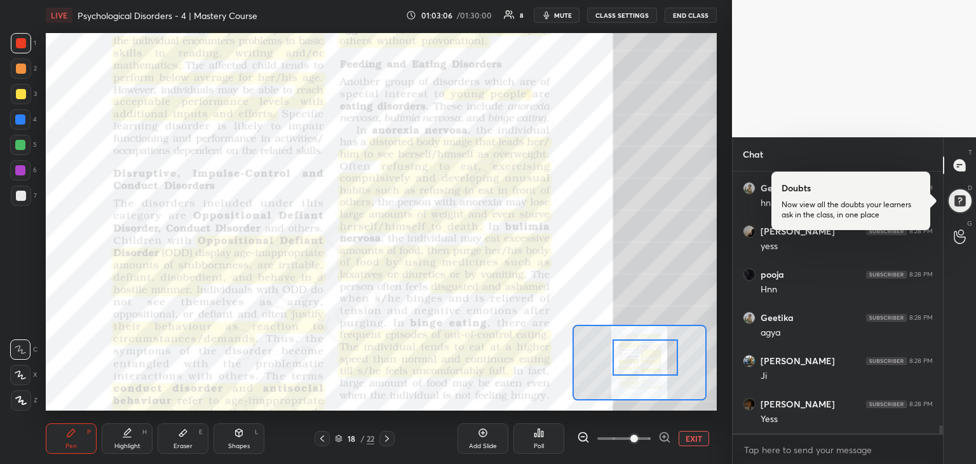
click at [632, 372] on div at bounding box center [646, 357] width 66 height 36
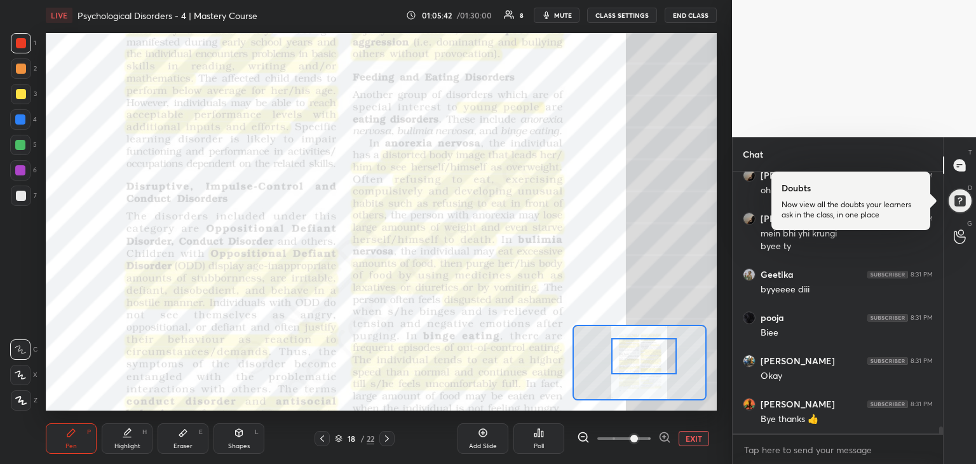
scroll to position [9710, 0]
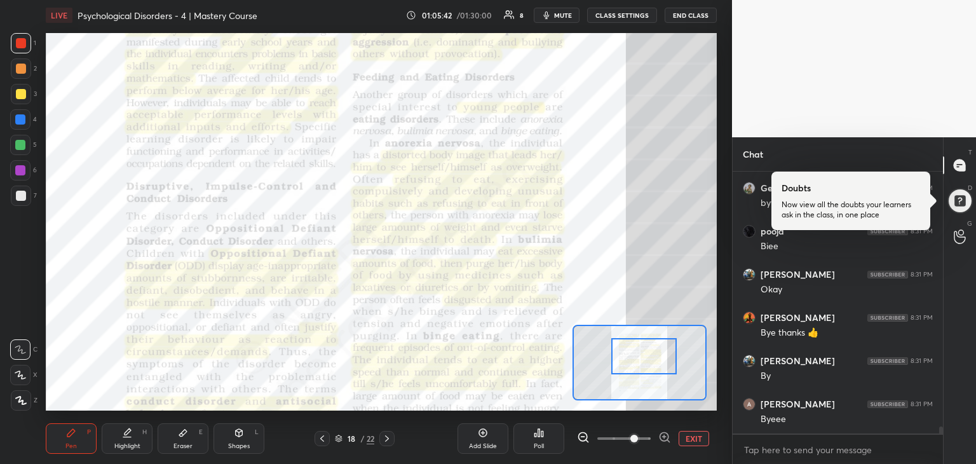
click at [697, 12] on button "END CLASS" at bounding box center [691, 15] width 52 height 15
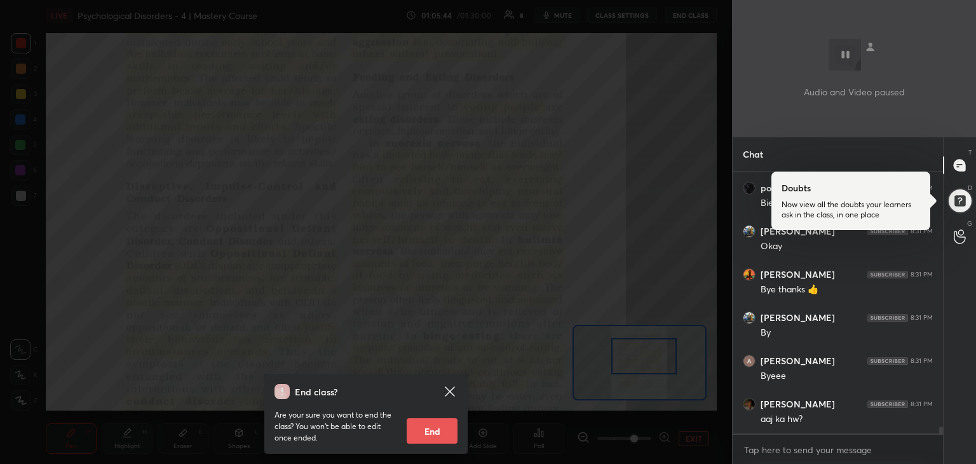
scroll to position [9797, 0]
click at [453, 387] on icon at bounding box center [449, 391] width 15 height 15
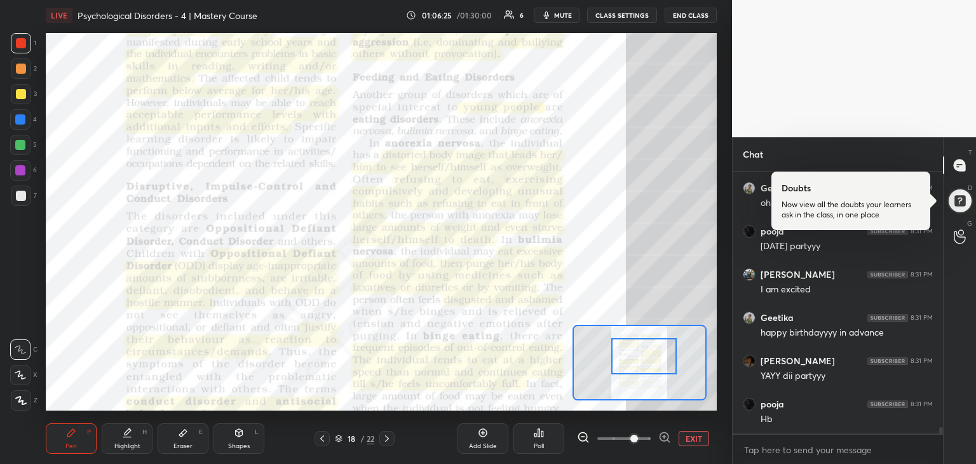
scroll to position [10285, 0]
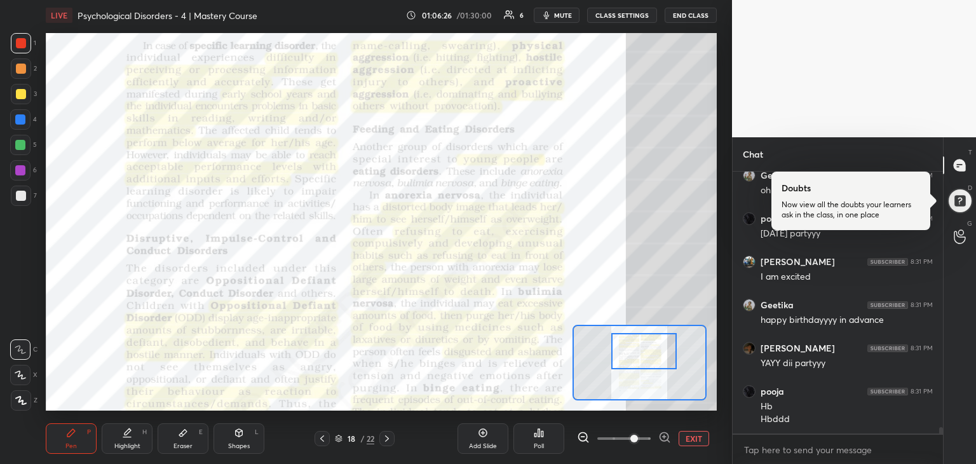
click at [651, 343] on div at bounding box center [645, 351] width 66 height 36
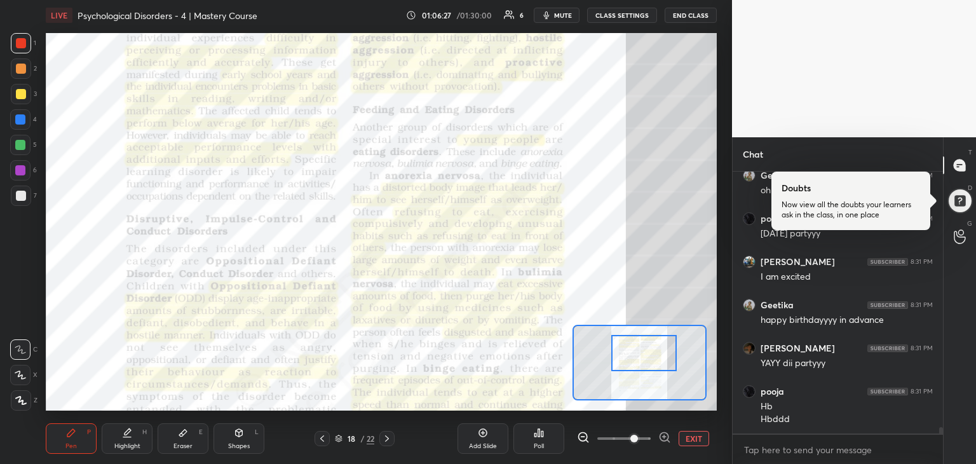
click at [651, 349] on div at bounding box center [645, 353] width 66 height 36
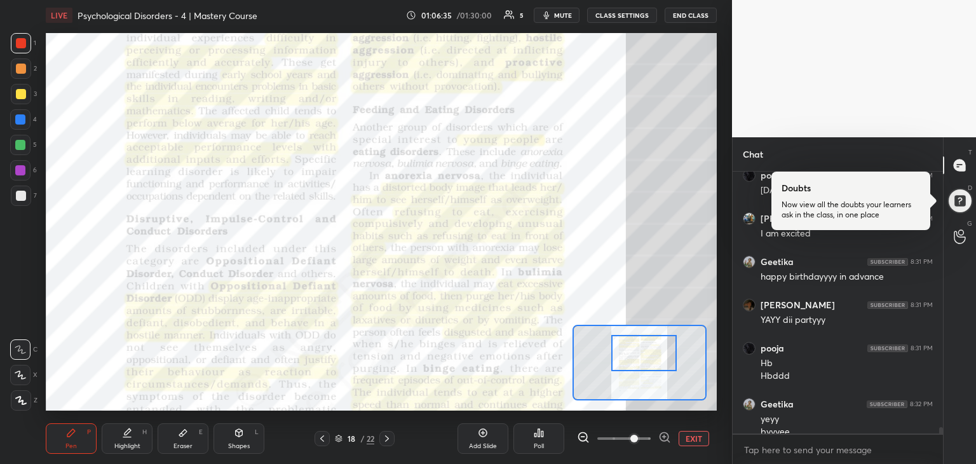
scroll to position [10341, 0]
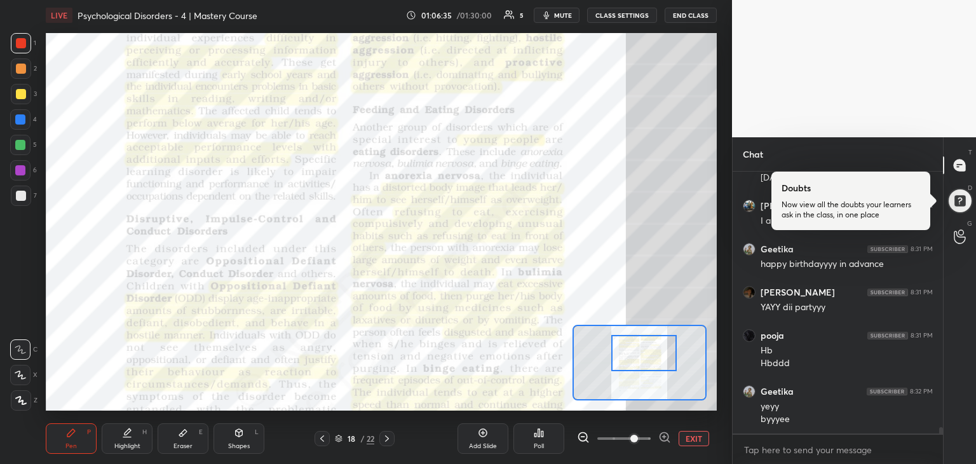
click at [684, 16] on button "END CLASS" at bounding box center [691, 15] width 52 height 15
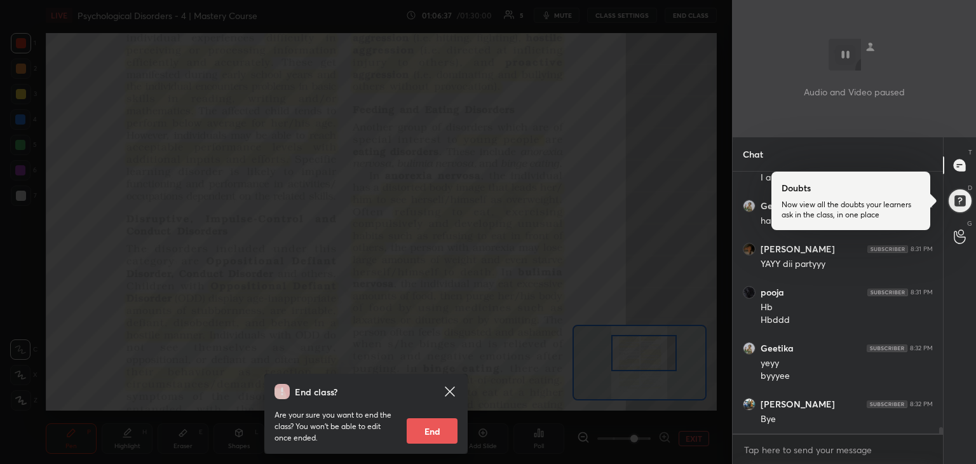
scroll to position [10427, 0]
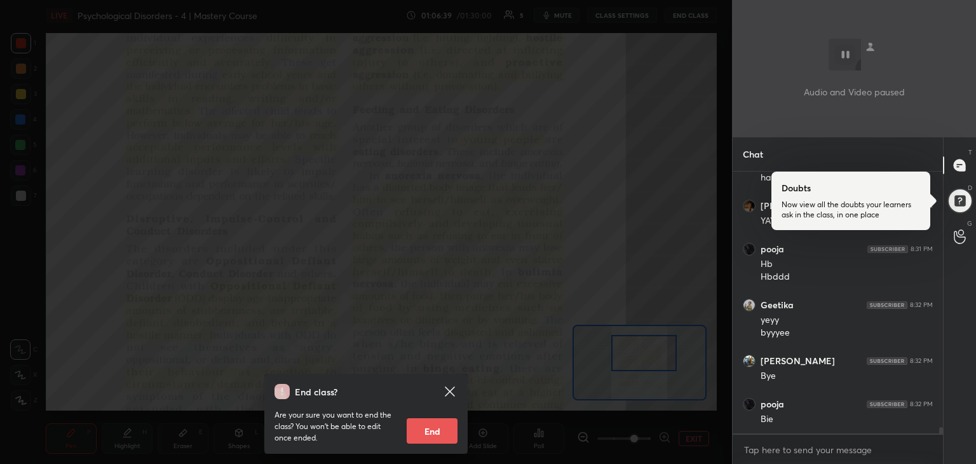
click at [435, 425] on button "End" at bounding box center [432, 430] width 51 height 25
type textarea "x"
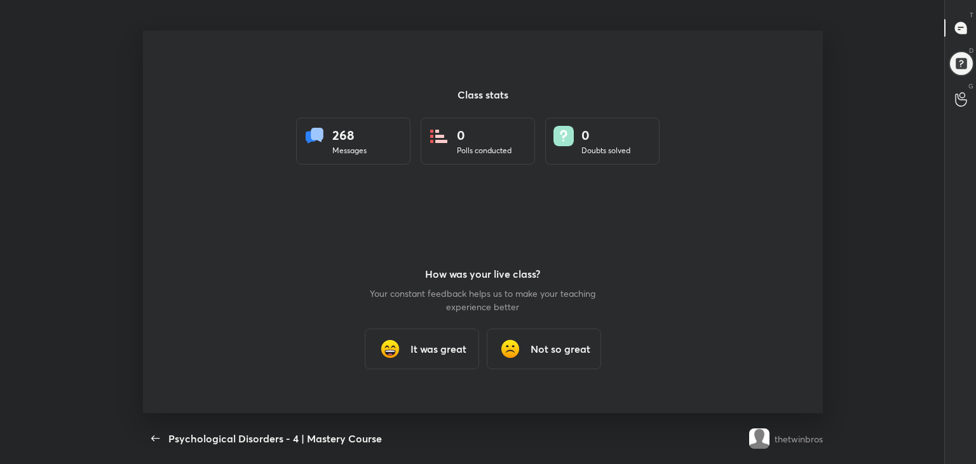
scroll to position [0, 0]
